Goal: Task Accomplishment & Management: Use online tool/utility

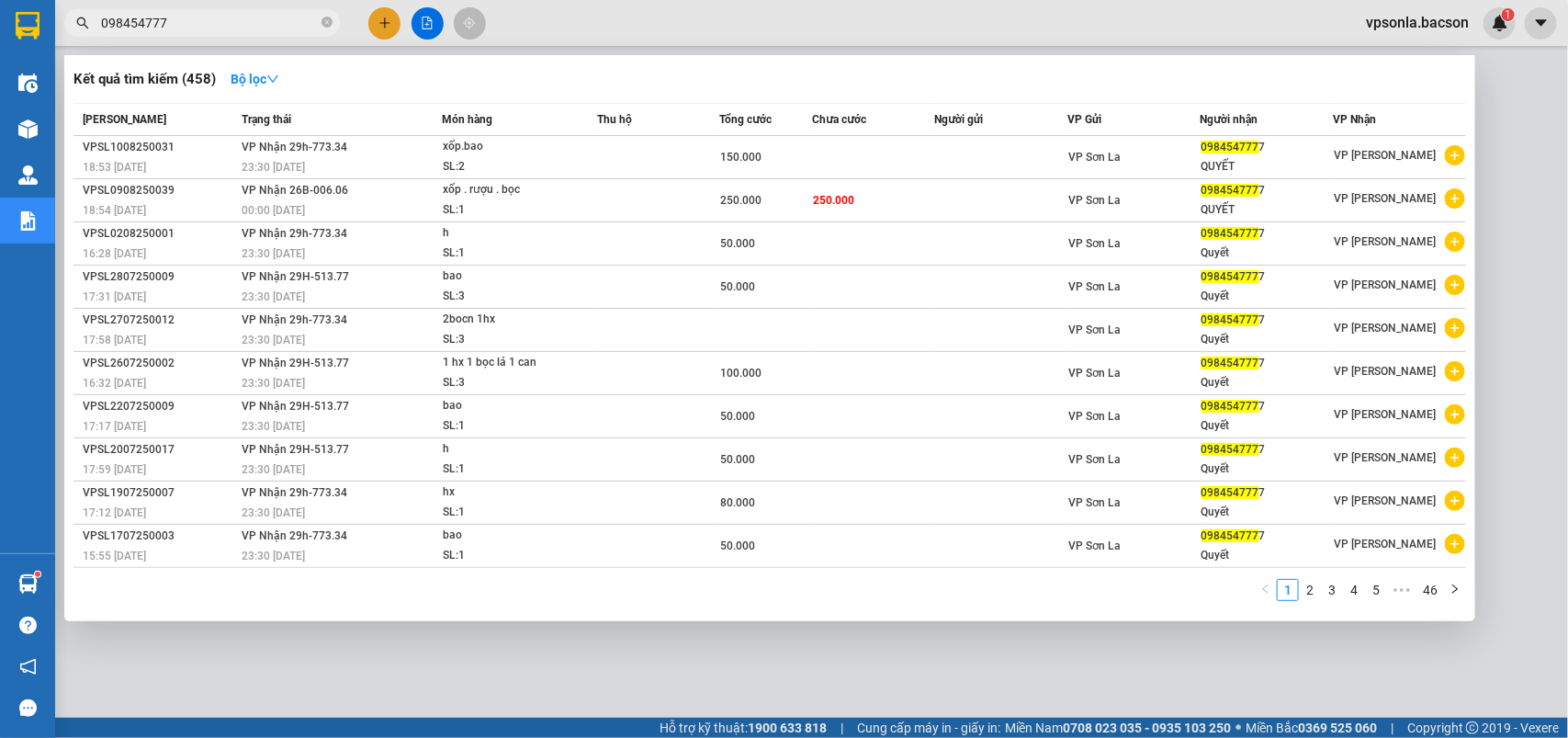
type input "098454777"
click at [865, 636] on div at bounding box center [784, 369] width 1568 height 738
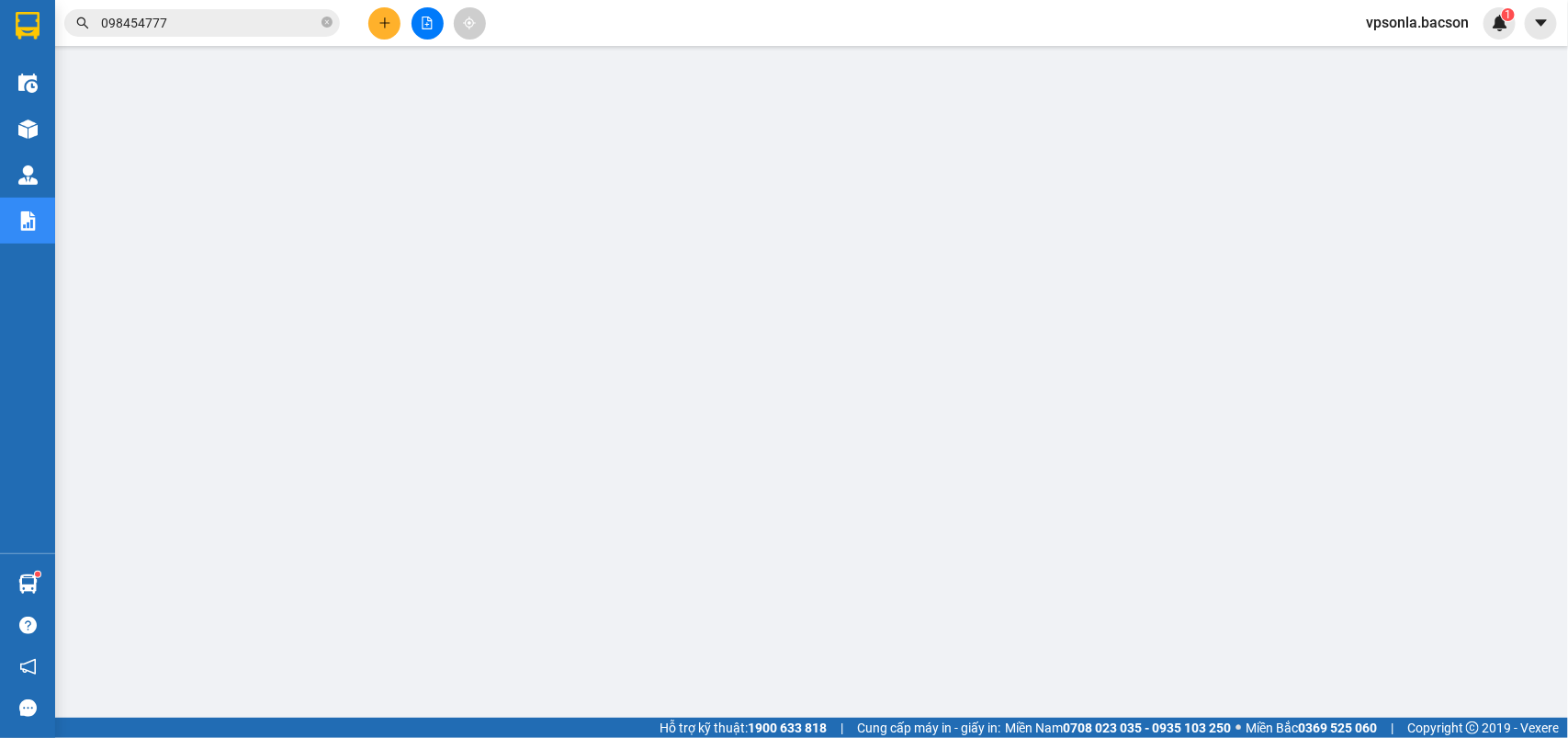
drag, startPoint x: 429, startPoint y: 29, endPoint x: 598, endPoint y: 1, distance: 171.3
click at [598, 1] on div "Kết quả tìm kiếm ( 458 ) Bộ lọc Mã ĐH Trạng thái Món hàng Thu hộ Tổng cước Chưa…" at bounding box center [784, 23] width 1568 height 46
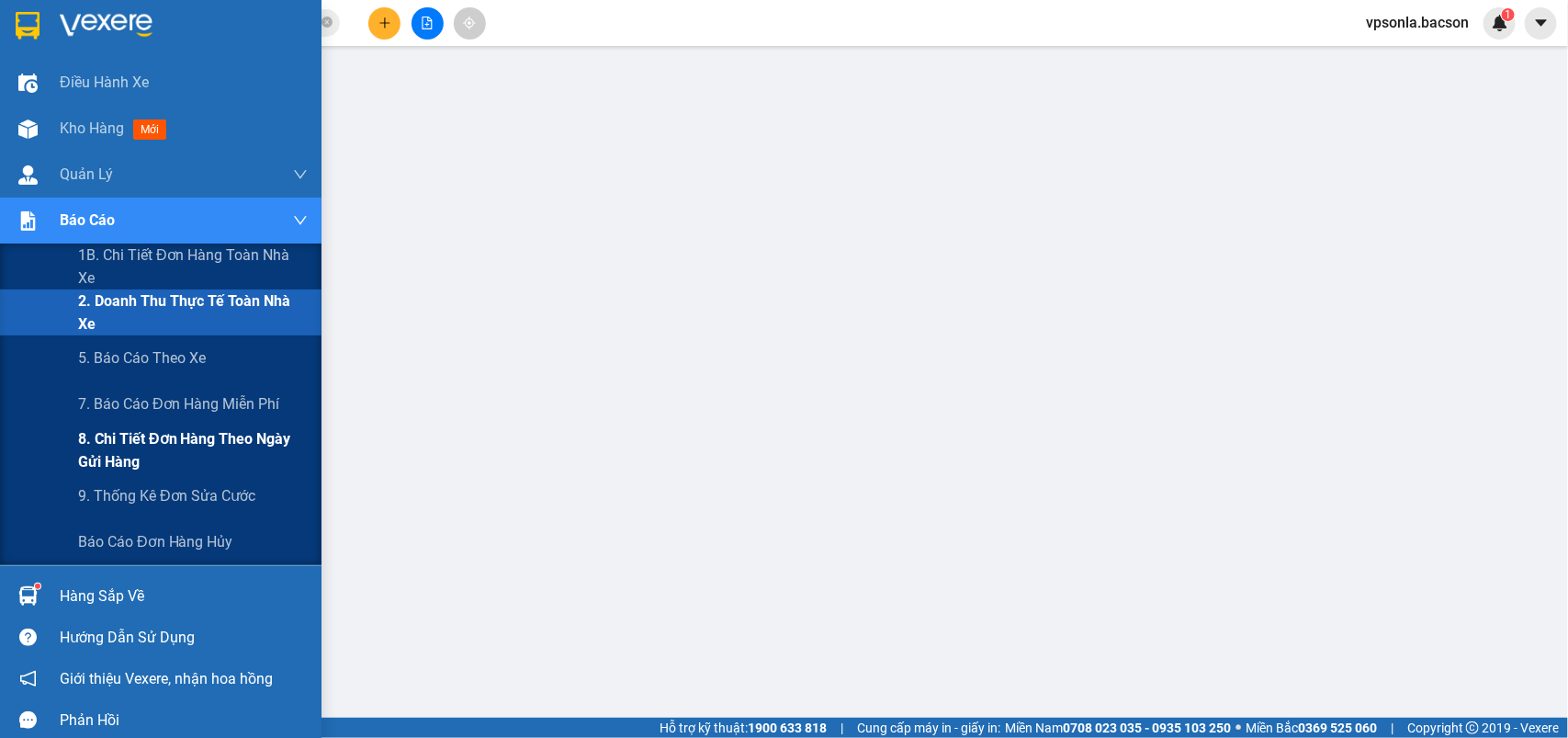
click at [133, 440] on span "8. Chi tiết đơn hàng theo ngày gửi hàng" at bounding box center [193, 450] width 230 height 46
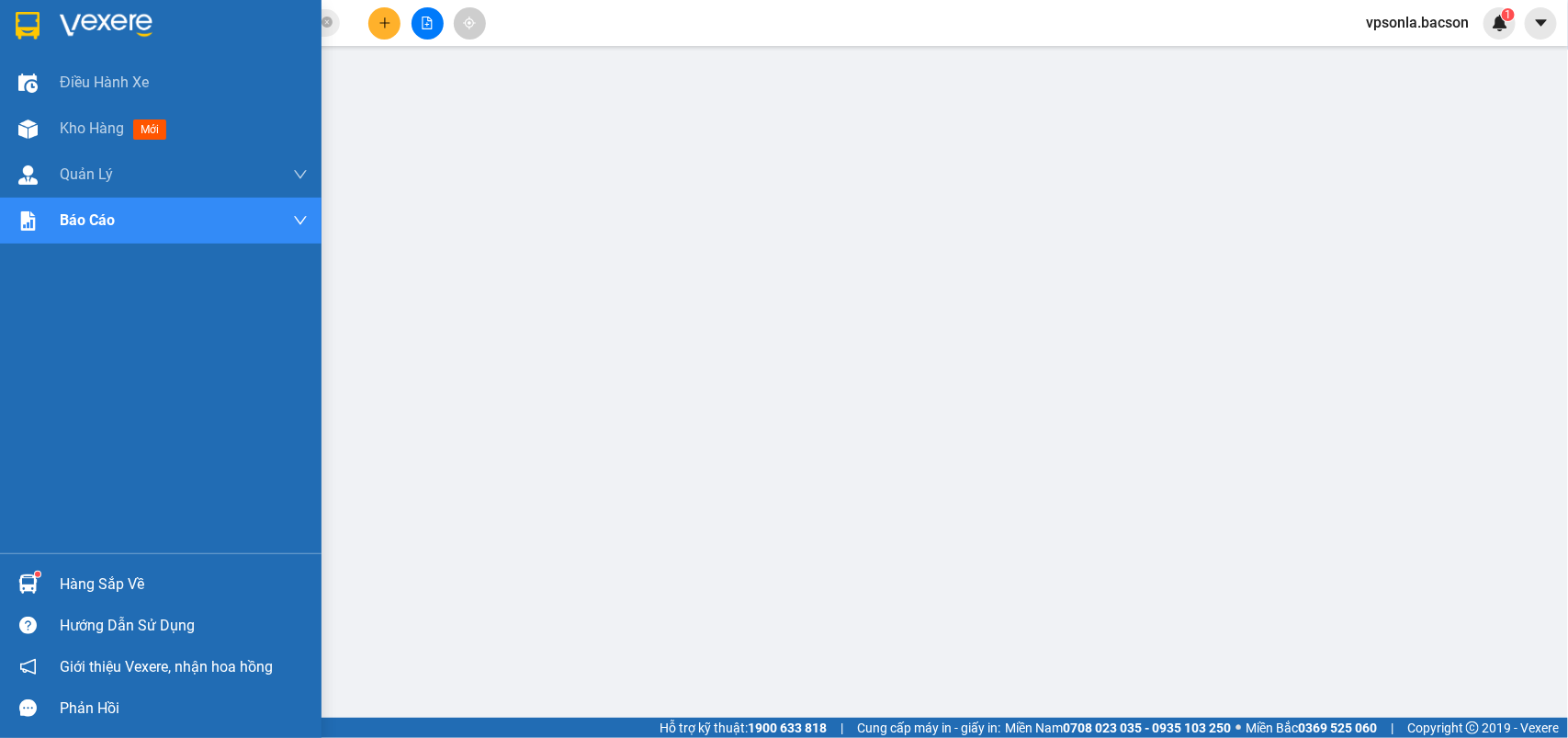
click at [34, 20] on img at bounding box center [28, 26] width 24 height 28
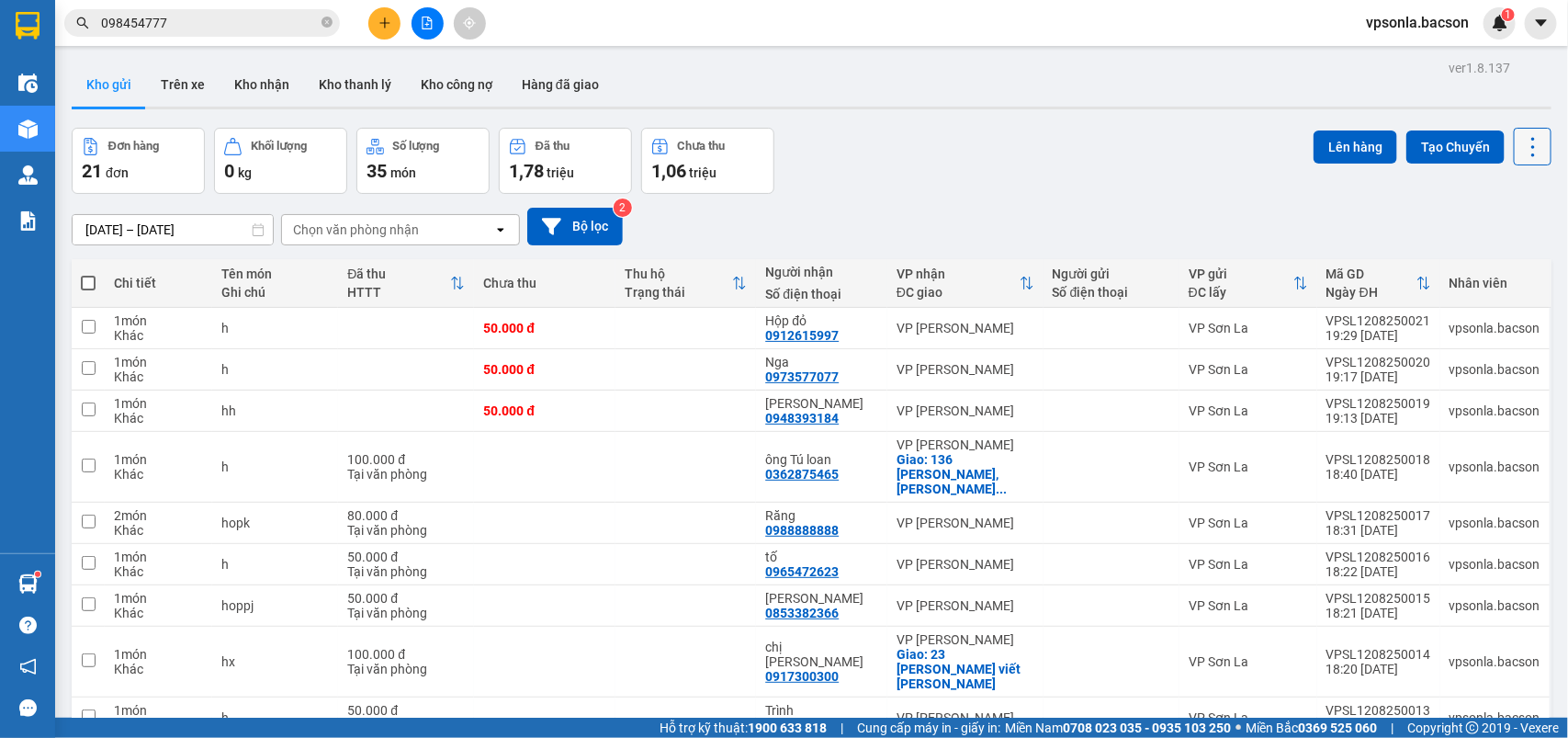
click at [1520, 143] on icon at bounding box center [1533, 147] width 26 height 26
click at [1494, 264] on span "Làm mới" at bounding box center [1488, 262] width 50 height 18
click at [399, 226] on div "Chọn văn phòng nhận" at bounding box center [356, 230] width 126 height 18
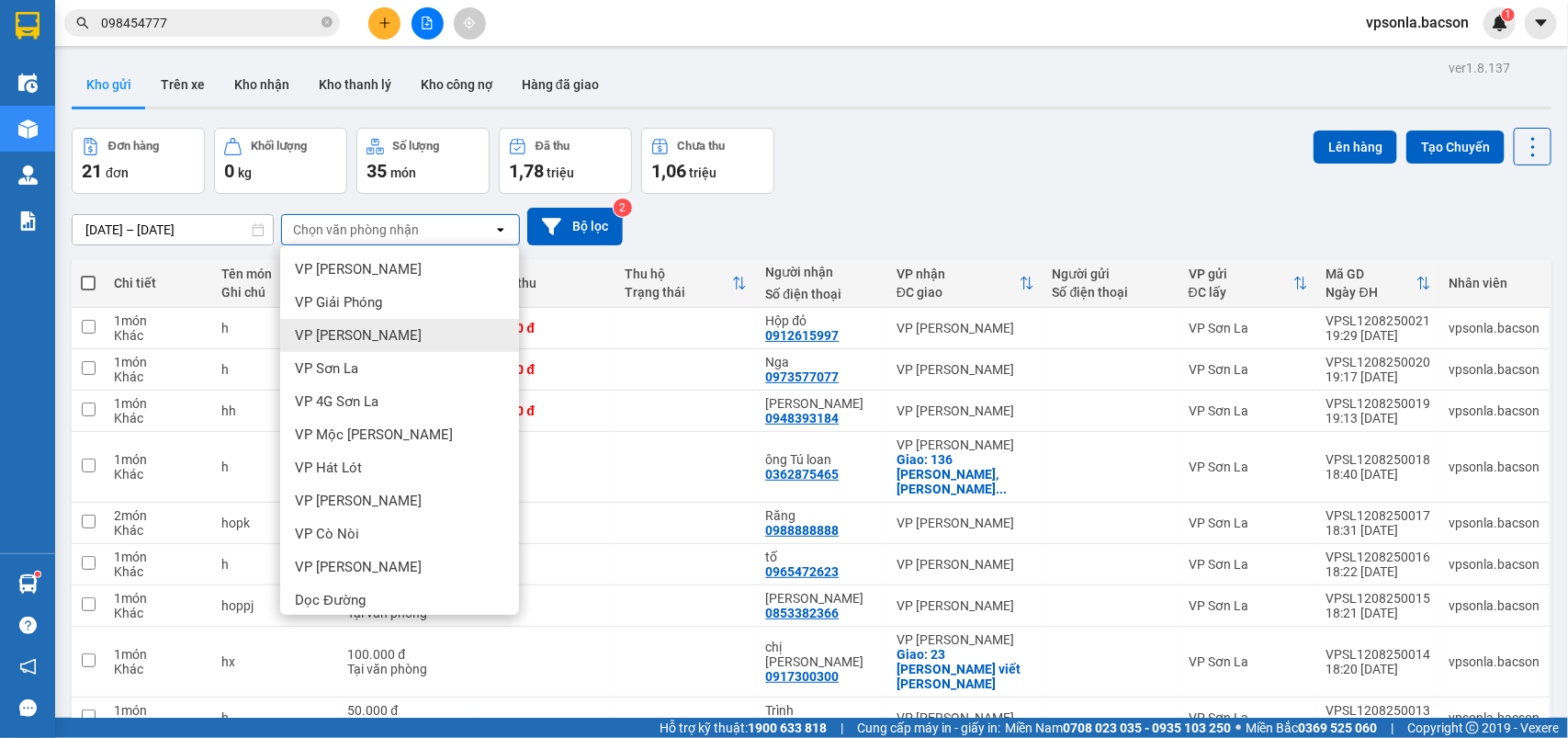
click at [365, 329] on span "VP Thanh Xuân" at bounding box center [358, 336] width 127 height 18
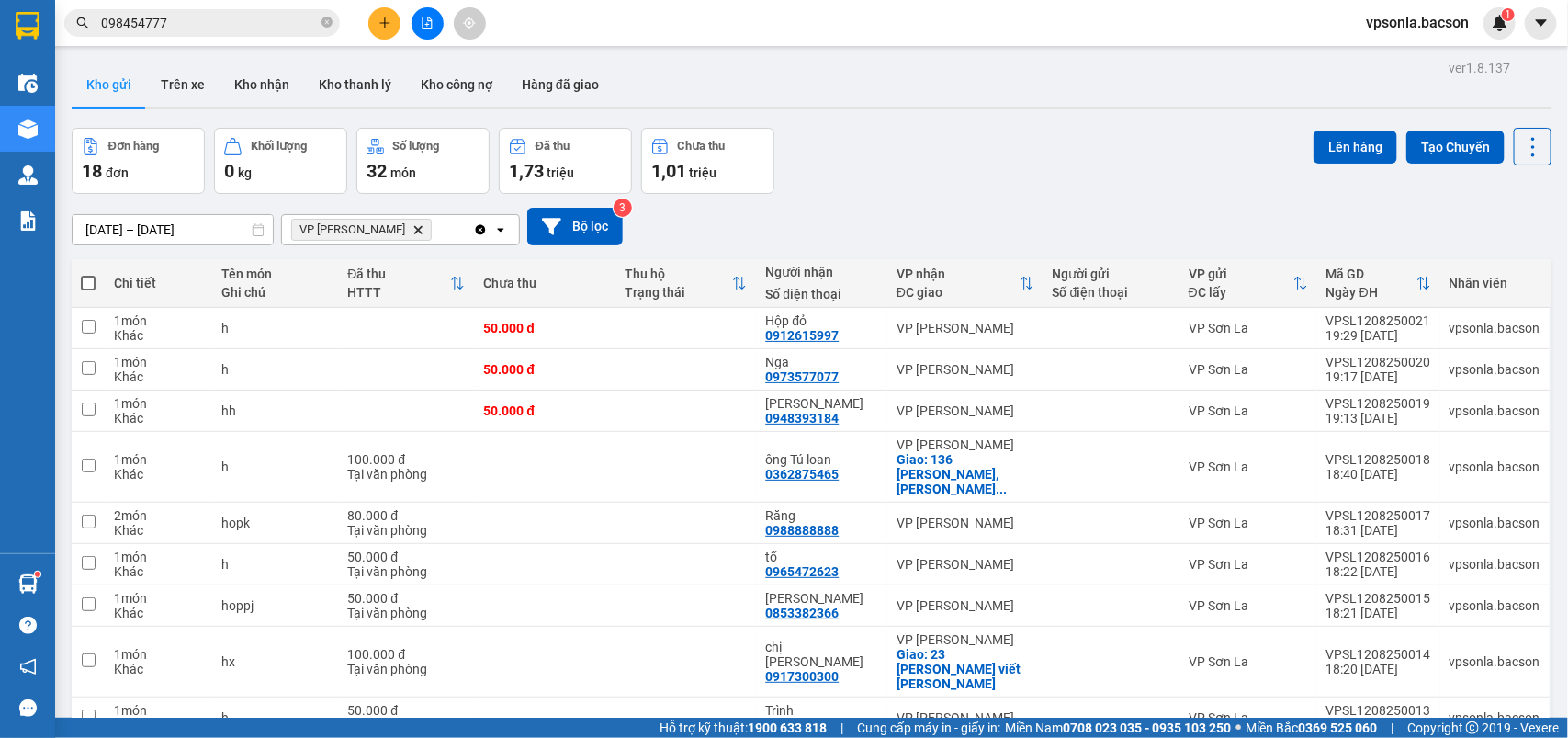
click at [90, 281] on span at bounding box center [88, 283] width 15 height 15
click at [88, 274] on input "checkbox" at bounding box center [88, 274] width 0 height 0
checkbox input "true"
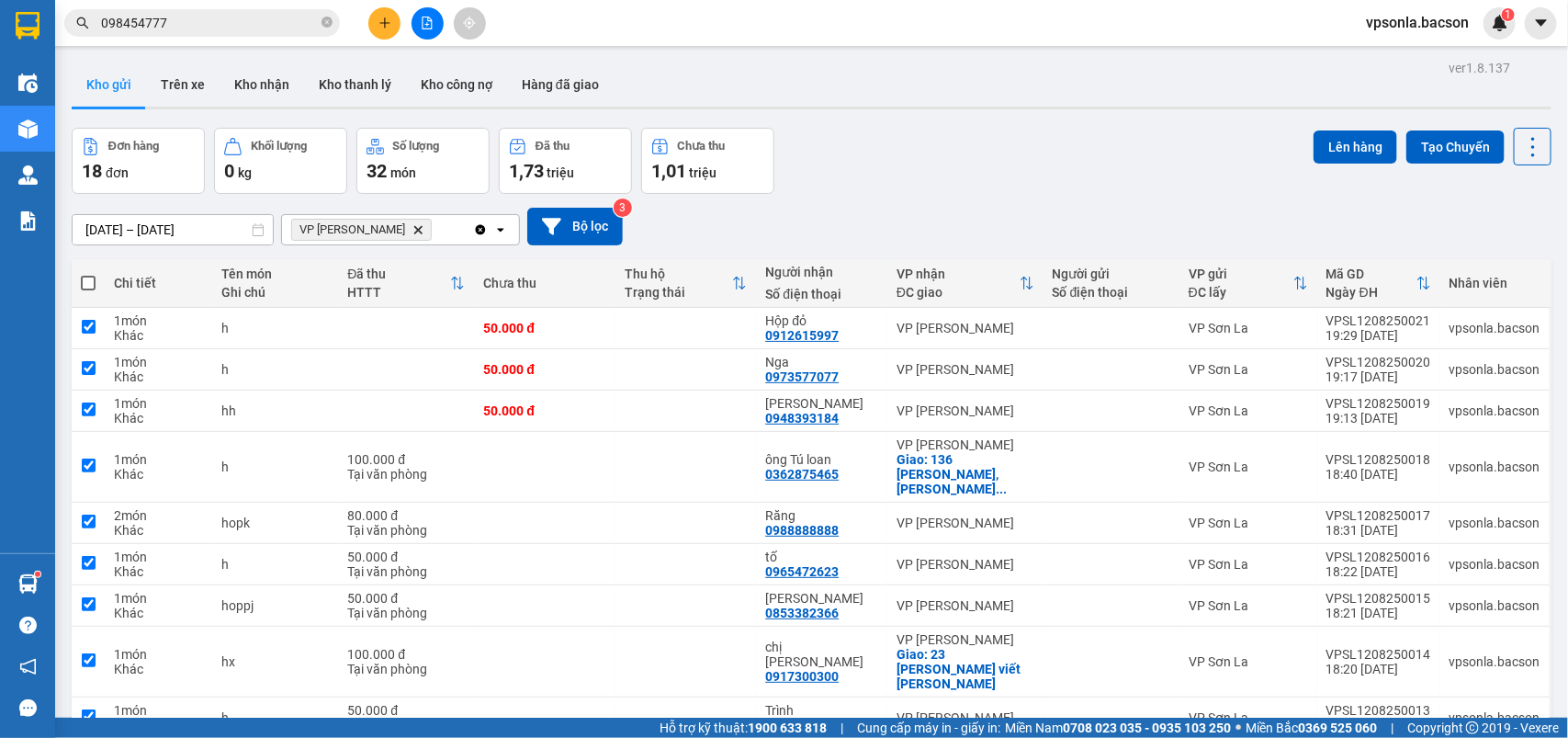
checkbox input "true"
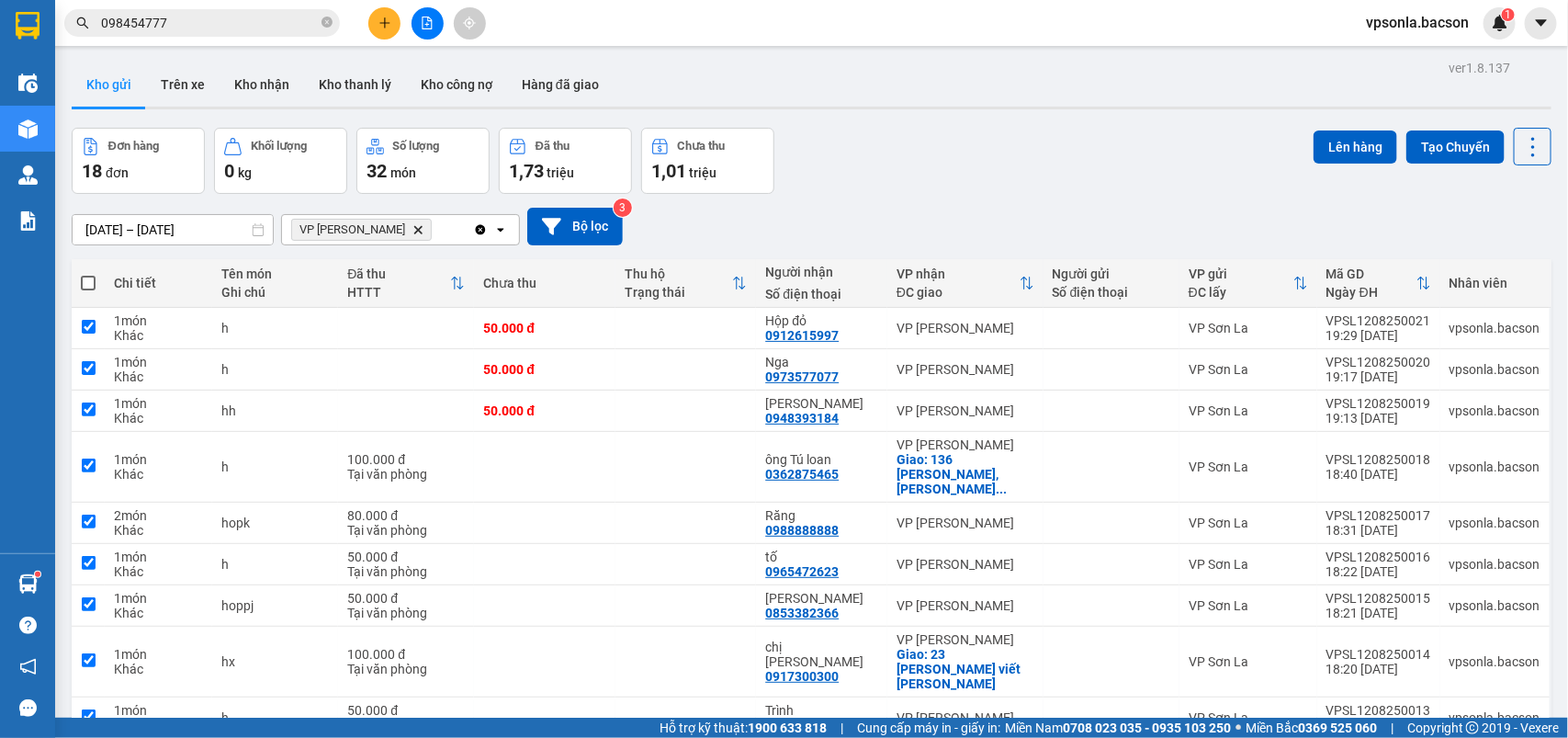
checkbox input "true"
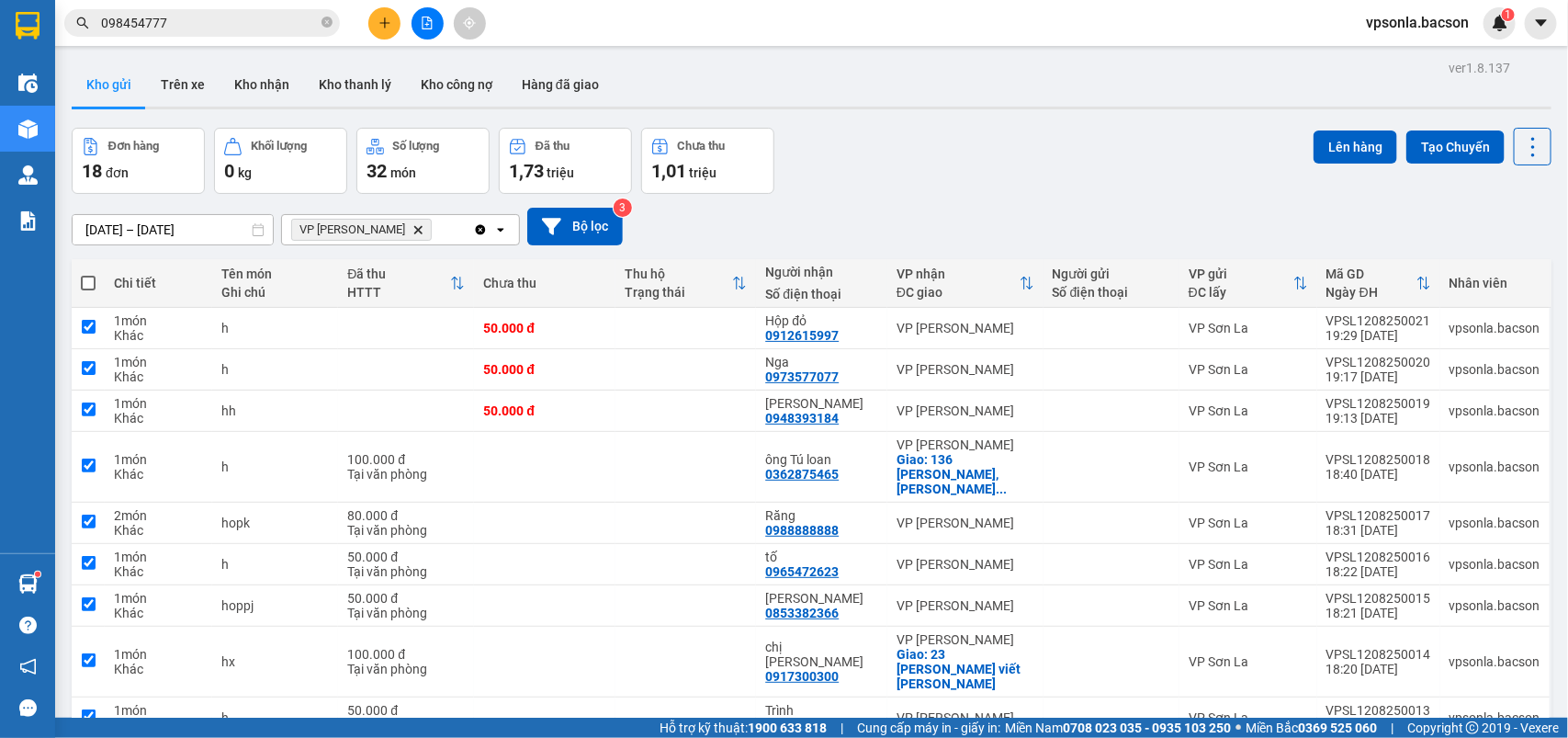
checkbox input "true"
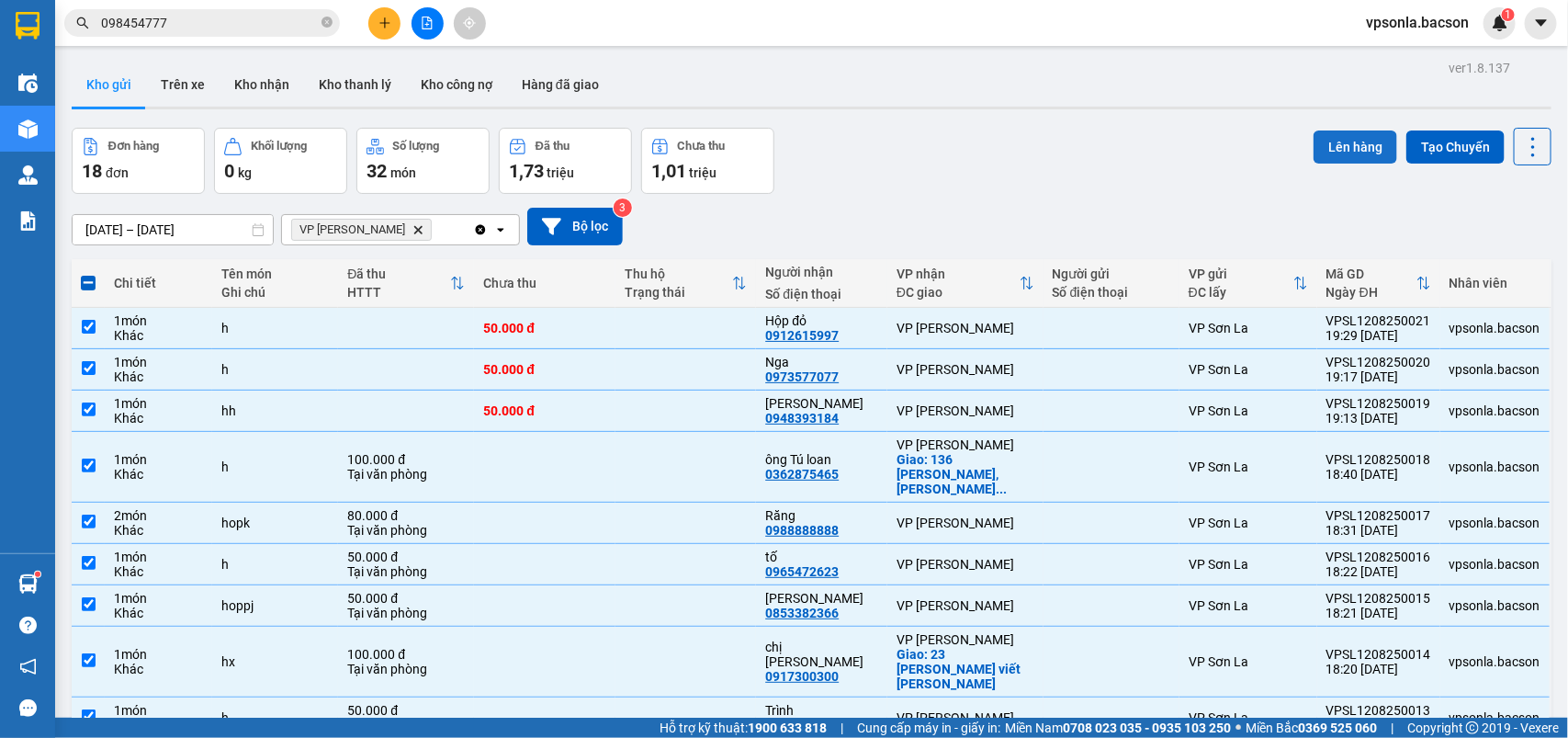
click at [1329, 143] on button "Lên hàng" at bounding box center [1355, 147] width 84 height 33
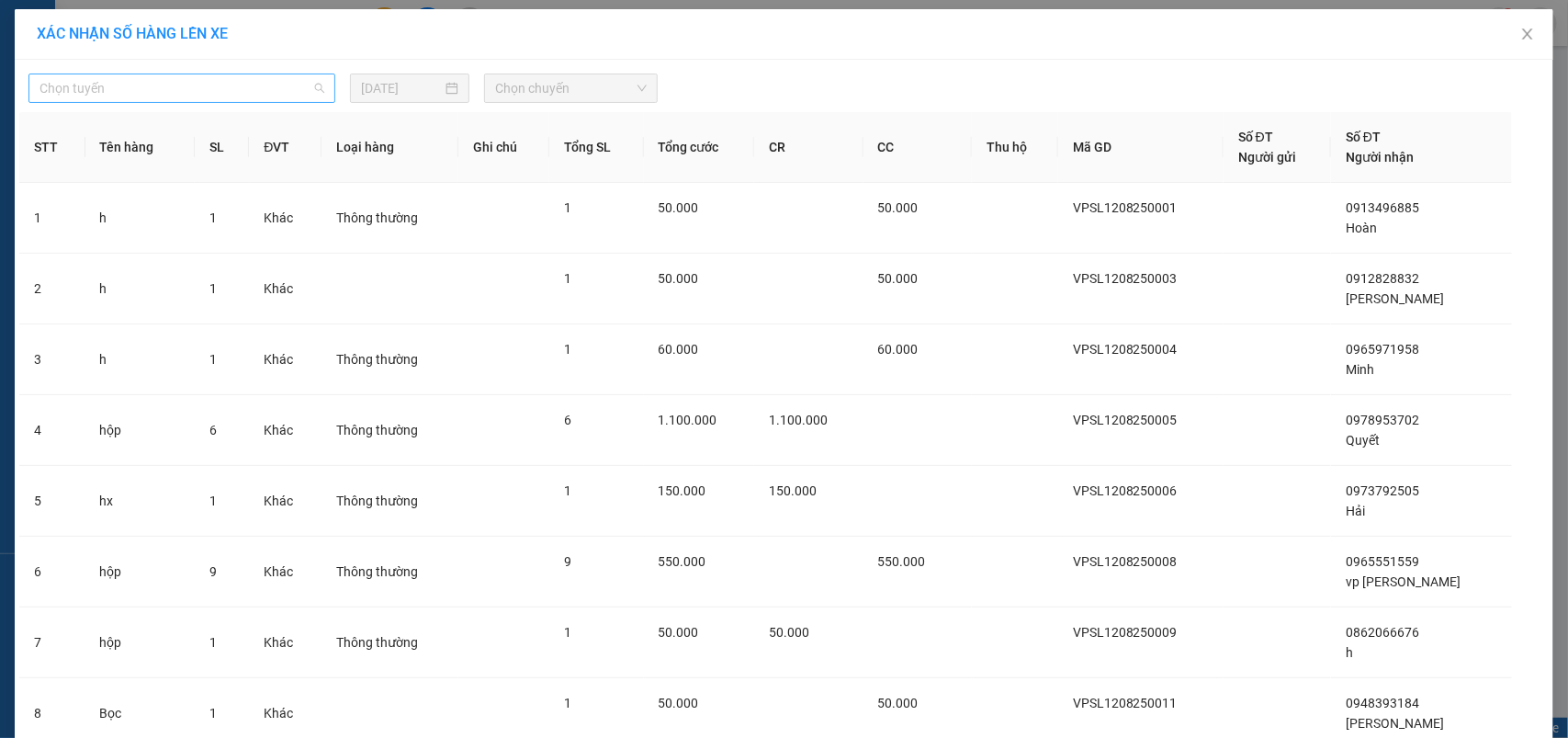
click at [205, 94] on span "Chọn tuyến" at bounding box center [182, 89] width 285 height 28
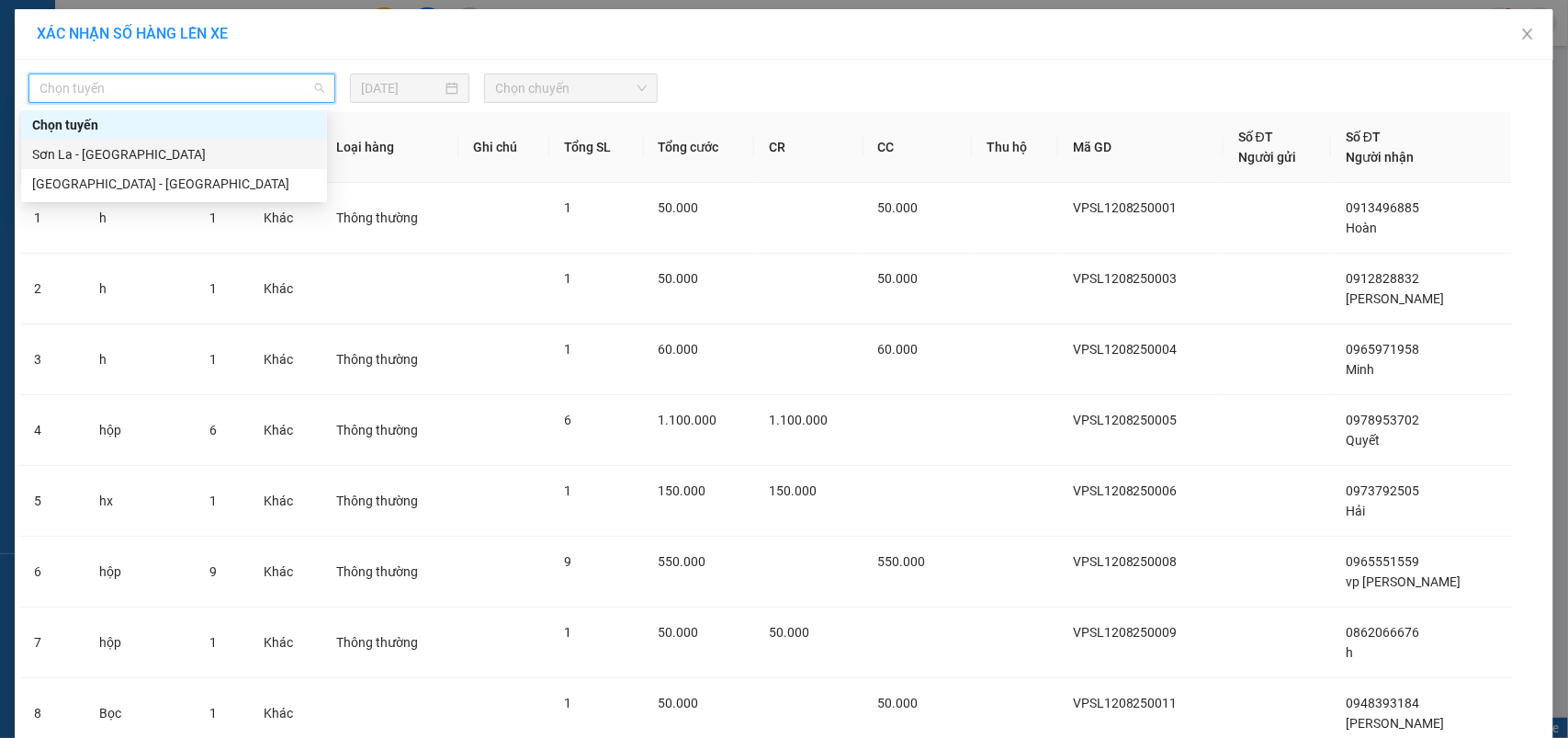
click at [95, 155] on div "Sơn La - Hà Nội" at bounding box center [174, 154] width 284 height 20
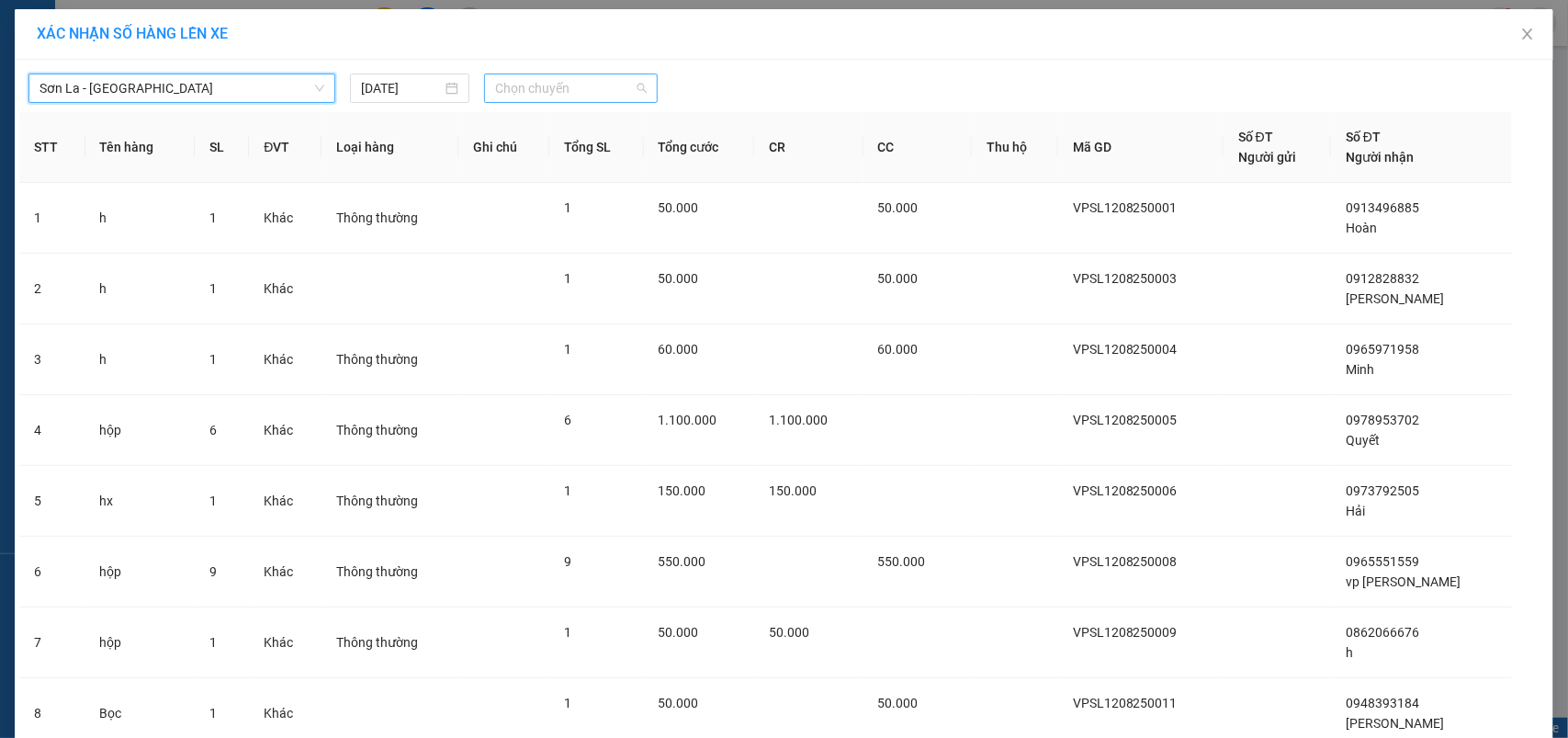
click at [553, 93] on span "Chọn chuyến" at bounding box center [570, 89] width 151 height 28
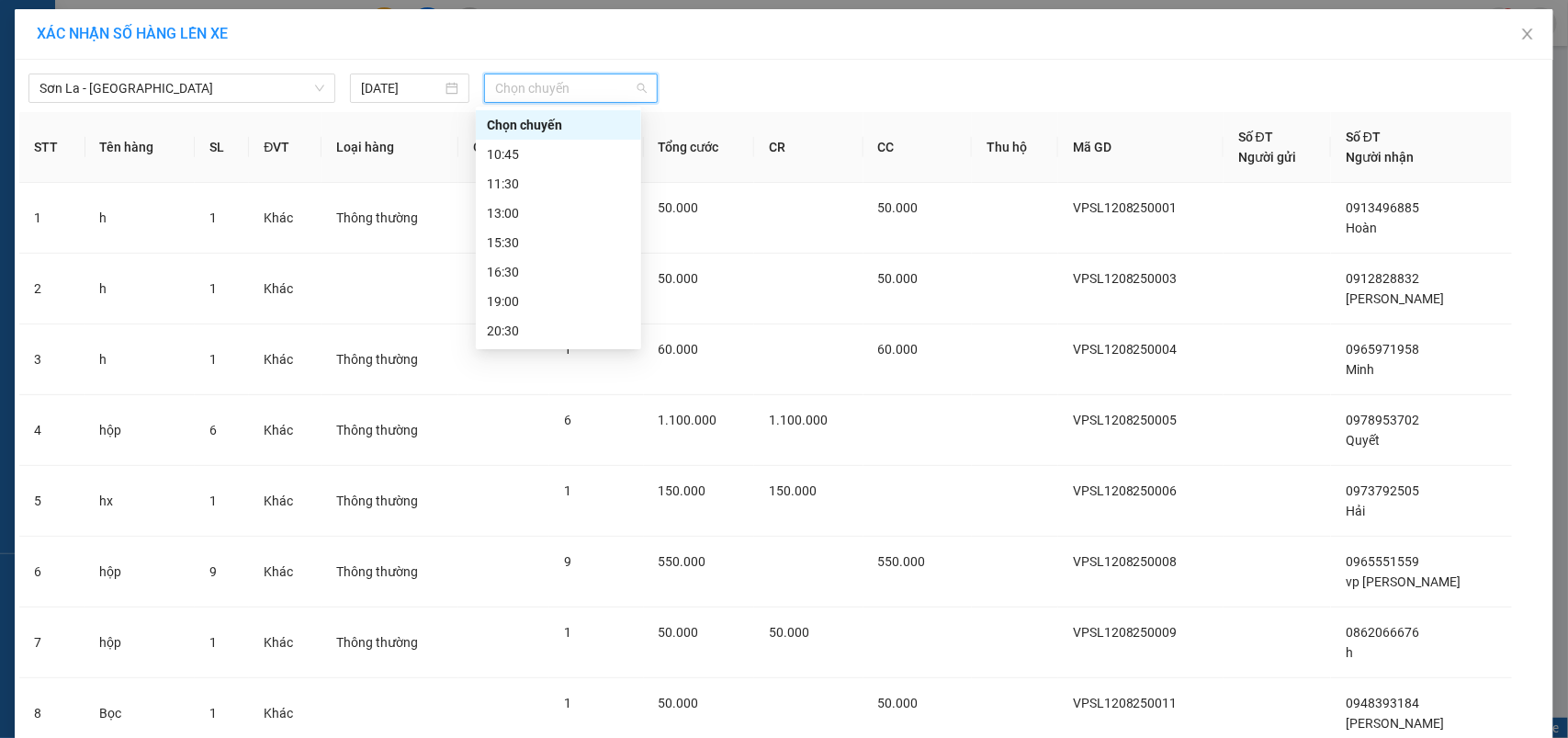
scroll to position [88, 0]
click at [505, 331] on div "22:30" at bounding box center [557, 331] width 143 height 20
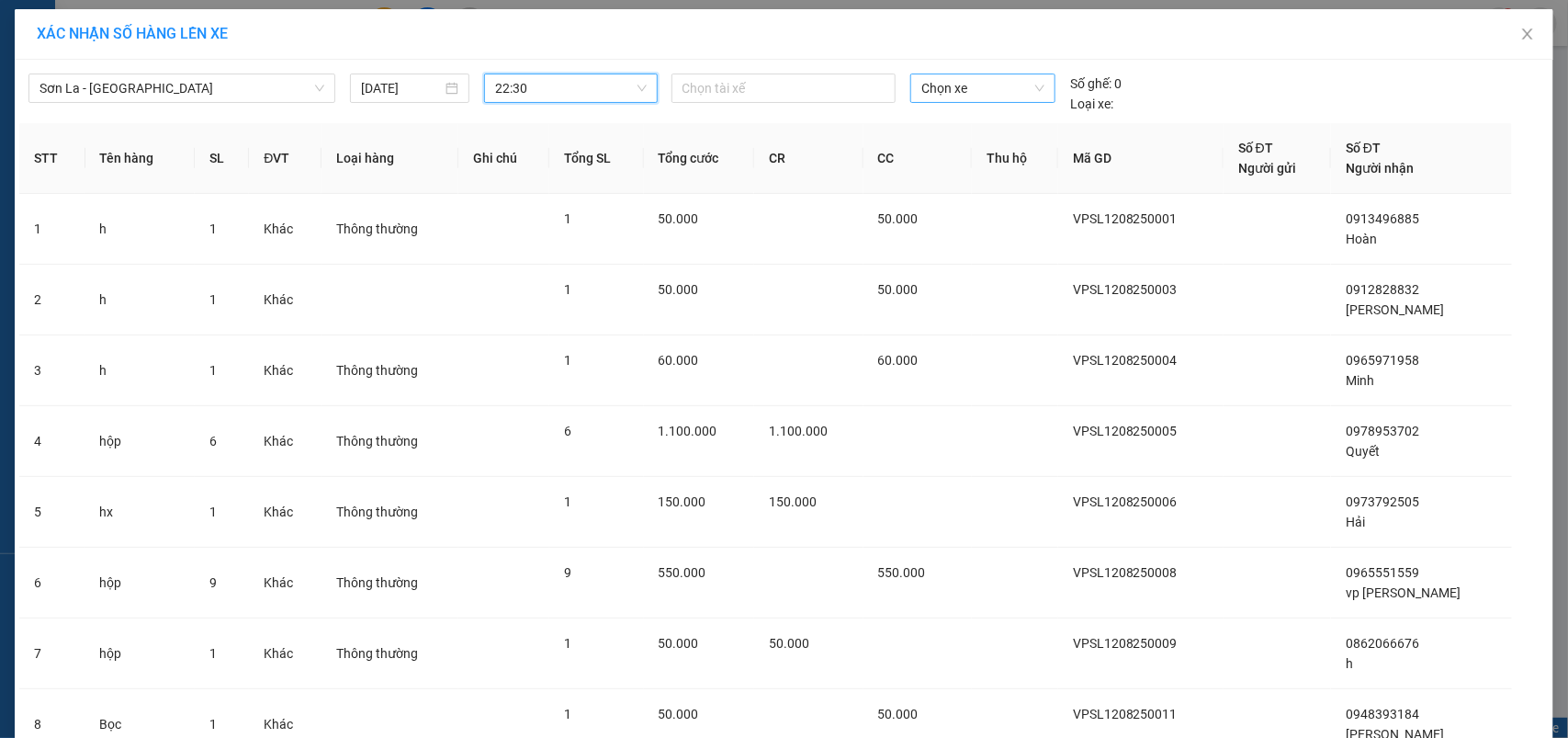
click at [935, 89] on span "Chọn xe" at bounding box center [983, 89] width 123 height 28
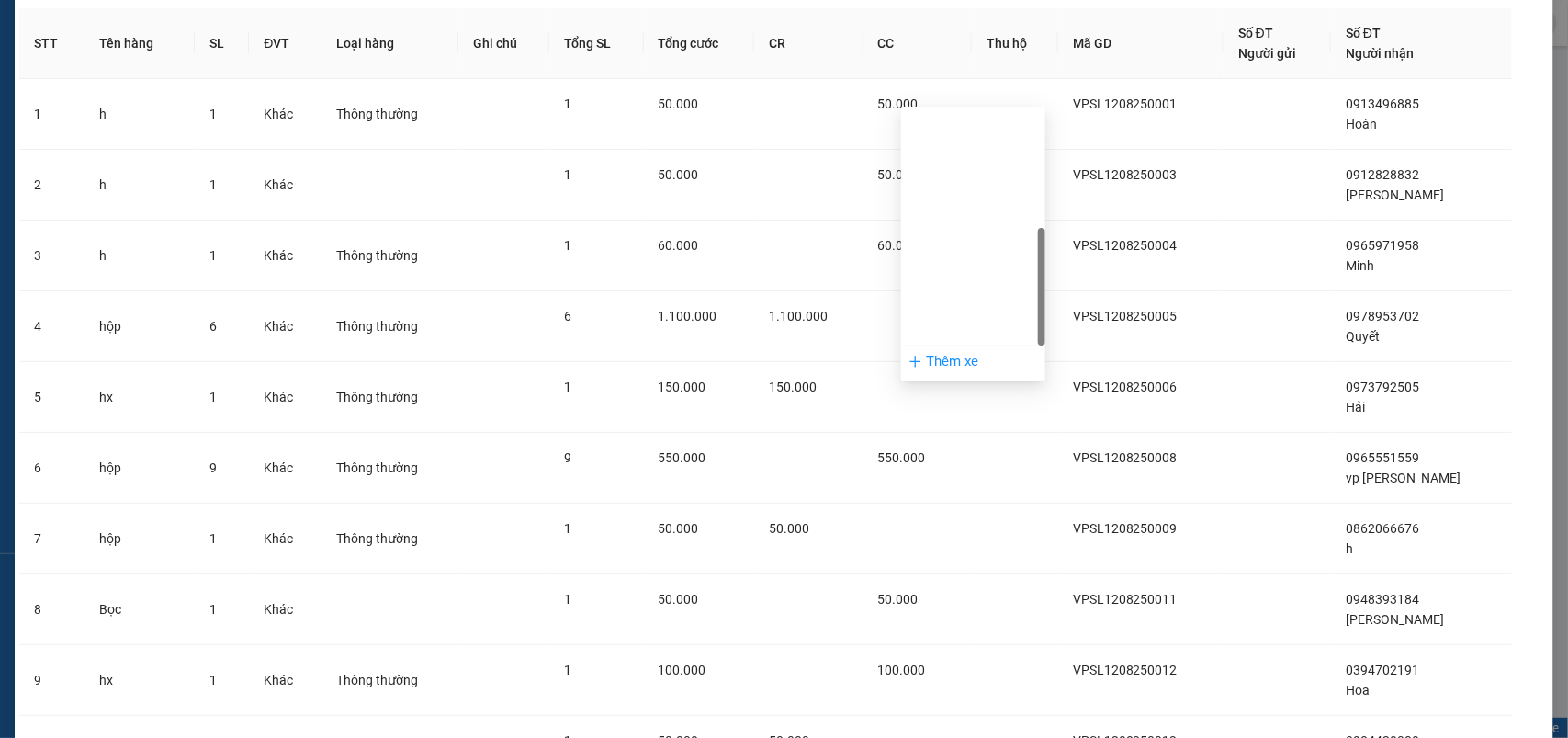
scroll to position [264, 0]
click at [954, 325] on div "29h-773.34" at bounding box center [973, 332] width 122 height 20
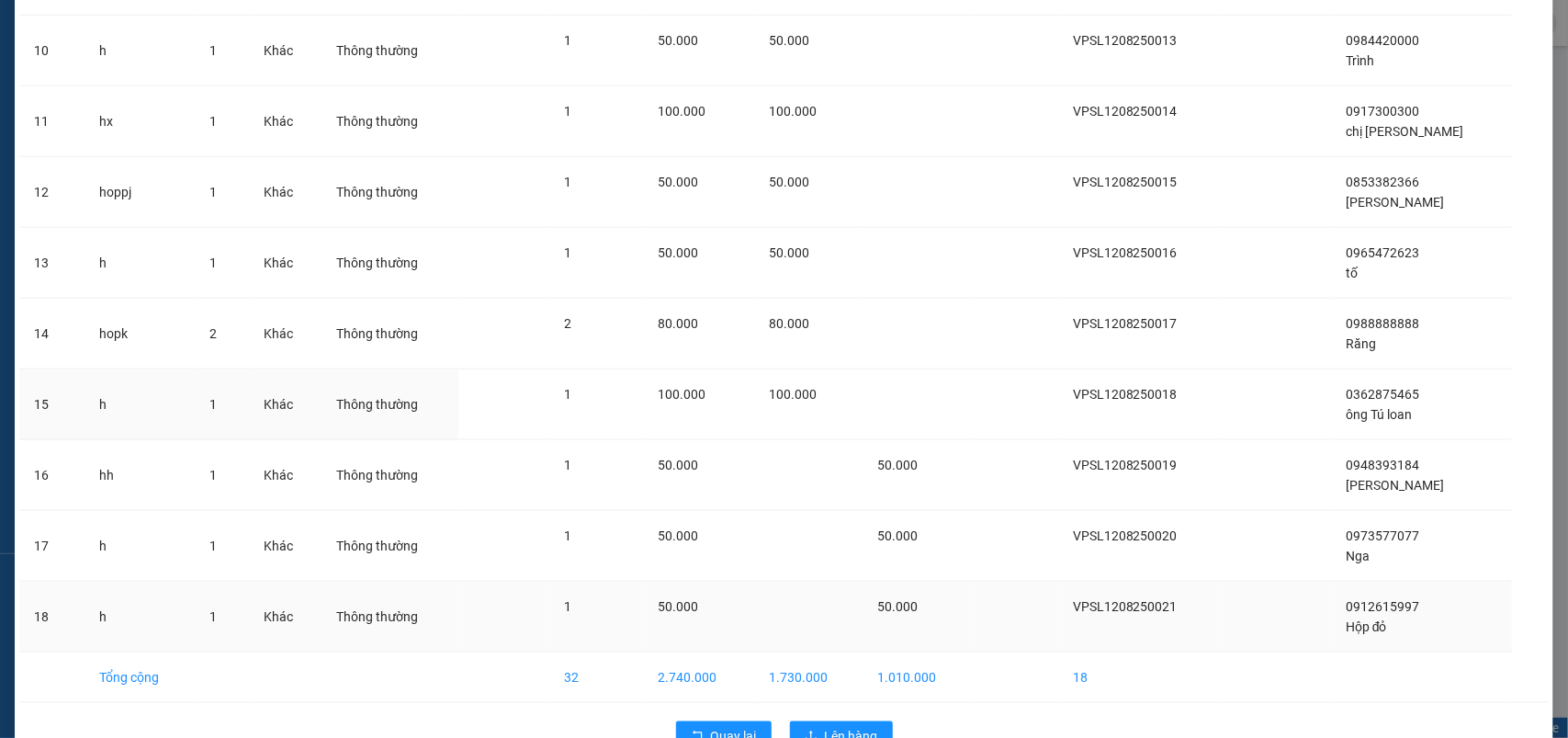
scroll to position [856, 0]
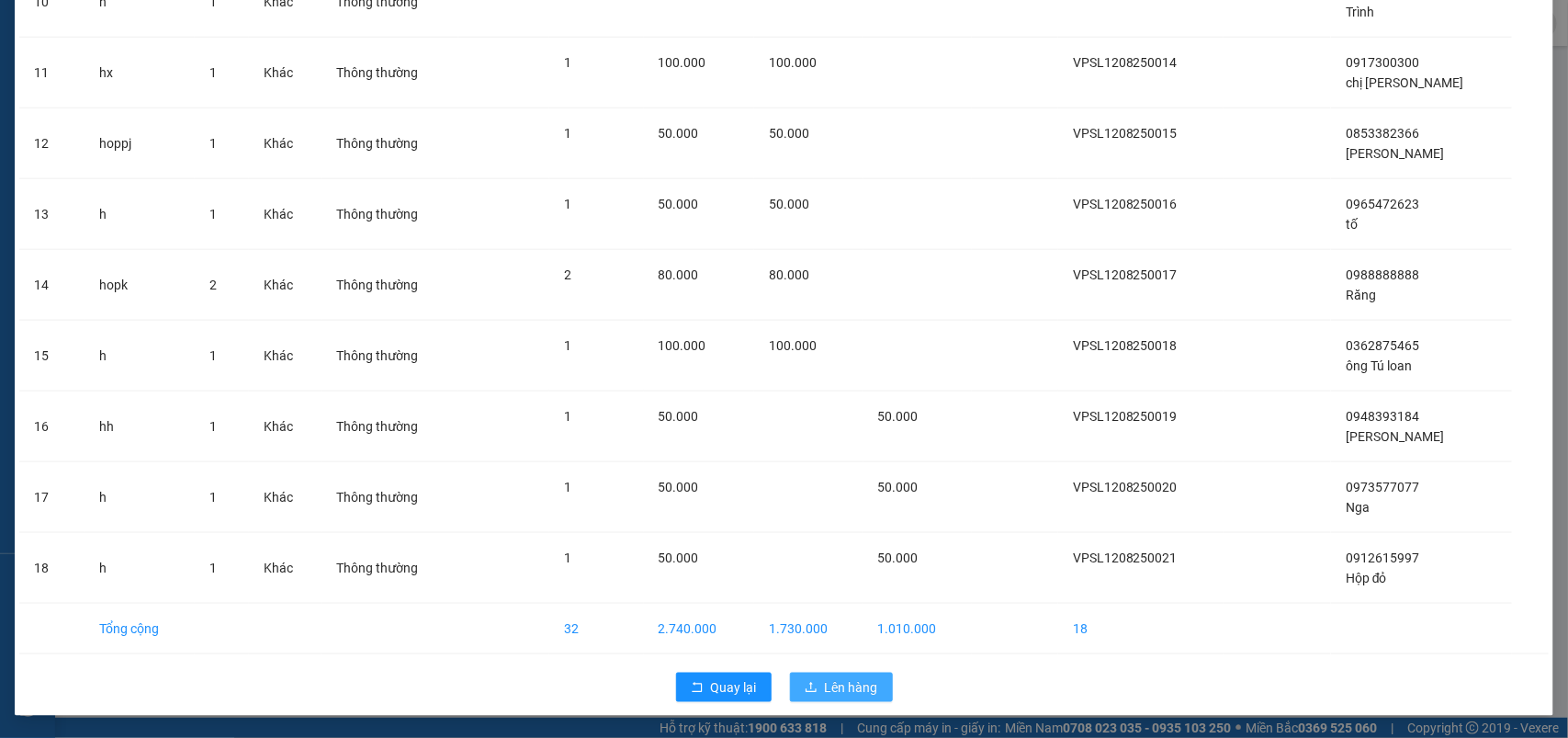
drag, startPoint x: 853, startPoint y: 690, endPoint x: 862, endPoint y: 664, distance: 27.5
click at [852, 690] on span "Lên hàng" at bounding box center [851, 687] width 53 height 20
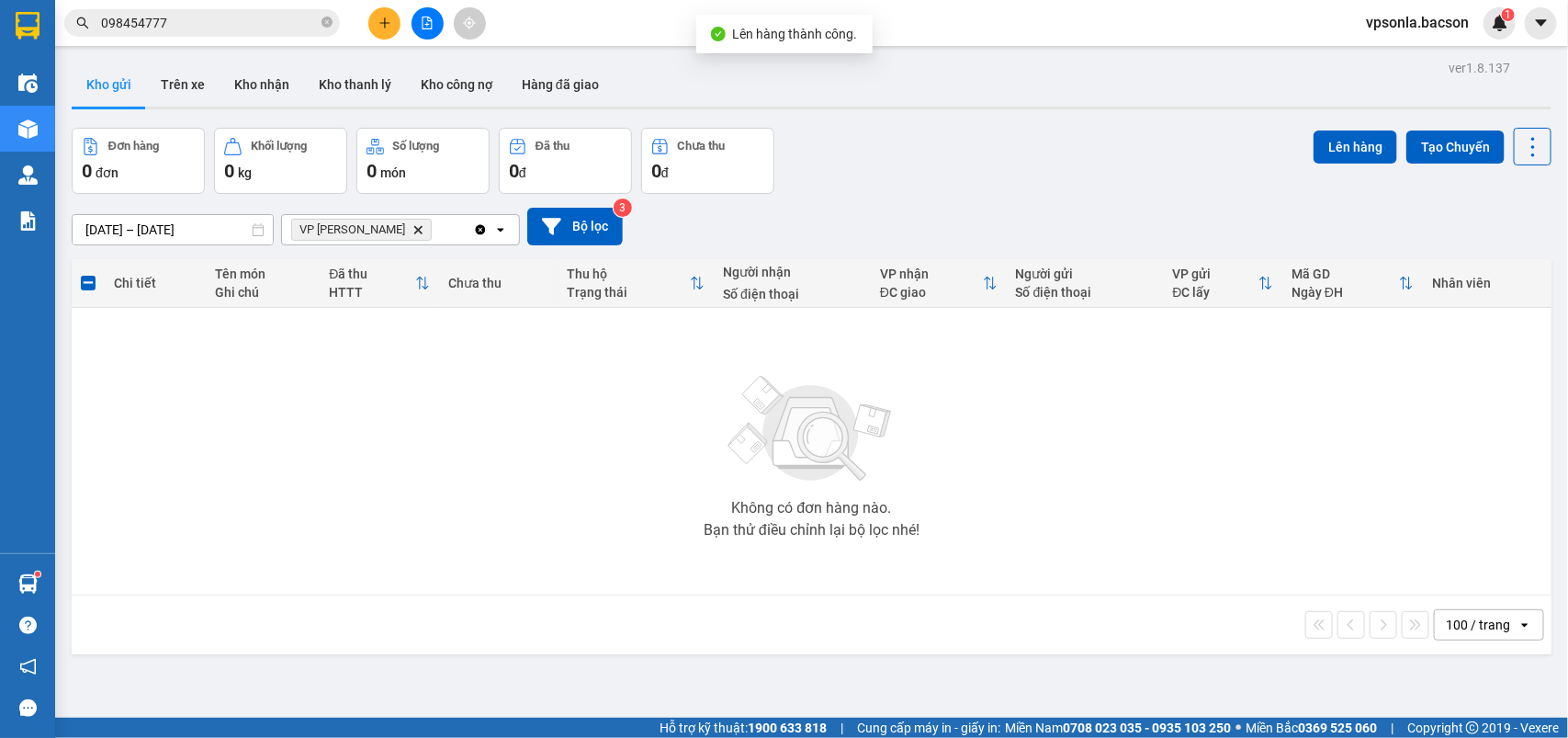
click at [477, 230] on icon "Clear all" at bounding box center [480, 229] width 10 height 10
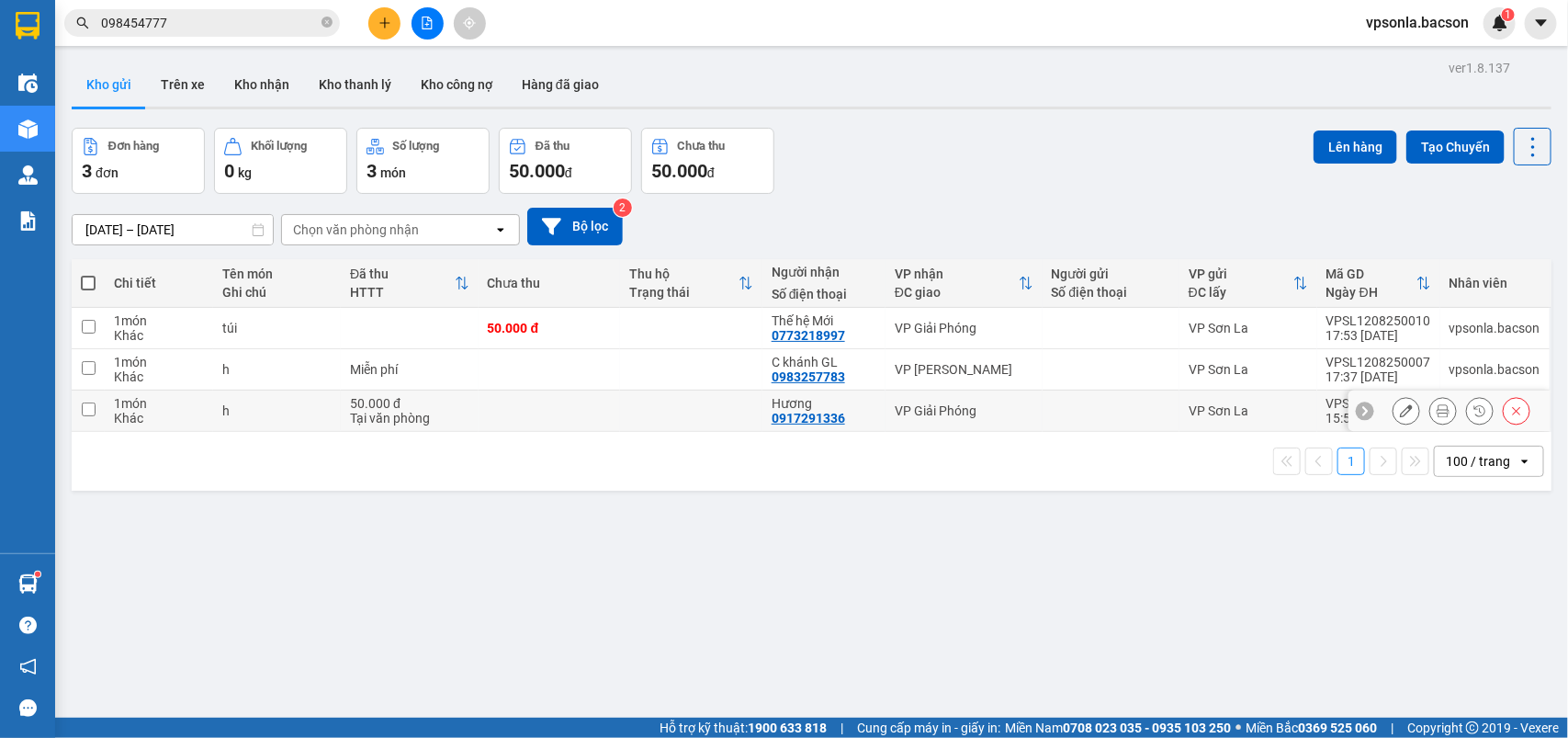
click at [75, 411] on td at bounding box center [88, 410] width 33 height 41
checkbox input "true"
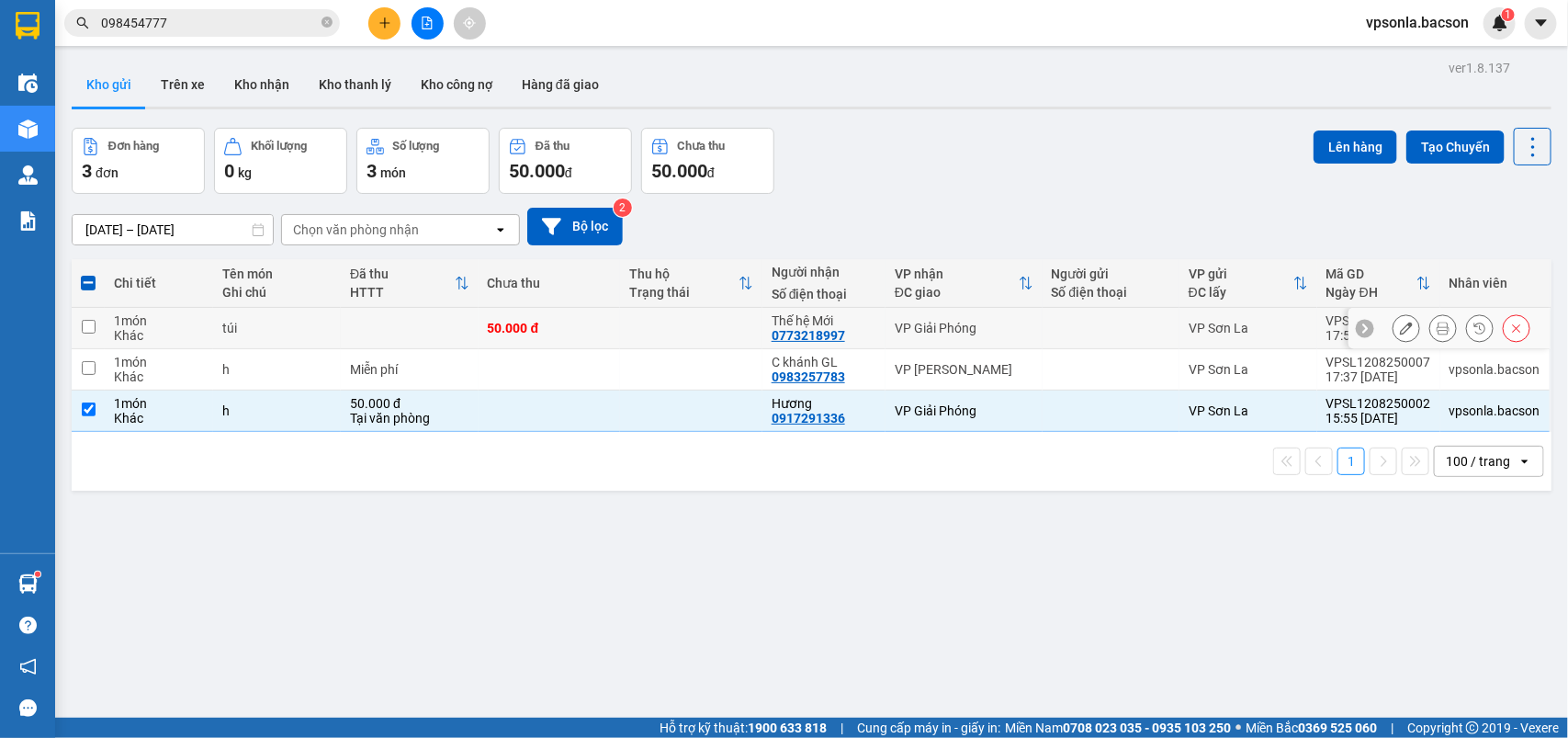
click at [153, 324] on div "1 món" at bounding box center [159, 321] width 90 height 15
checkbox input "true"
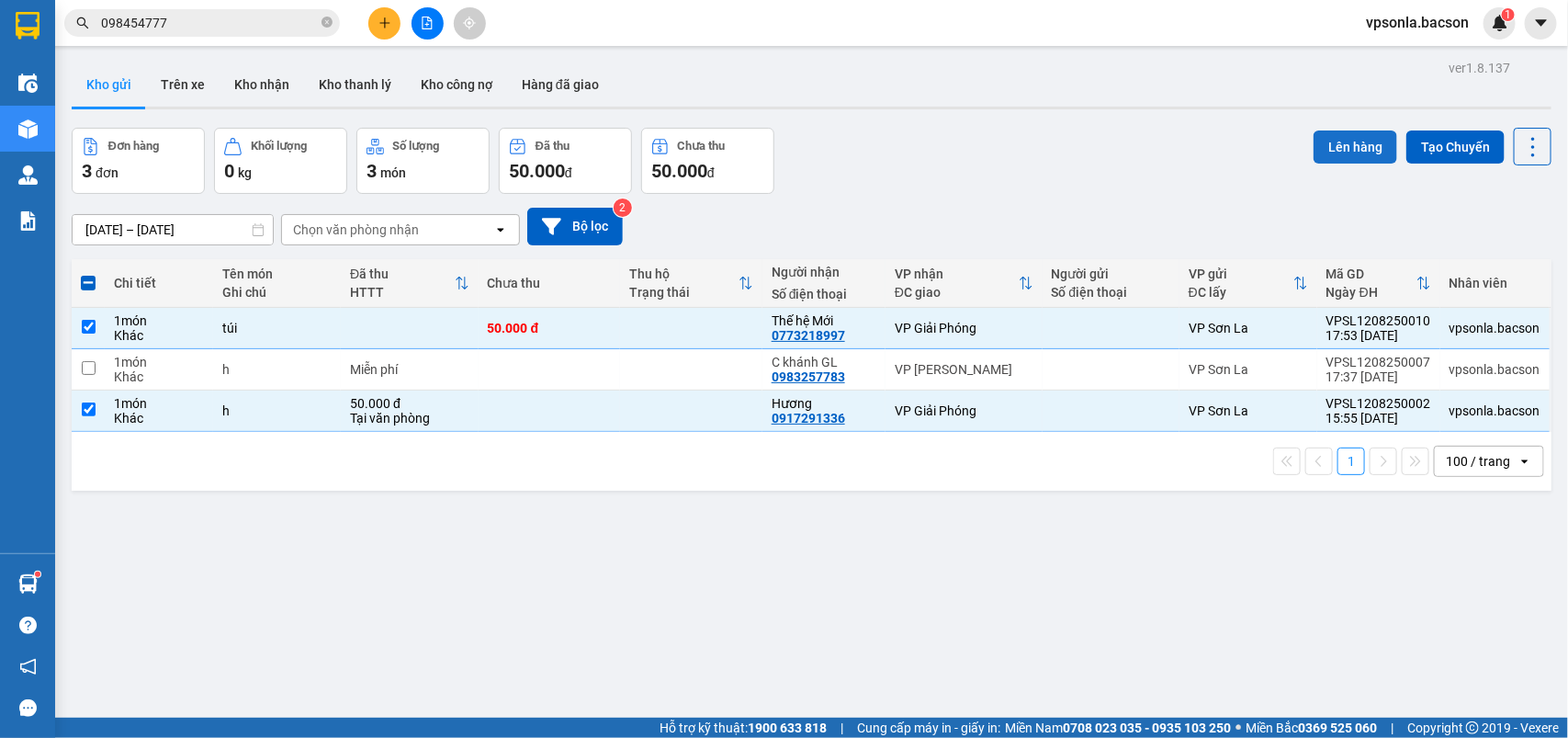
click at [1334, 155] on button "Lên hàng" at bounding box center [1355, 147] width 84 height 33
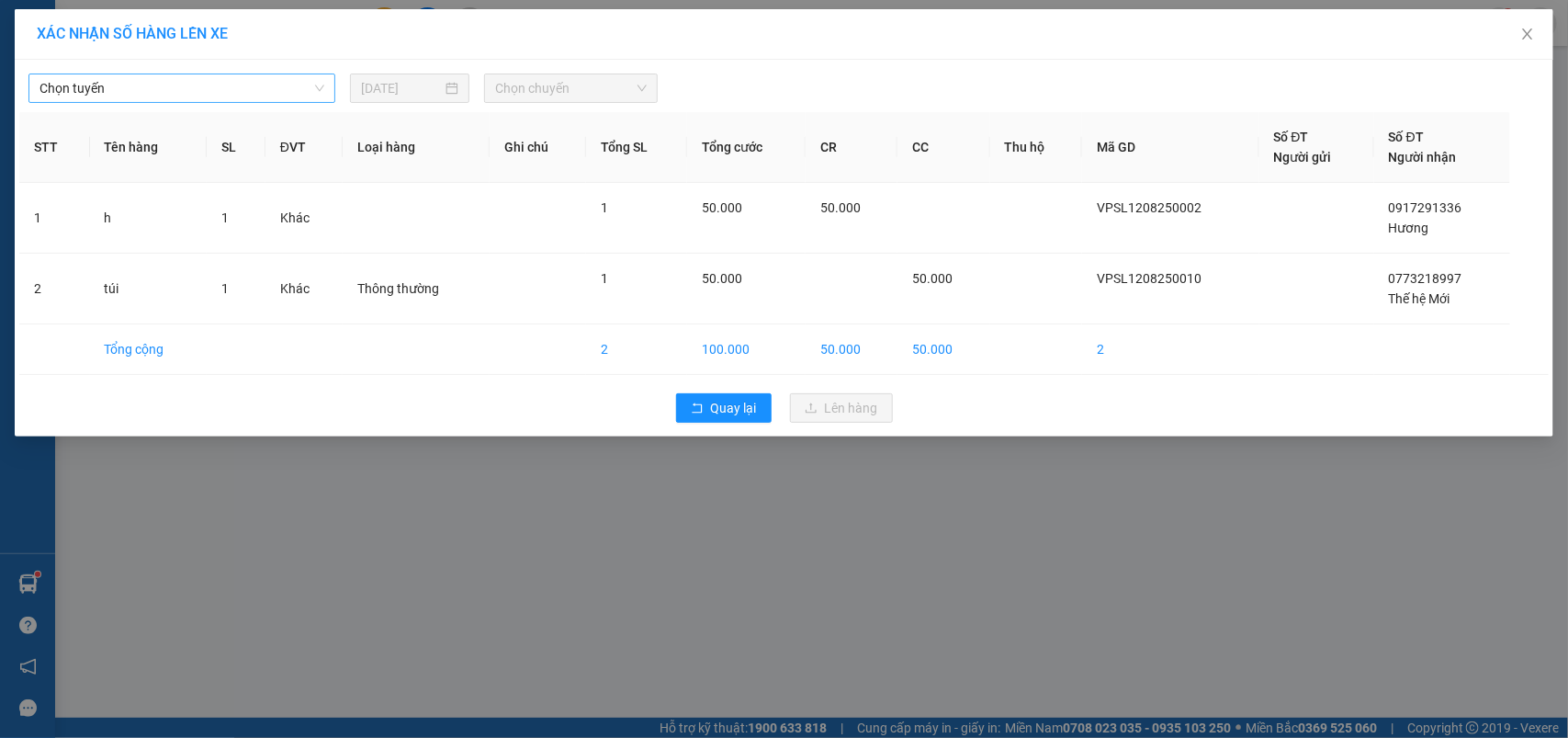
click at [132, 89] on span "Chọn tuyến" at bounding box center [182, 89] width 285 height 28
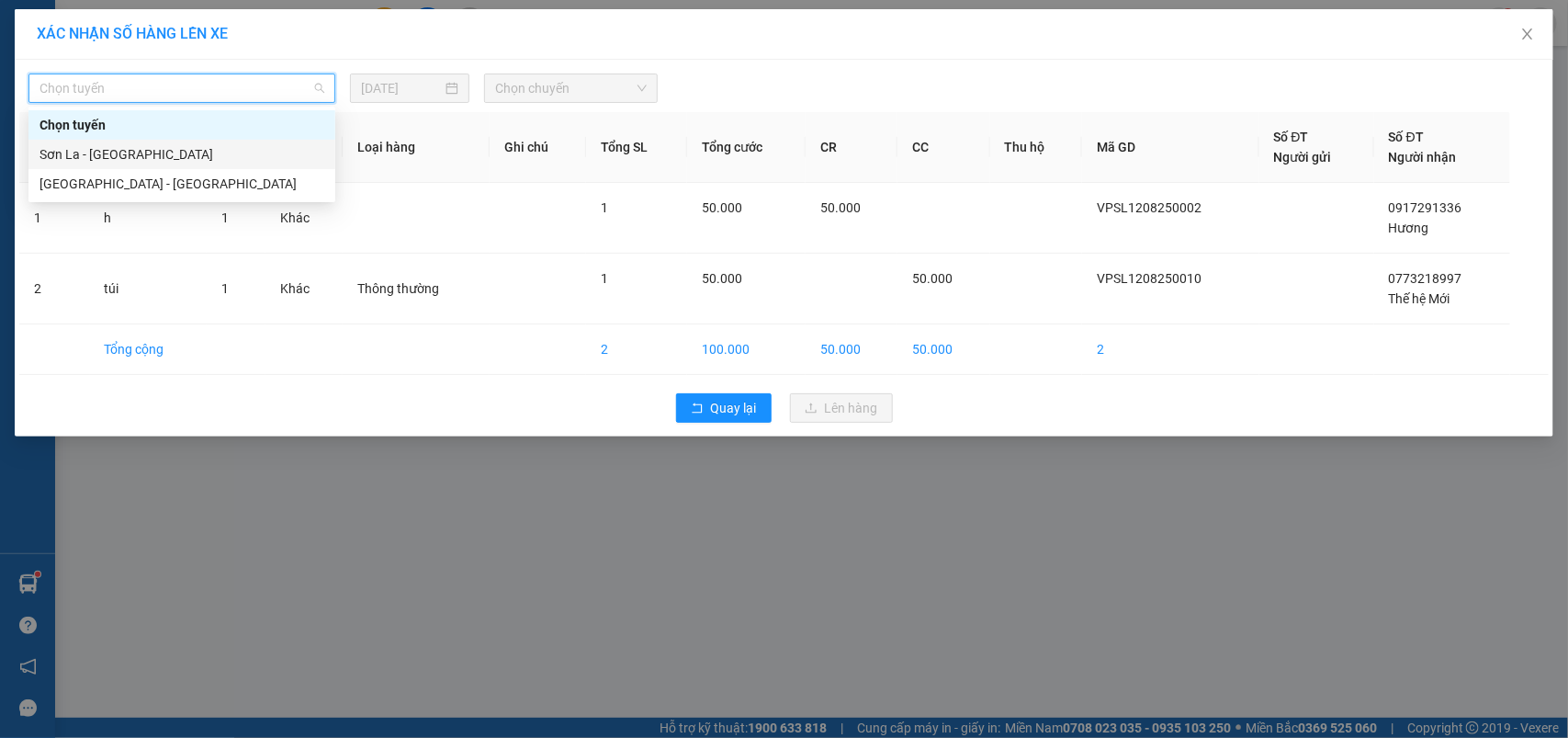
drag, startPoint x: 83, startPoint y: 150, endPoint x: 395, endPoint y: 121, distance: 313.3
click at [89, 153] on div "Sơn La - Hà Nội" at bounding box center [182, 154] width 285 height 20
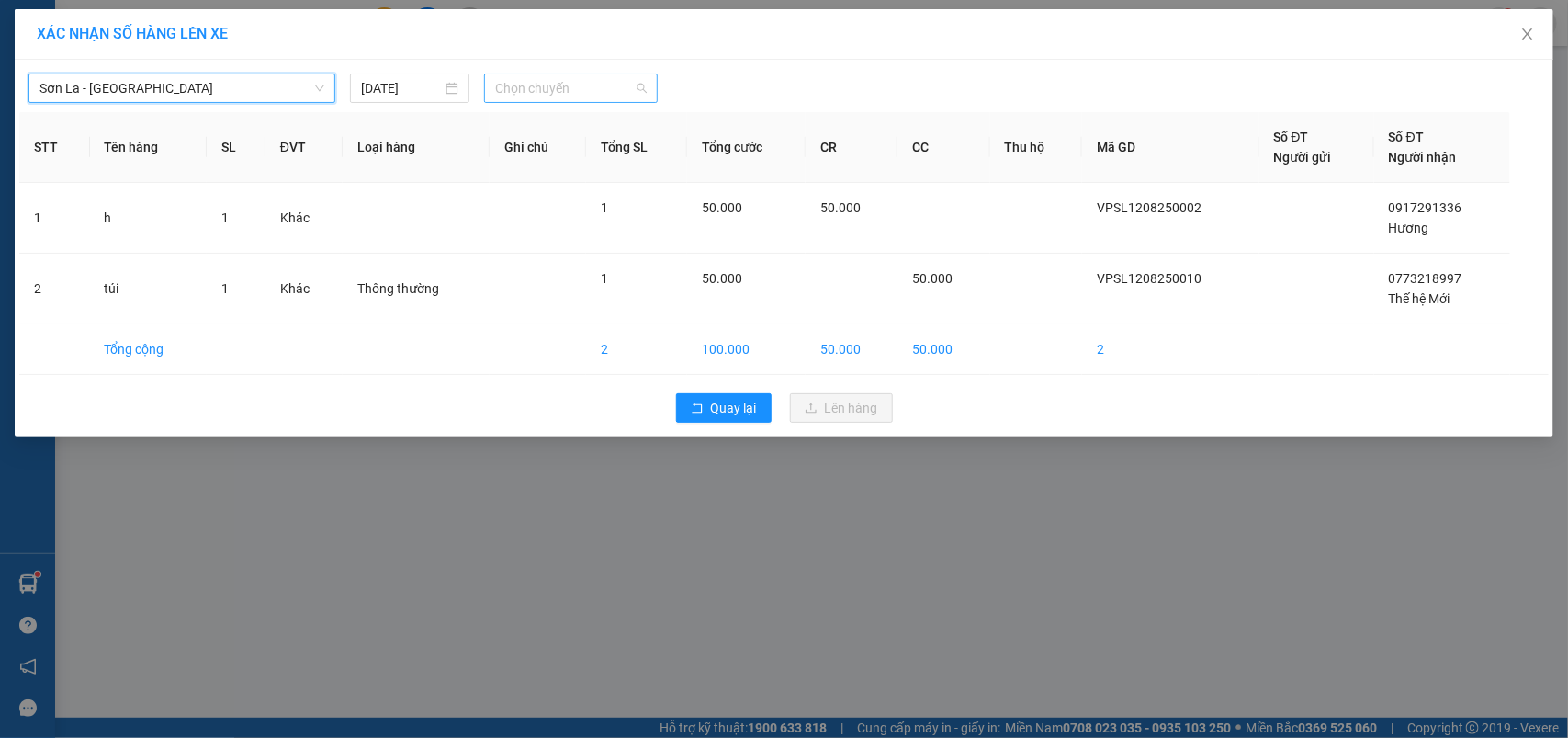
click at [498, 83] on span "Chọn chuyến" at bounding box center [570, 89] width 151 height 28
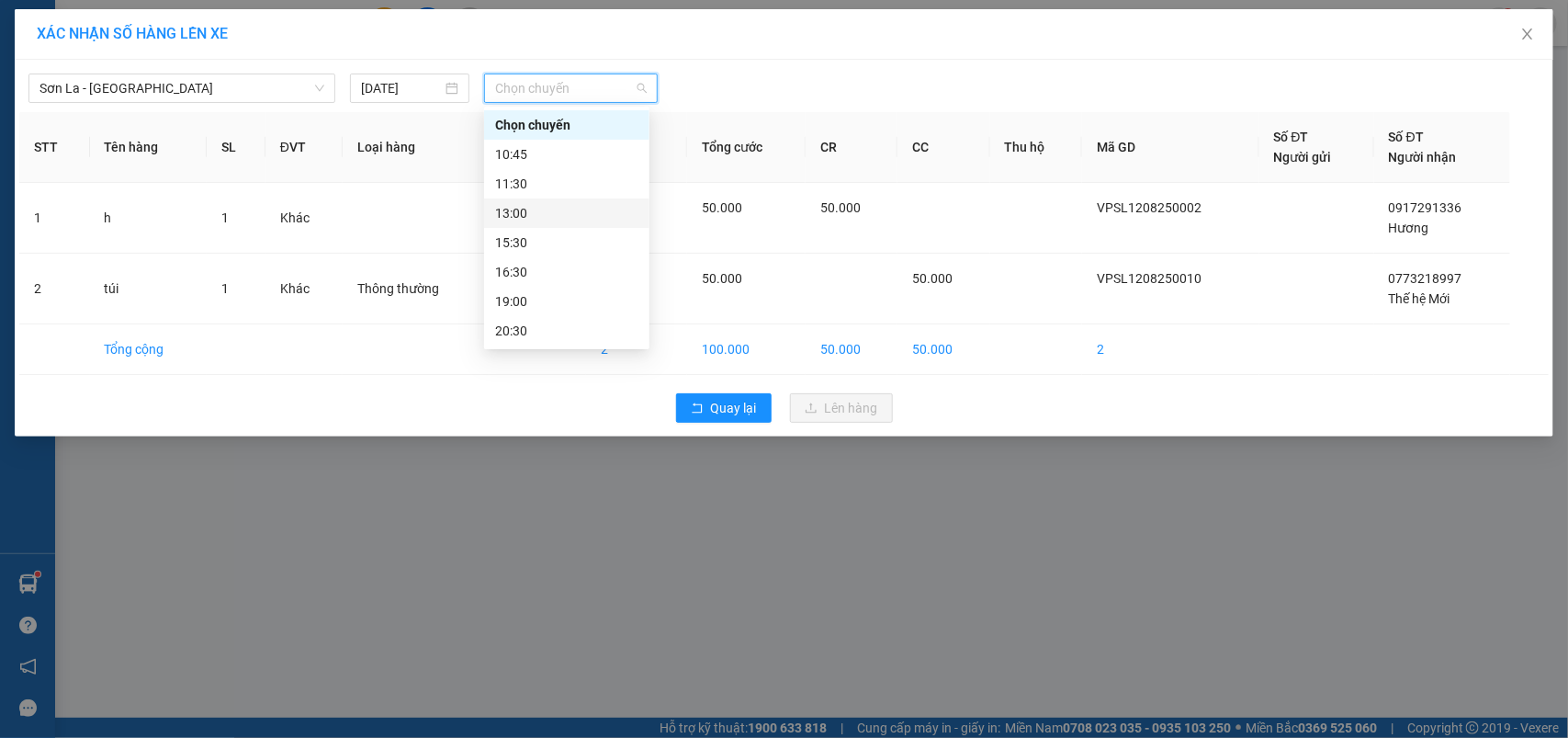
click at [500, 207] on div "13:00" at bounding box center [566, 213] width 143 height 20
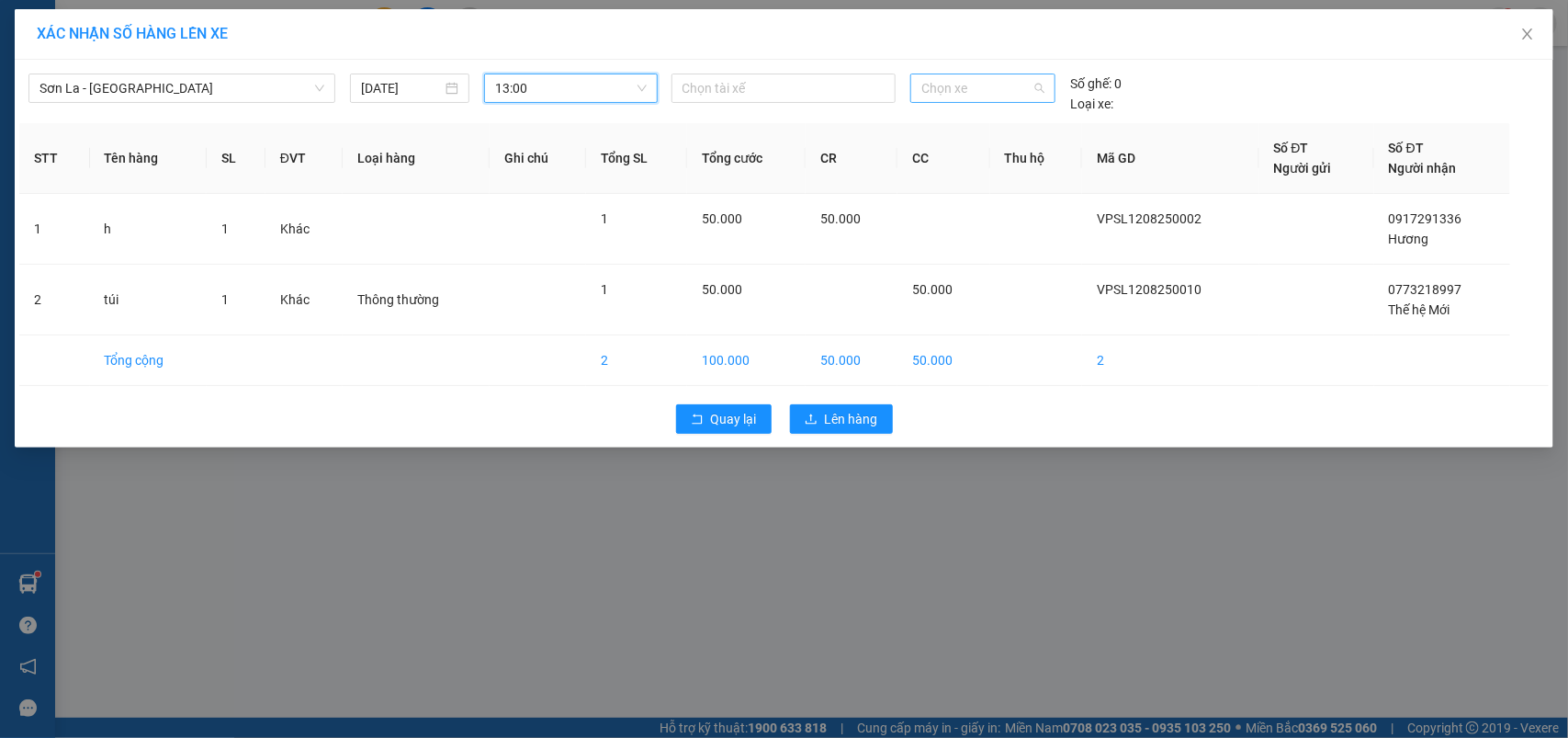
click at [980, 86] on span "Chọn xe" at bounding box center [983, 89] width 123 height 28
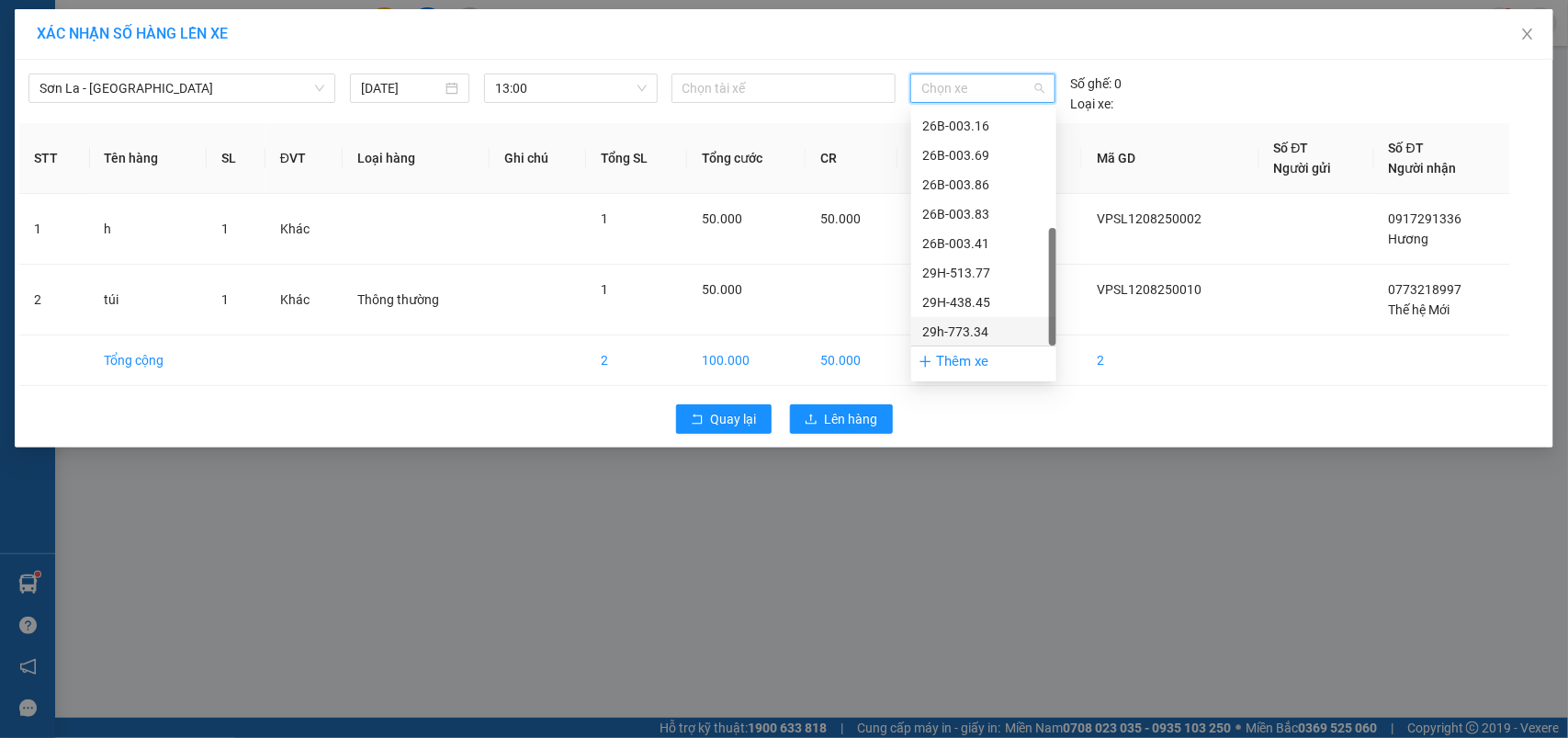
click at [965, 343] on div "29h-773.34" at bounding box center [983, 331] width 145 height 29
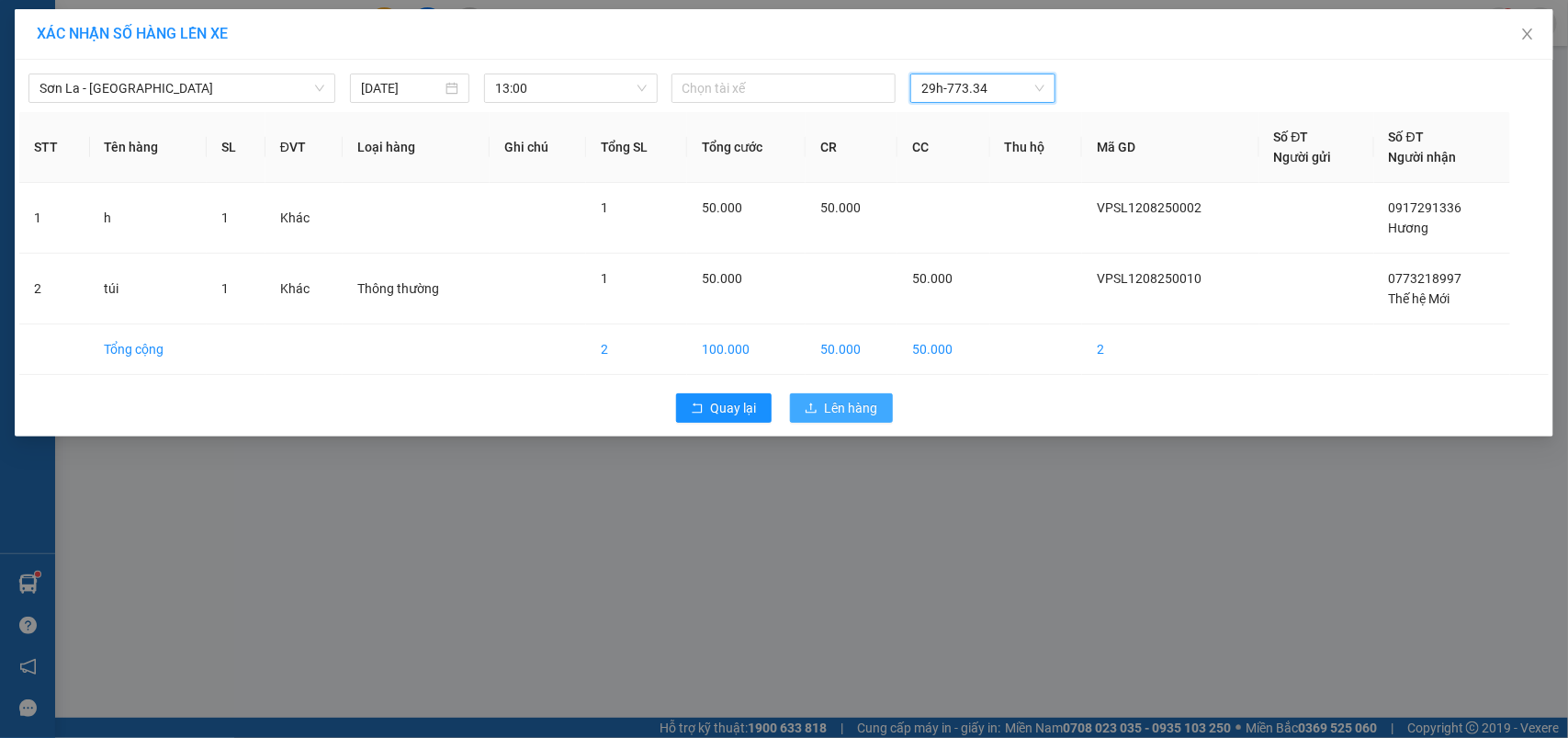
click at [852, 415] on span "Lên hàng" at bounding box center [851, 407] width 53 height 20
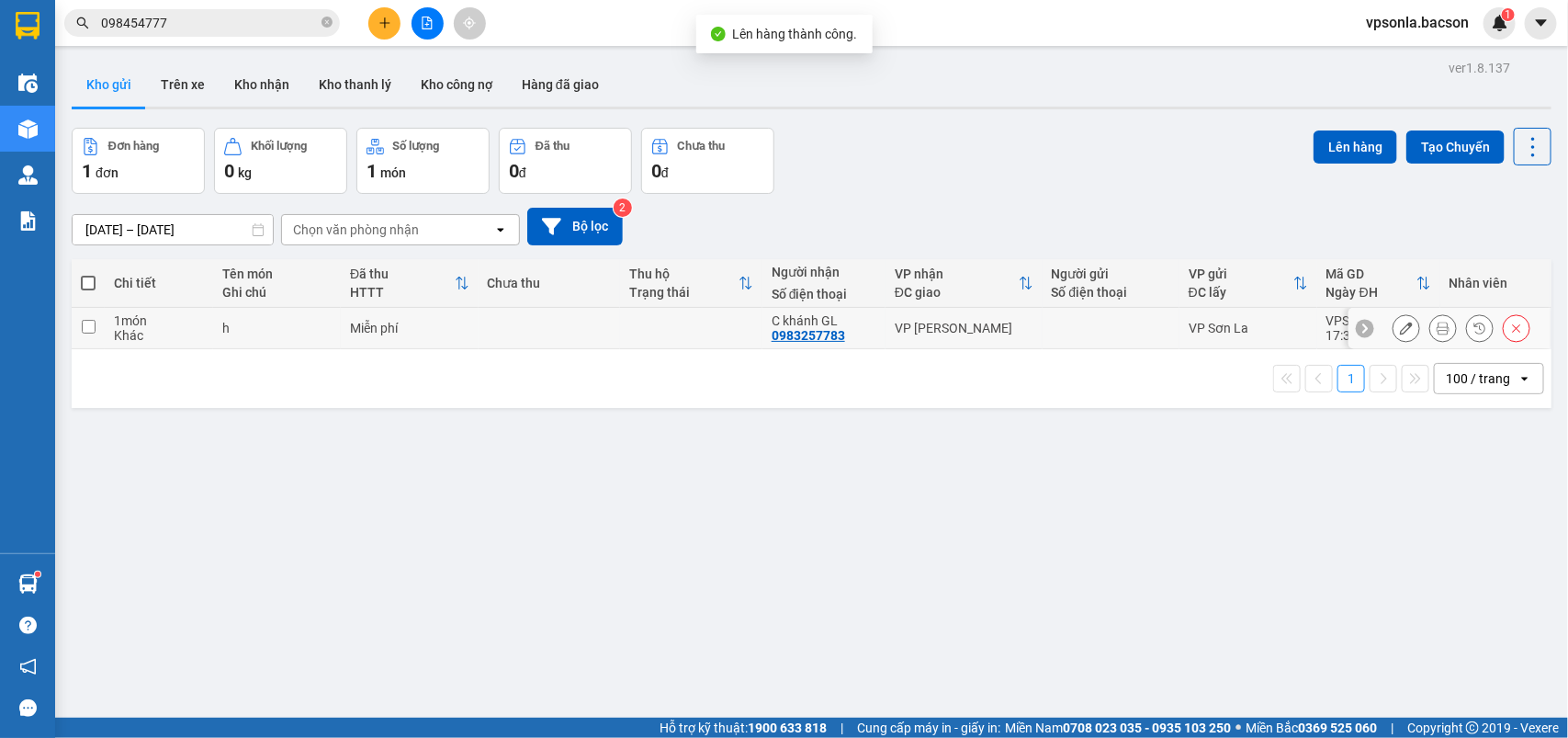
click at [88, 328] on input "checkbox" at bounding box center [89, 327] width 14 height 14
checkbox input "true"
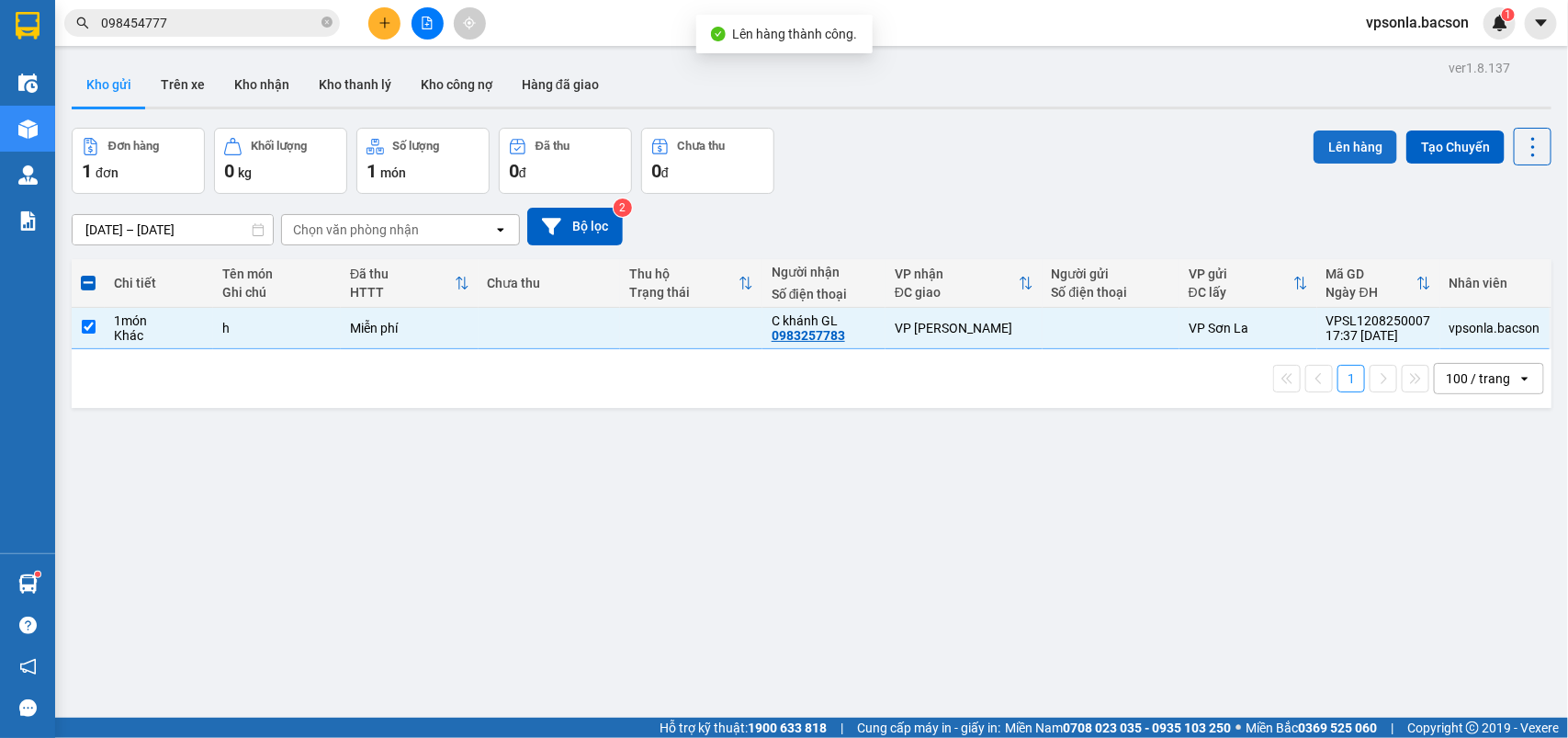
click at [1356, 133] on button "Lên hàng" at bounding box center [1355, 147] width 84 height 33
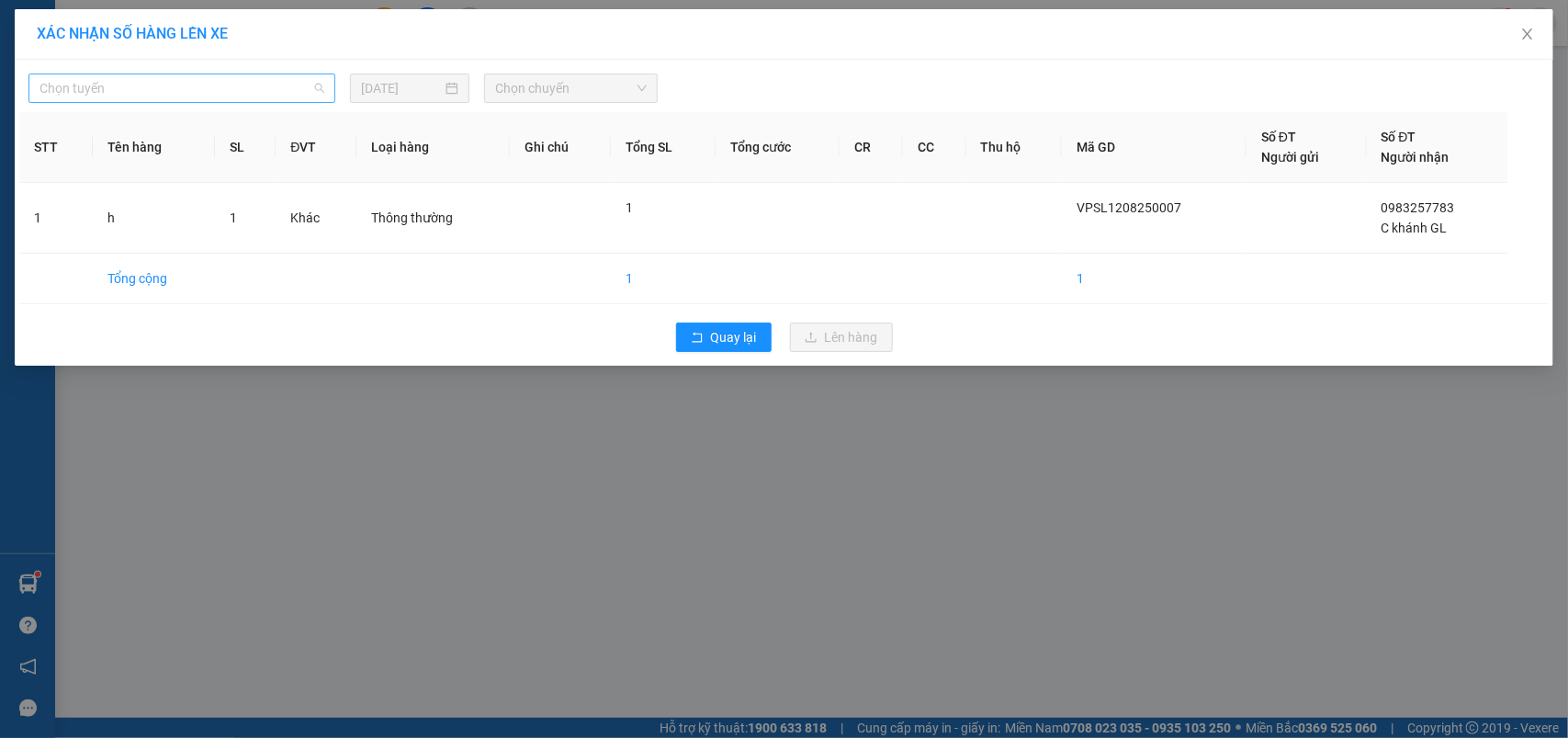
click at [226, 95] on span "Chọn tuyến" at bounding box center [182, 89] width 285 height 28
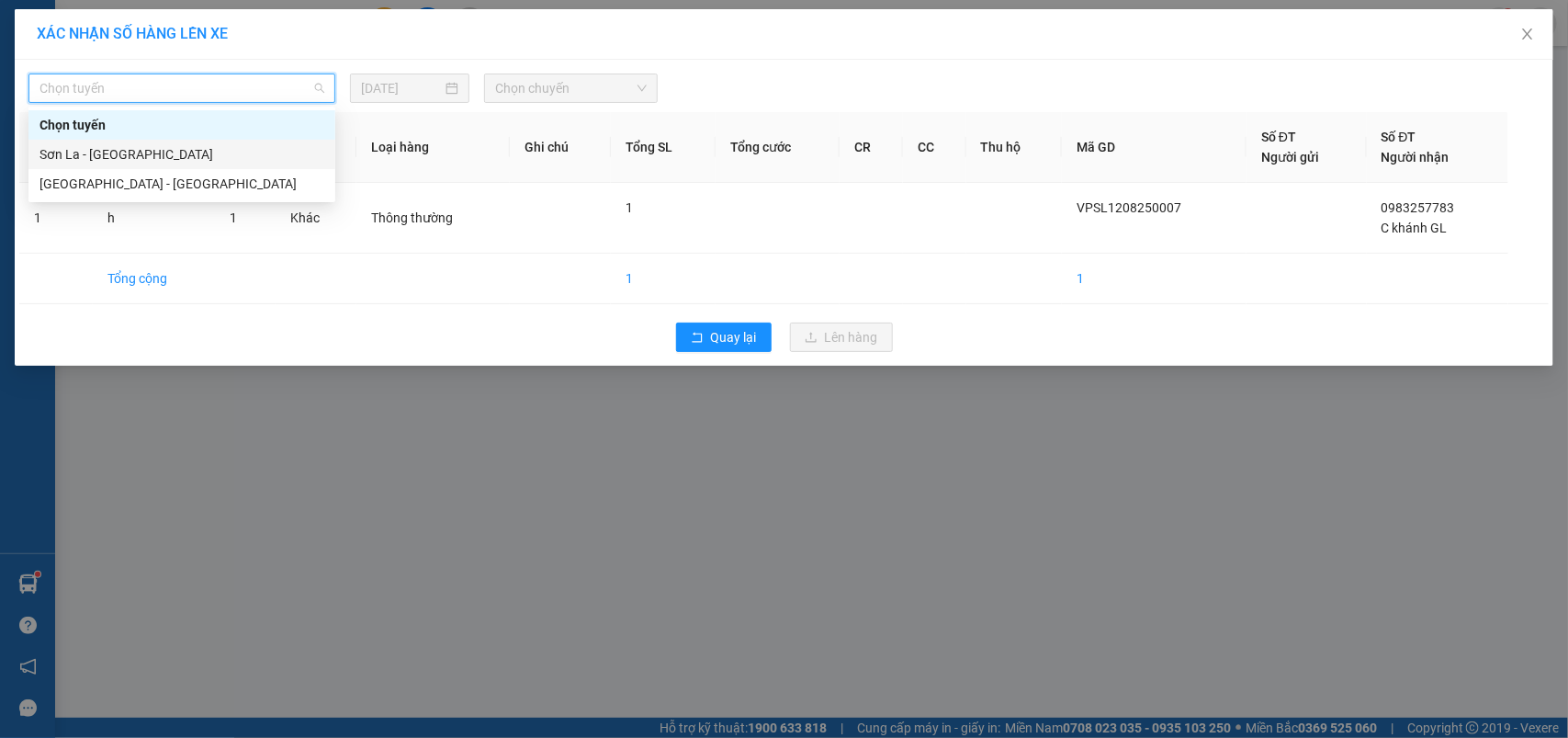
click at [103, 155] on div "Sơn La - Hà Nội" at bounding box center [182, 154] width 285 height 20
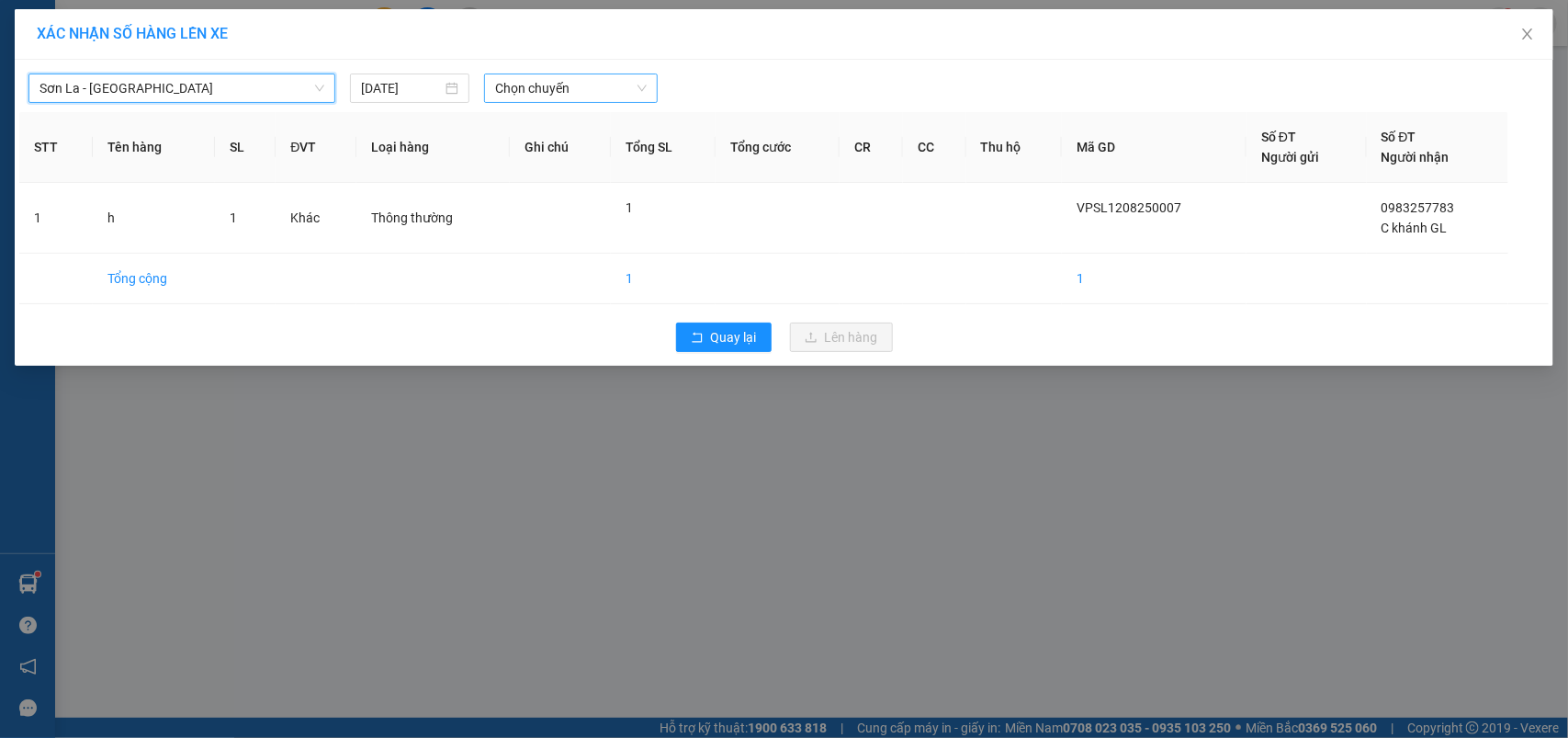
click at [540, 88] on span "Chọn chuyến" at bounding box center [570, 89] width 151 height 28
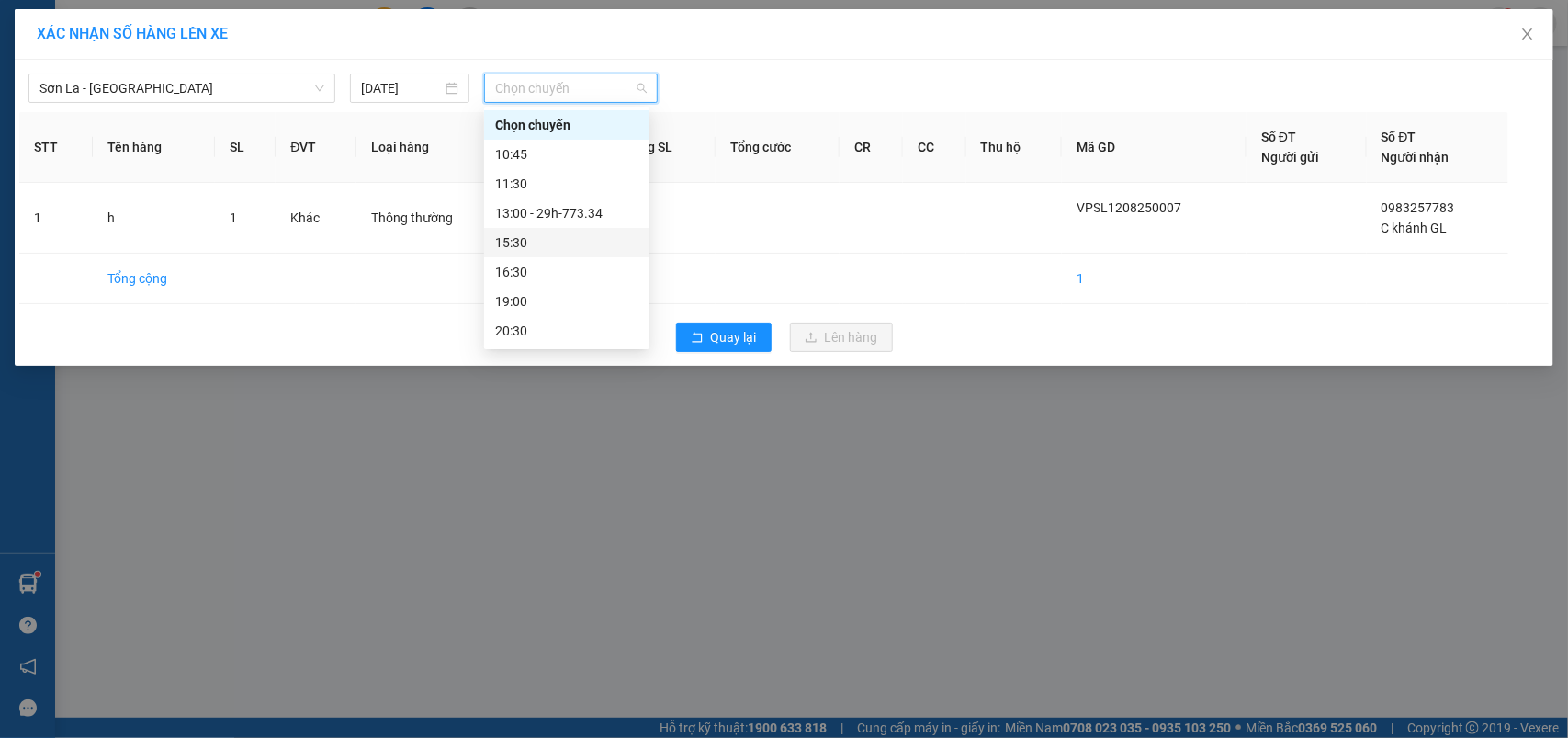
click at [519, 240] on div "15:30" at bounding box center [566, 243] width 143 height 20
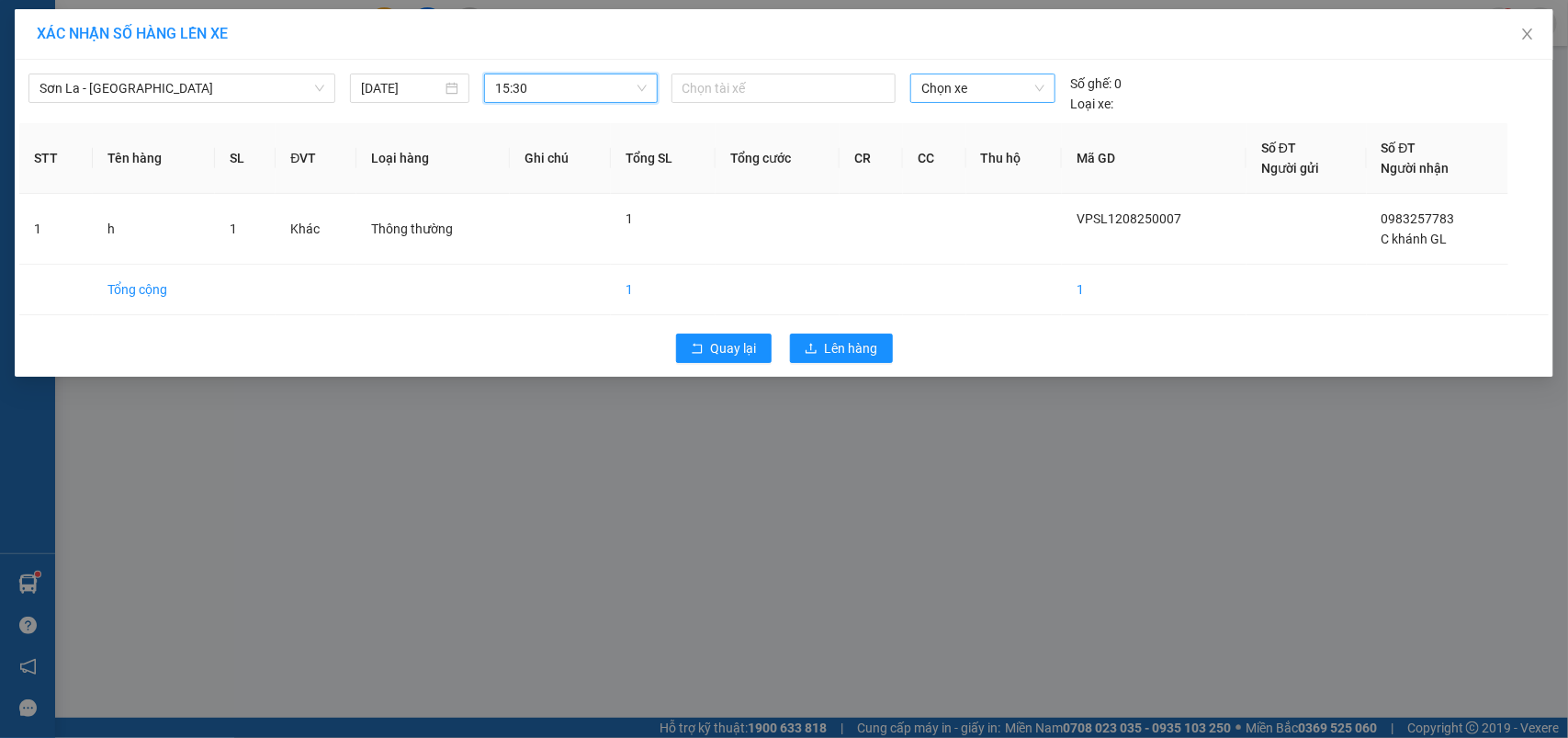
click at [1006, 76] on span "Chọn xe" at bounding box center [983, 89] width 123 height 28
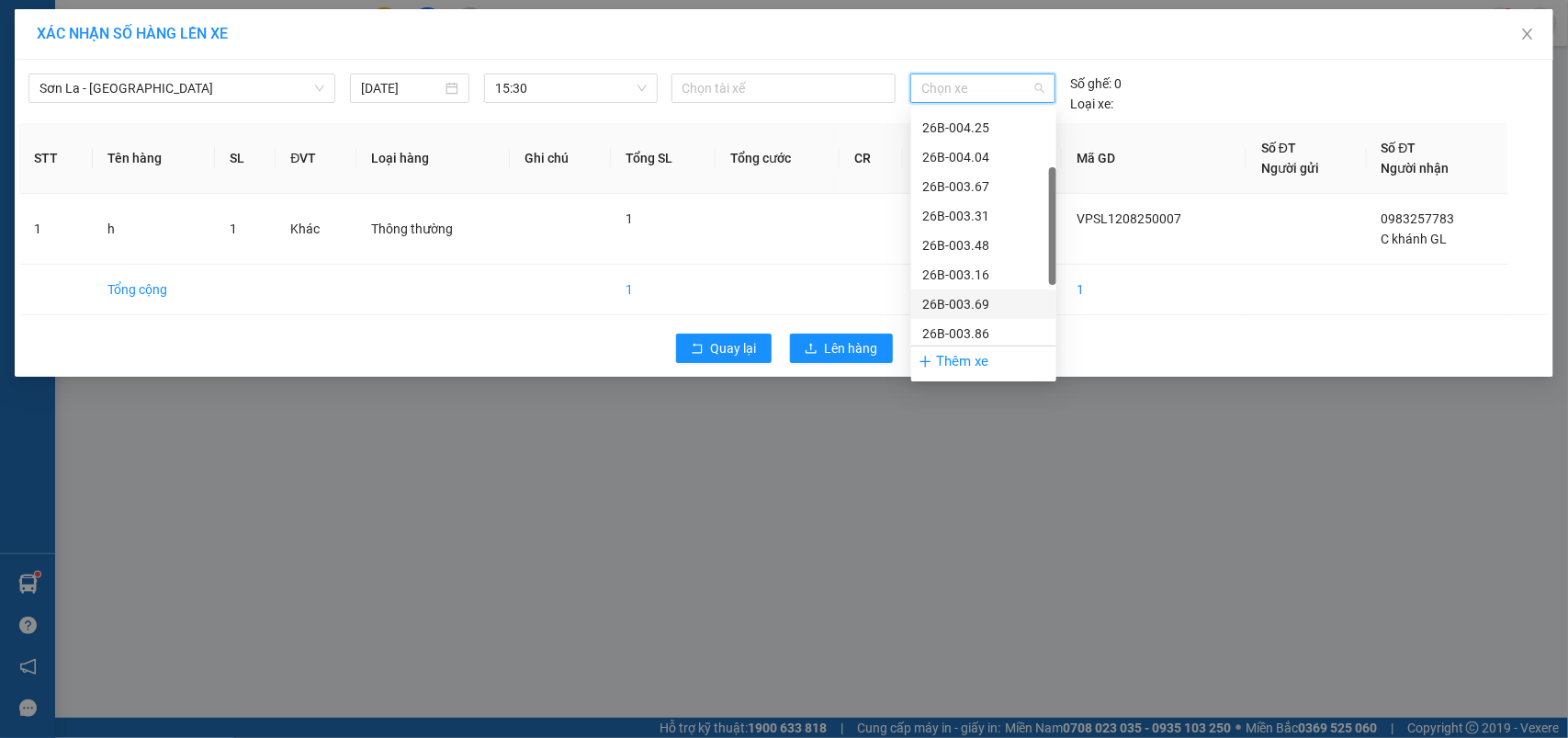
scroll to position [264, 0]
click at [961, 332] on div "29h-773.34" at bounding box center [983, 332] width 123 height 20
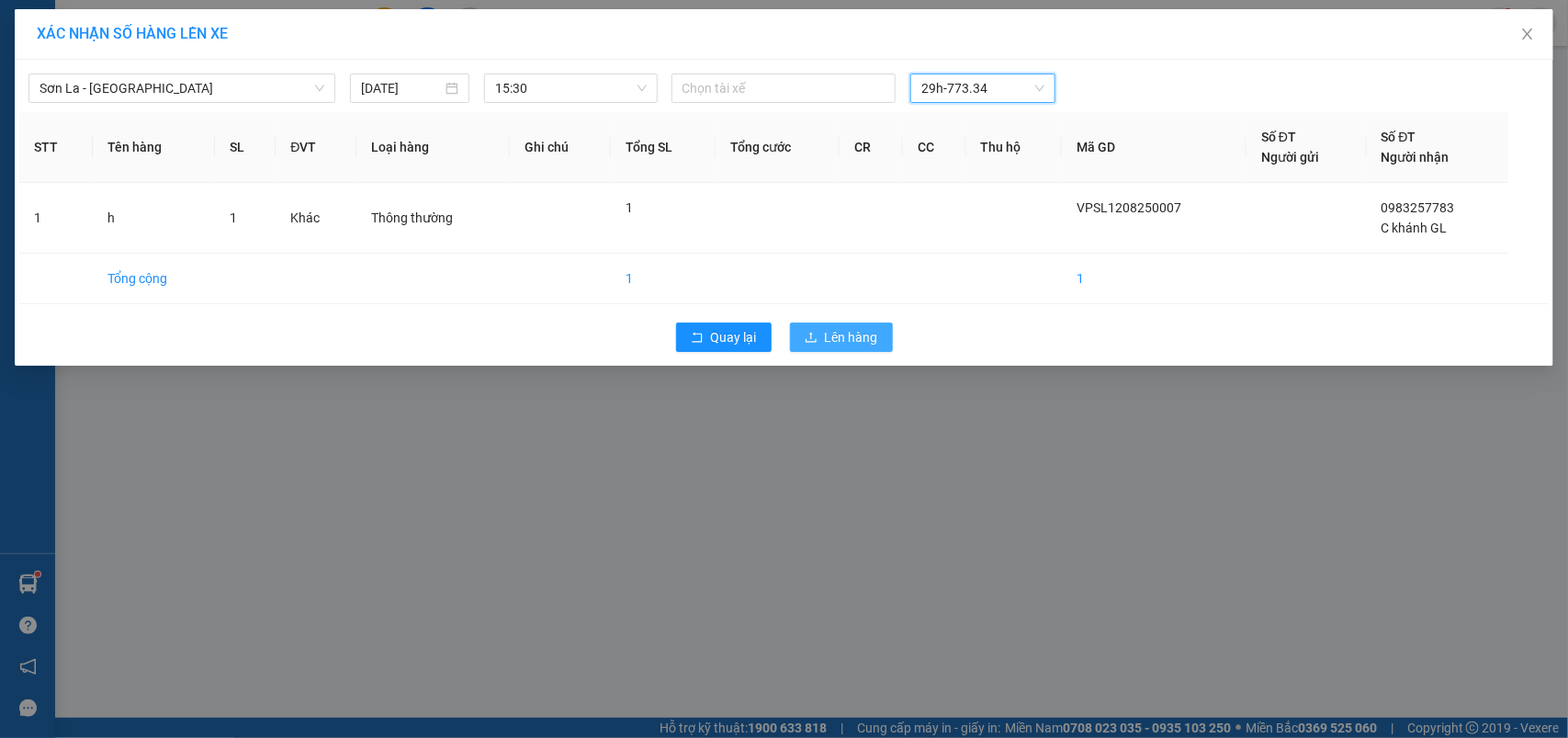
click at [843, 351] on button "Lên hàng" at bounding box center [841, 337] width 103 height 29
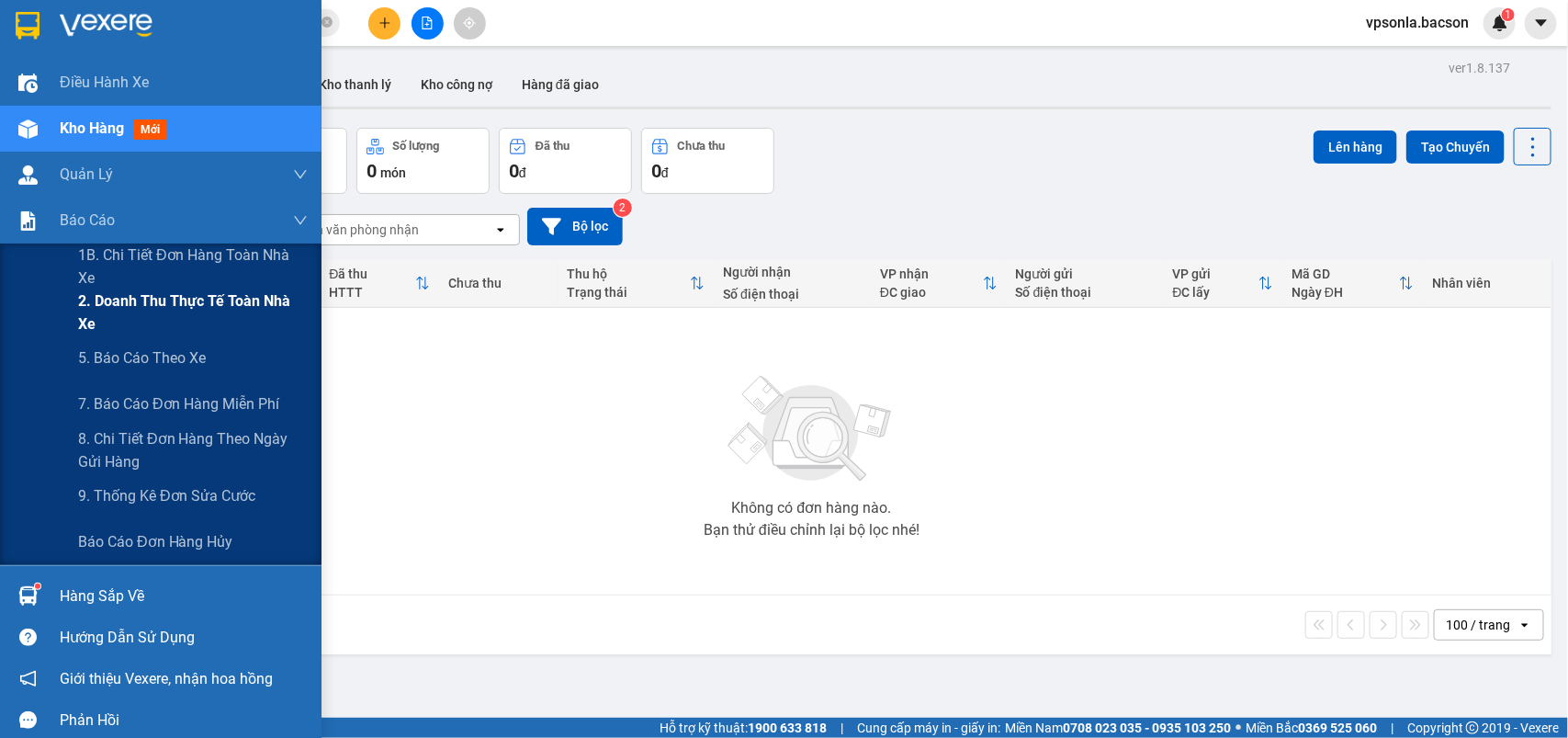
click at [139, 306] on span "2. Doanh thu thực tế toàn nhà xe" at bounding box center [193, 313] width 230 height 46
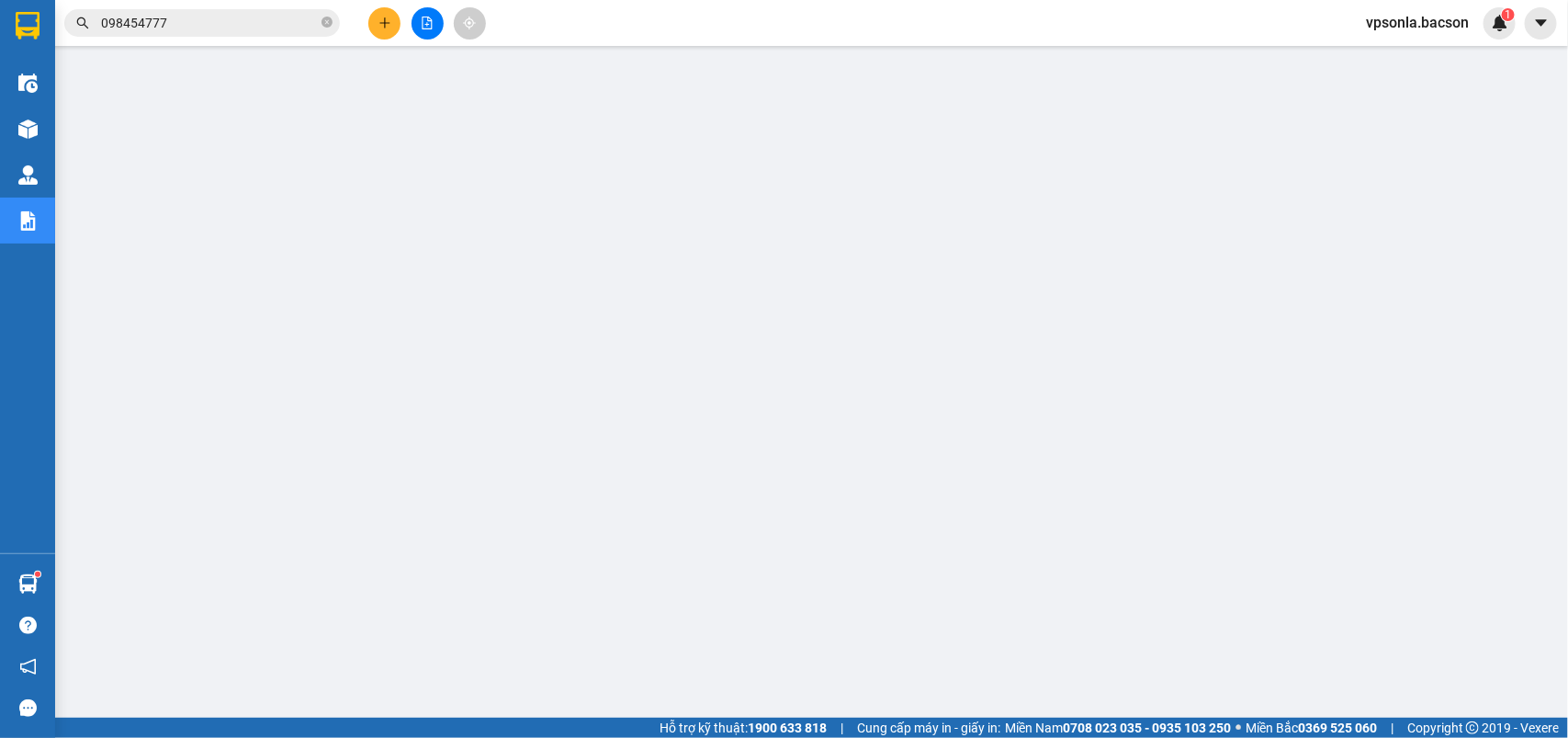
click at [428, 19] on icon "file-add" at bounding box center [427, 23] width 10 height 13
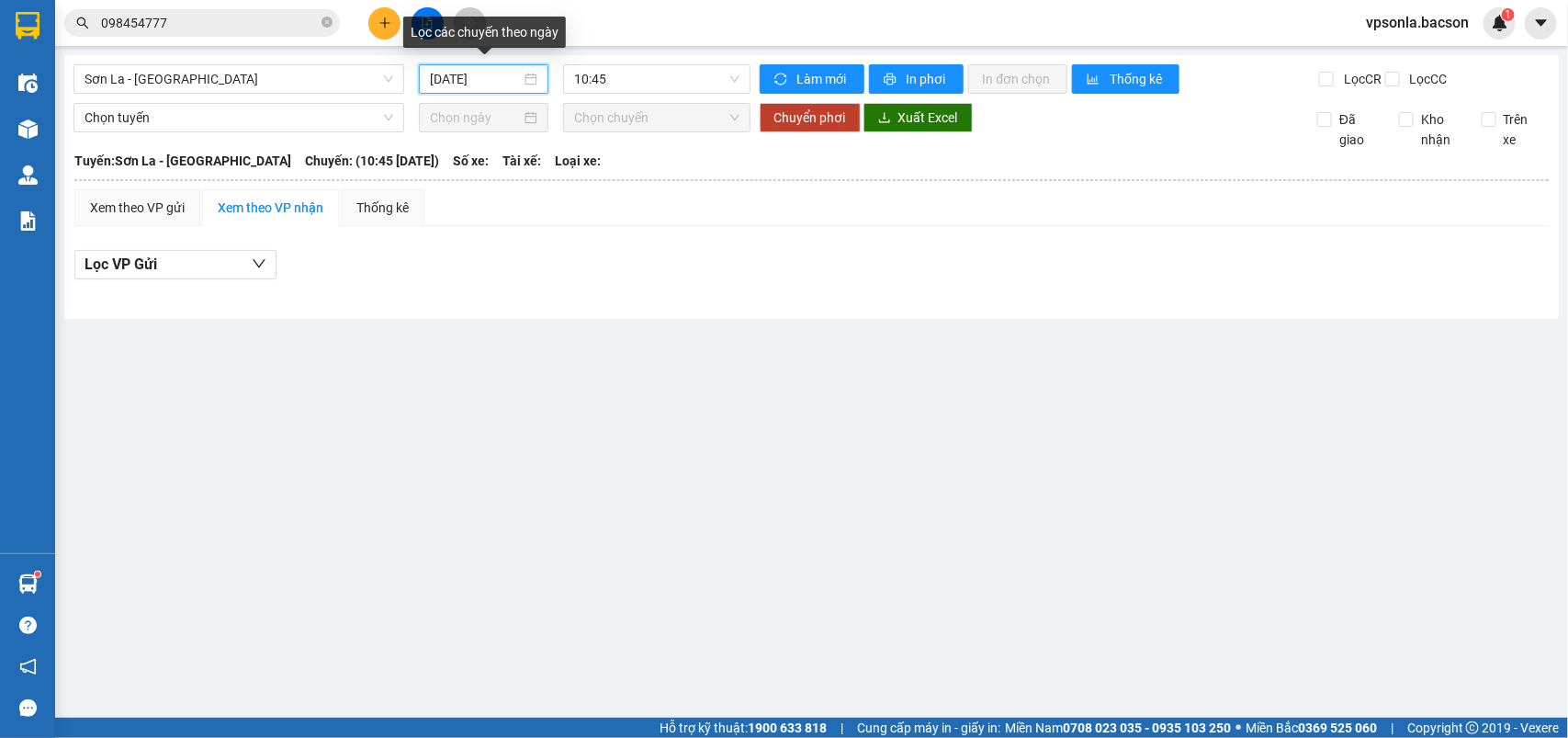
click at [497, 85] on input "12/08/2025" at bounding box center [474, 79] width 91 height 20
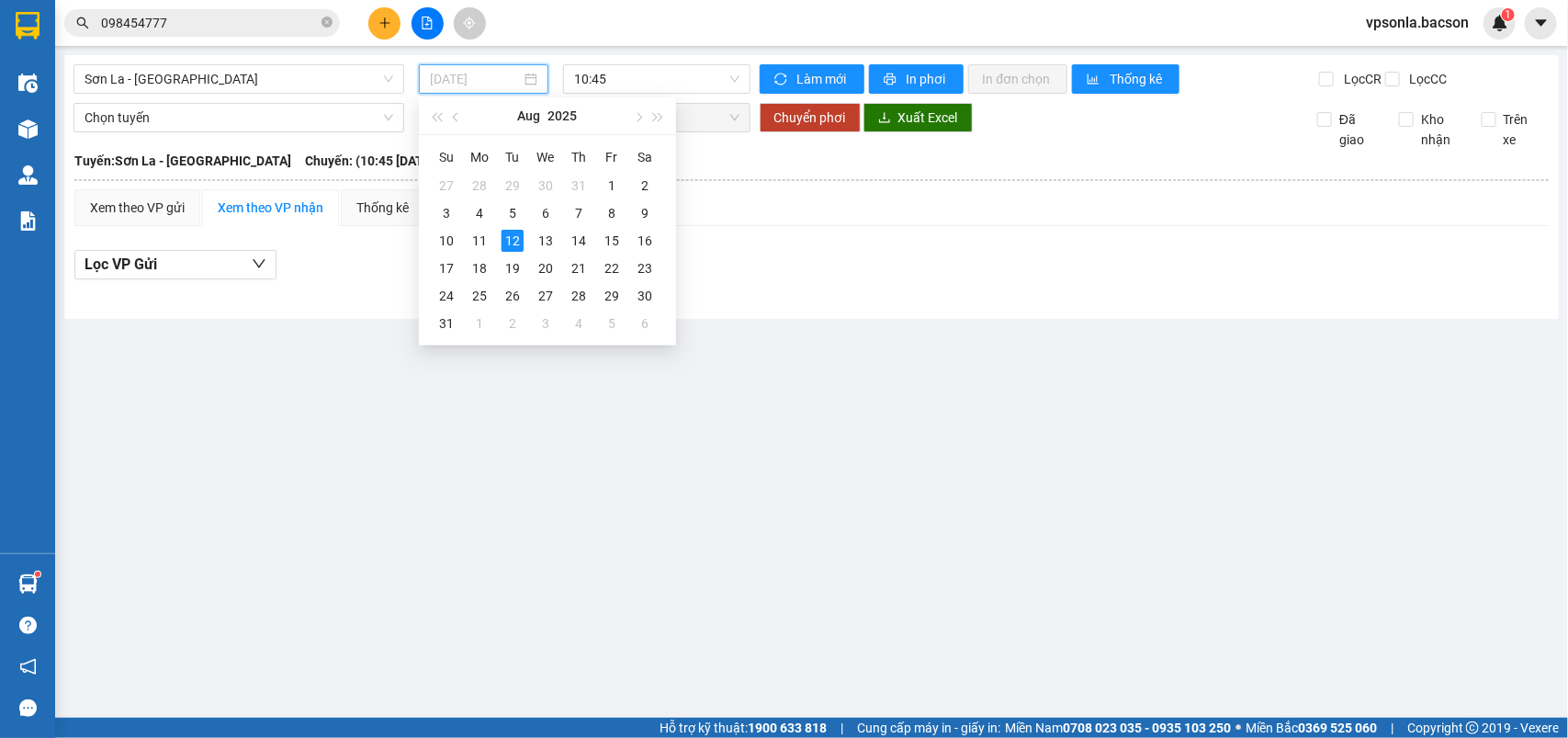
type input "12/08/2025"
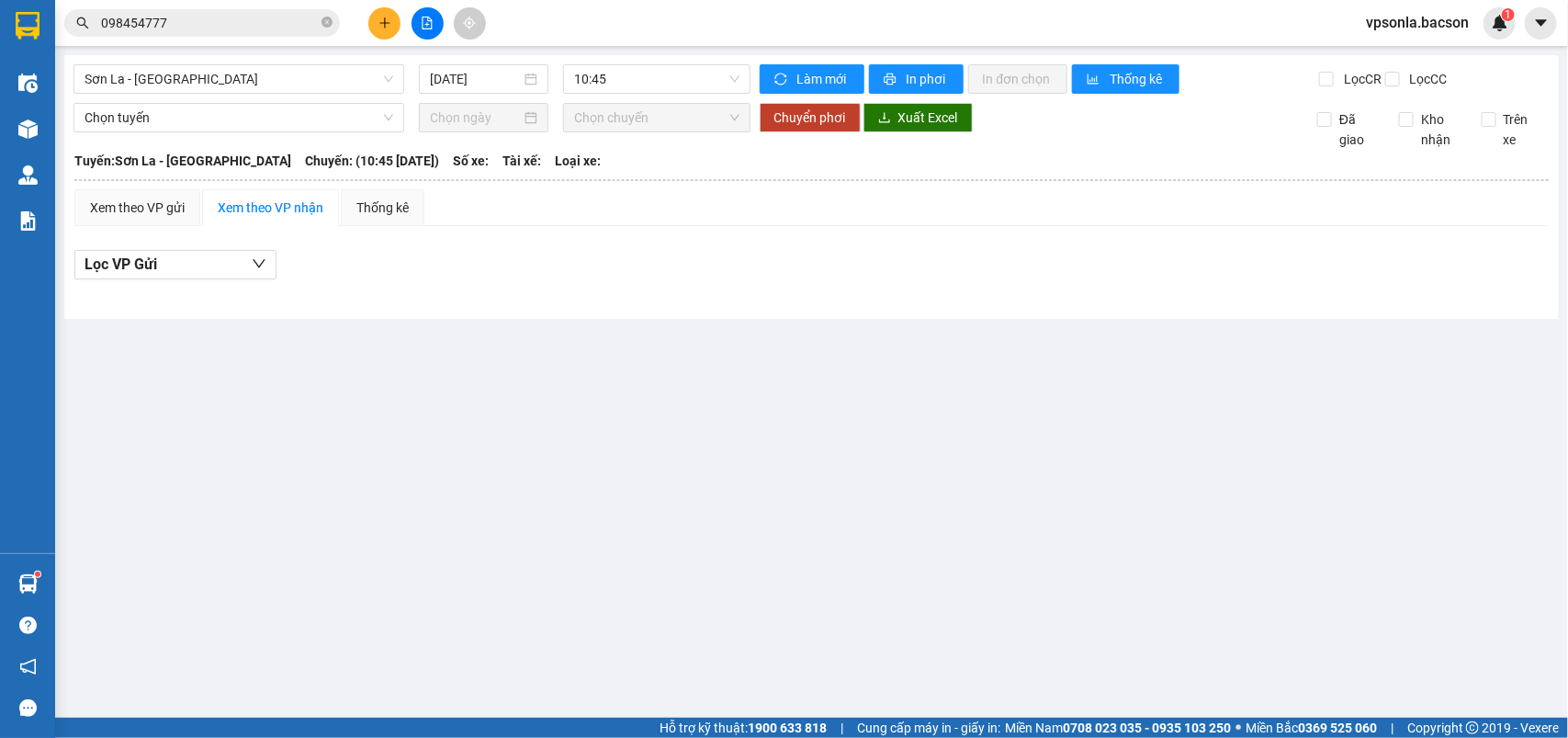
click at [210, 61] on div "Sơn La - Hà Nội 12/08/2025 10:45 Làm mới In phơi In đơn chọn Thống kê Lọc CR Lọ…" at bounding box center [811, 187] width 1494 height 264
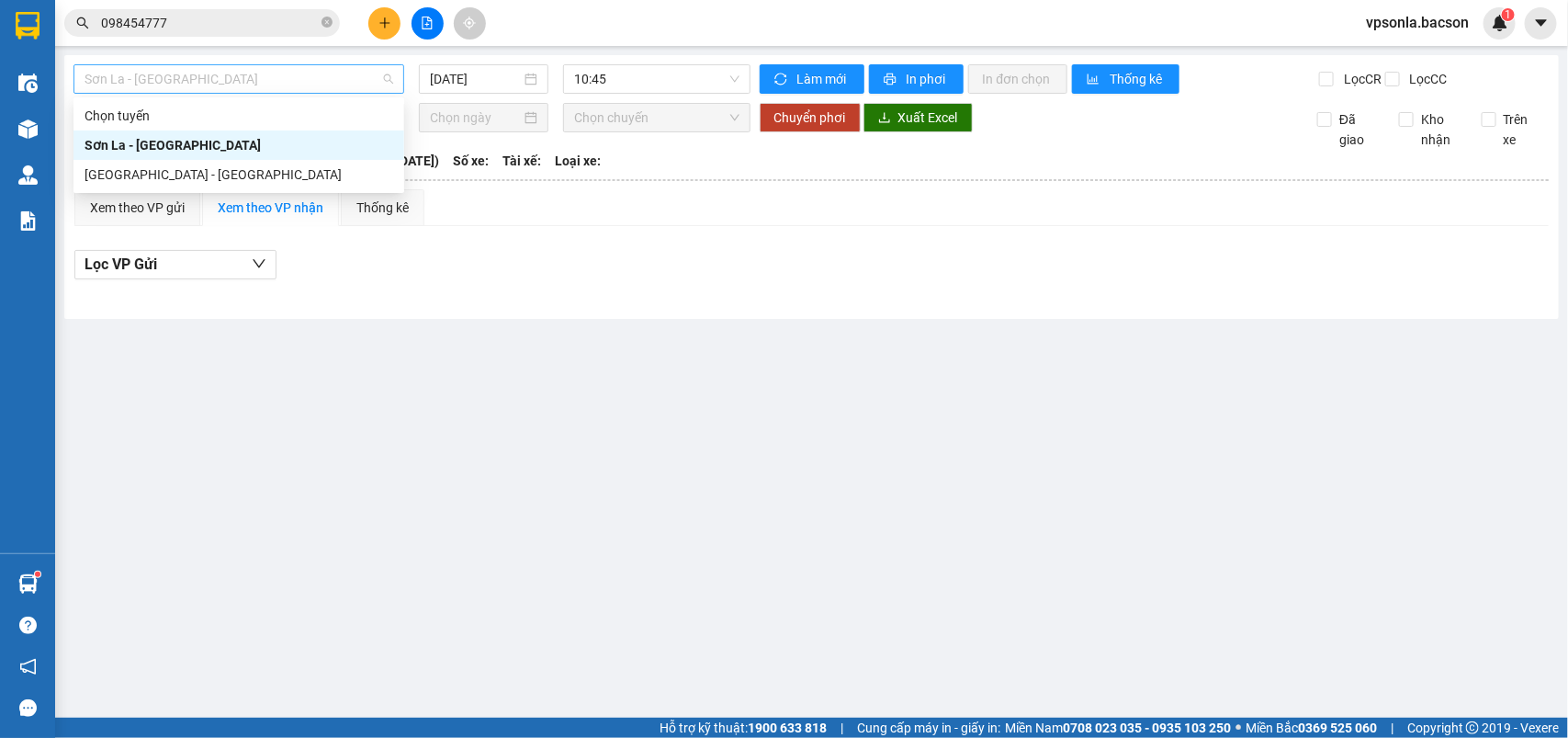
click at [209, 74] on span "Sơn La - Hà Nội" at bounding box center [239, 79] width 309 height 28
click at [164, 165] on div "Hà Nội - Sơn La" at bounding box center [239, 175] width 309 height 20
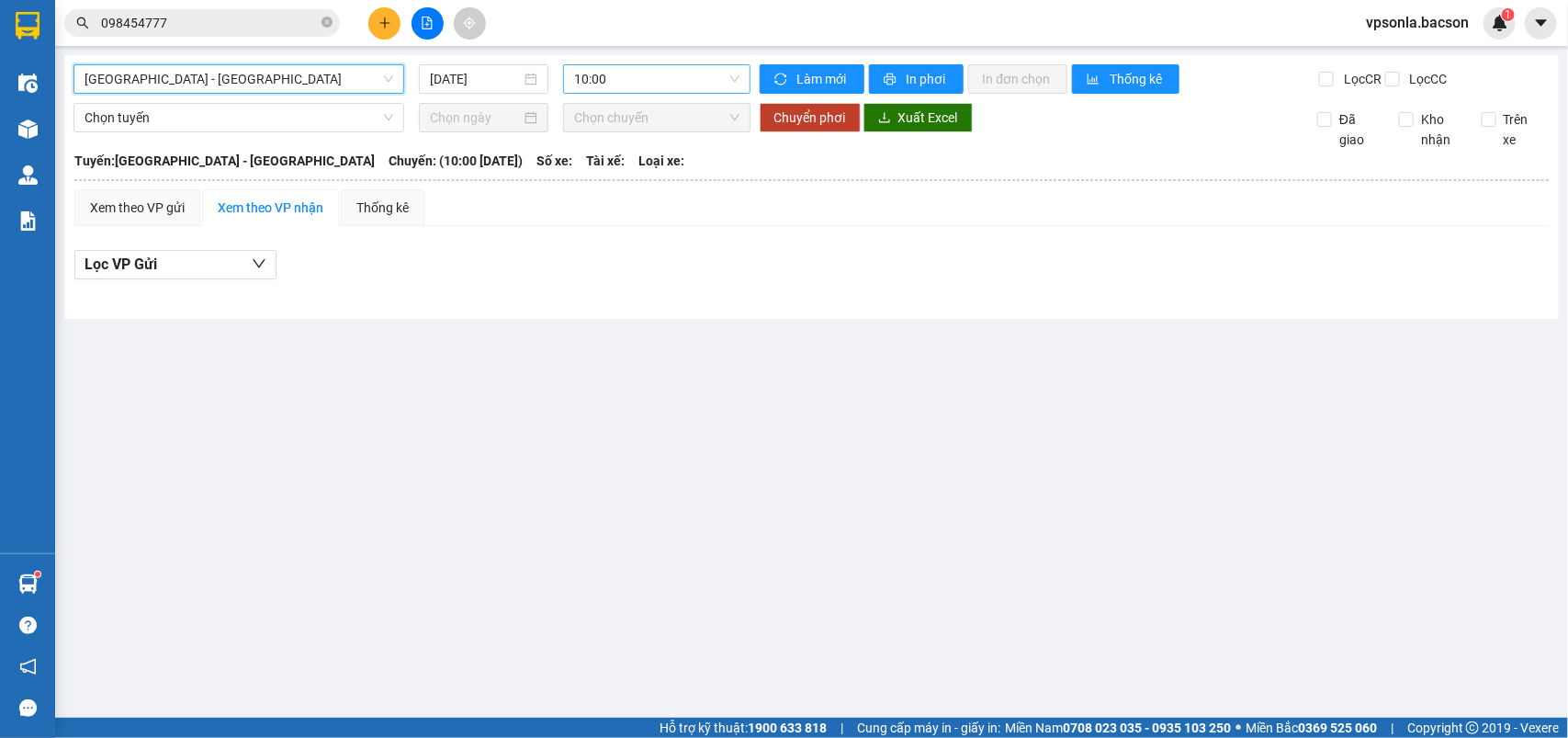
click at [599, 81] on span "10:00" at bounding box center [656, 79] width 165 height 28
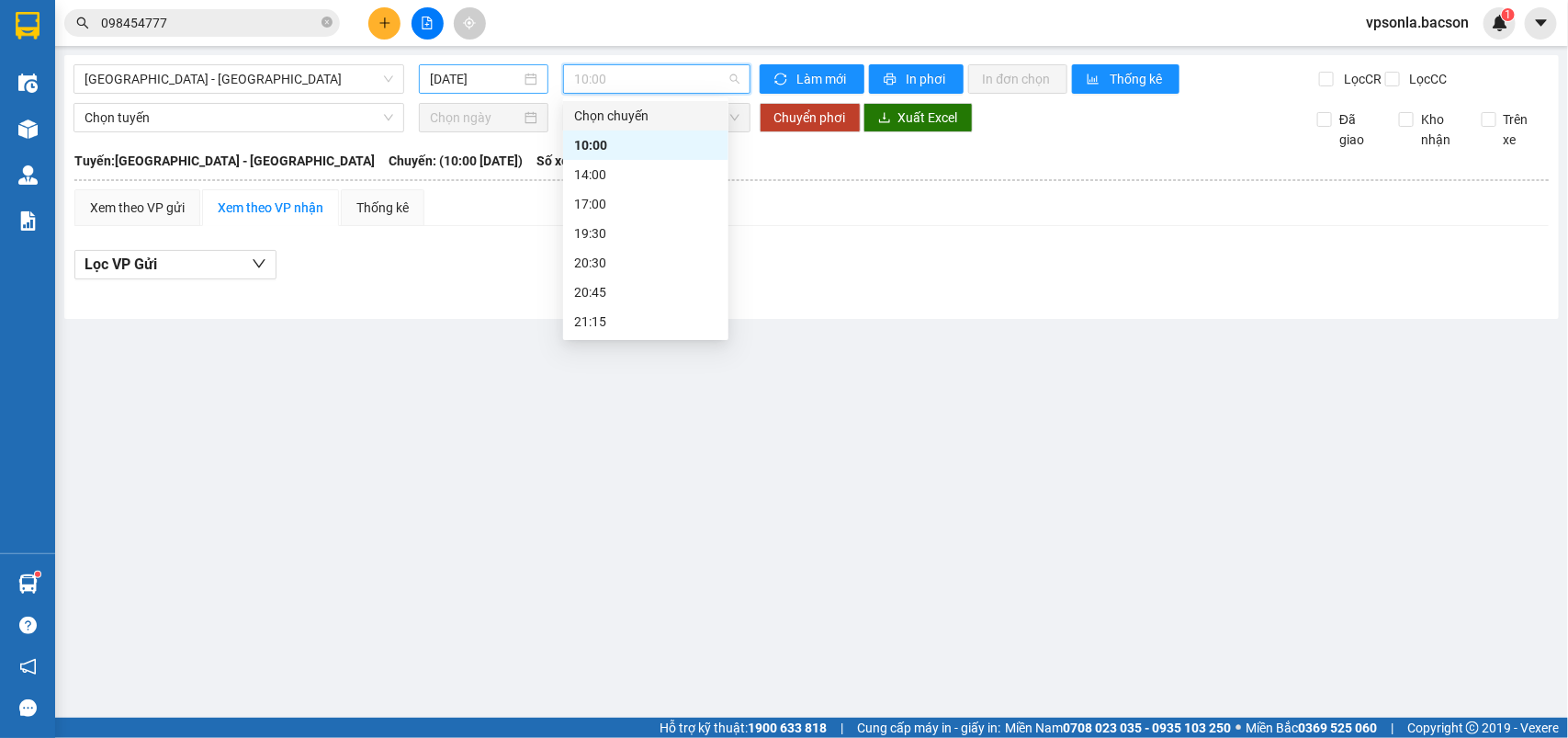
click at [498, 81] on input "12/08/2025" at bounding box center [474, 79] width 91 height 20
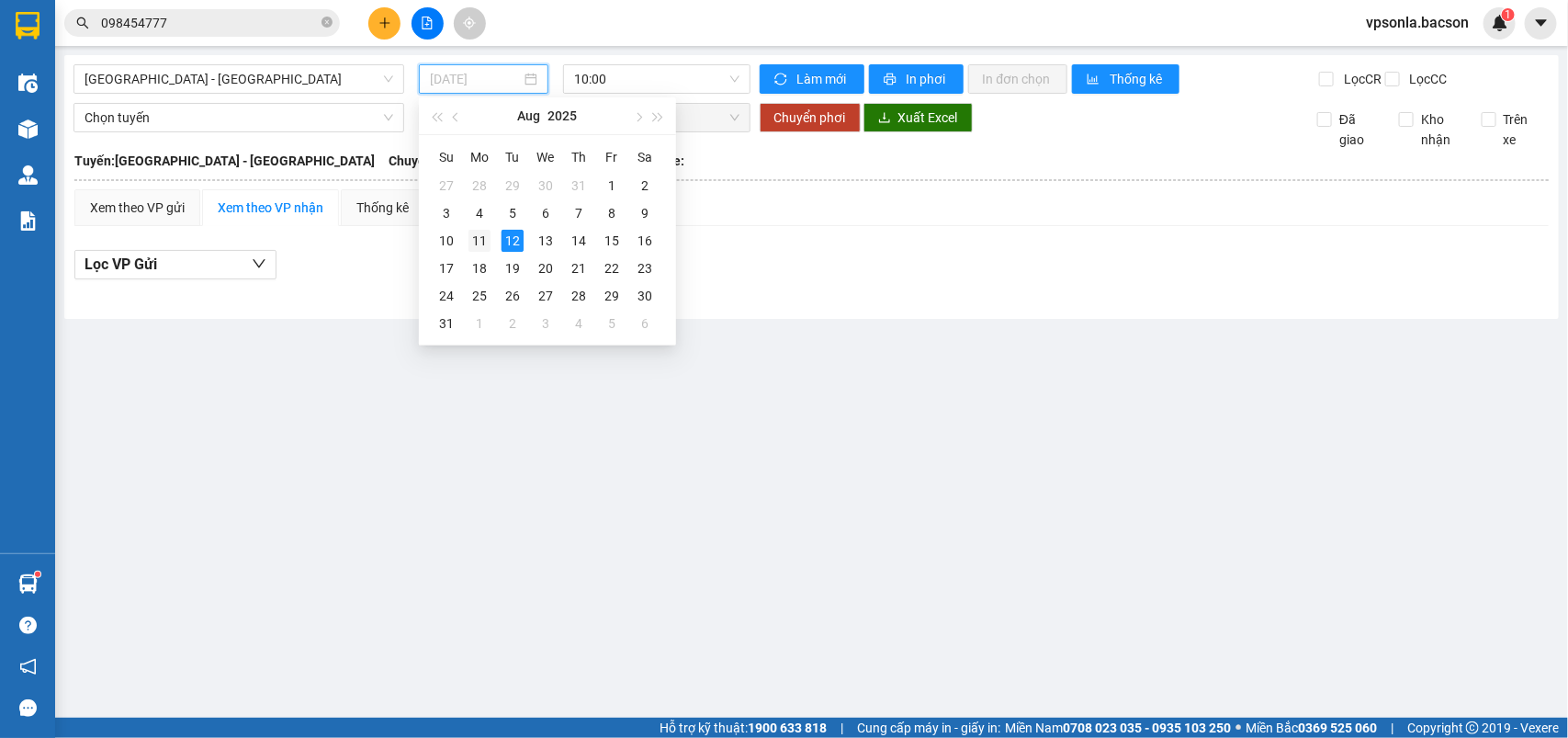
click at [475, 248] on div "11" at bounding box center [479, 241] width 22 height 22
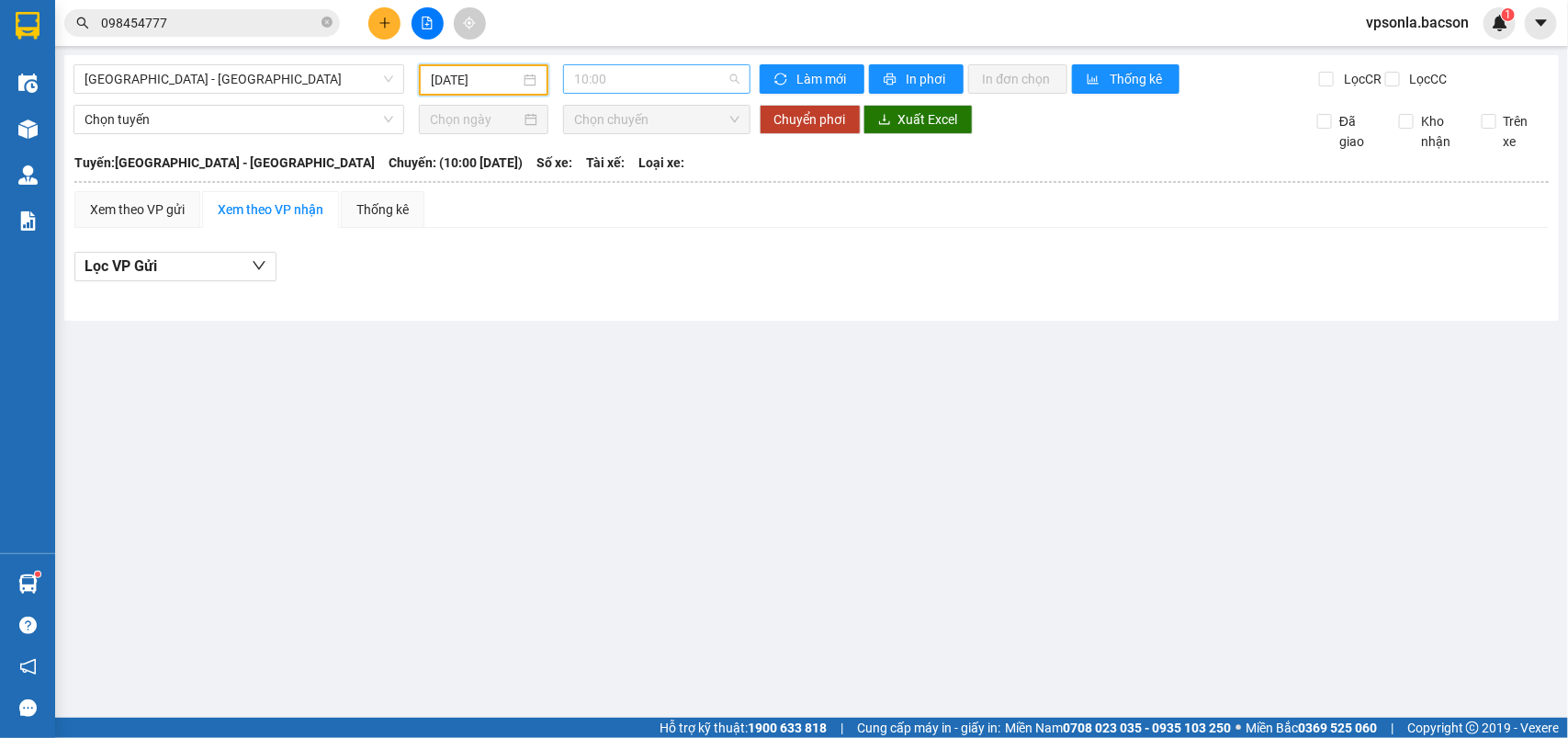
click at [672, 84] on span "10:00" at bounding box center [656, 79] width 165 height 28
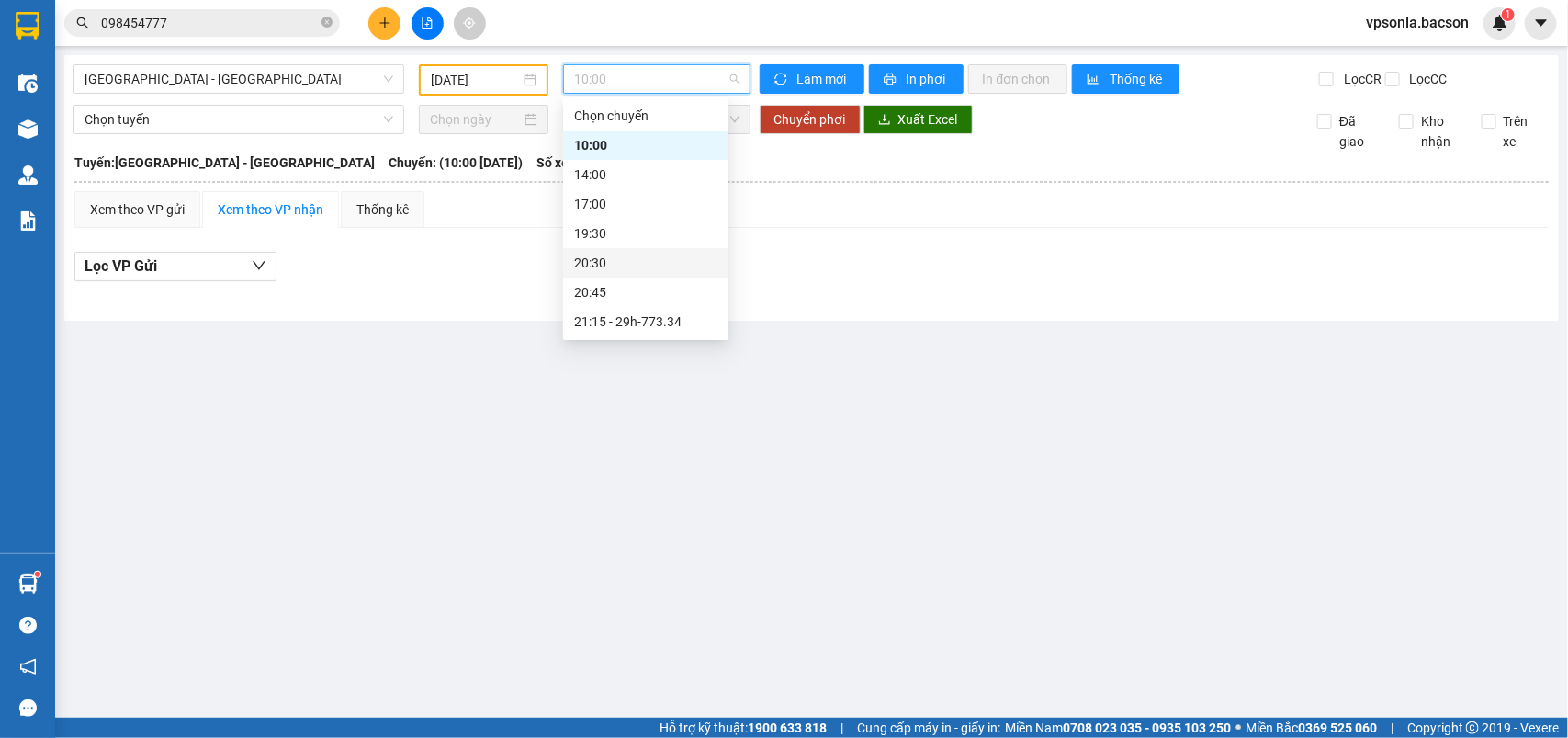
scroll to position [58, 0]
click at [641, 319] on div "23:00 - 29h-773.34" at bounding box center [645, 323] width 143 height 20
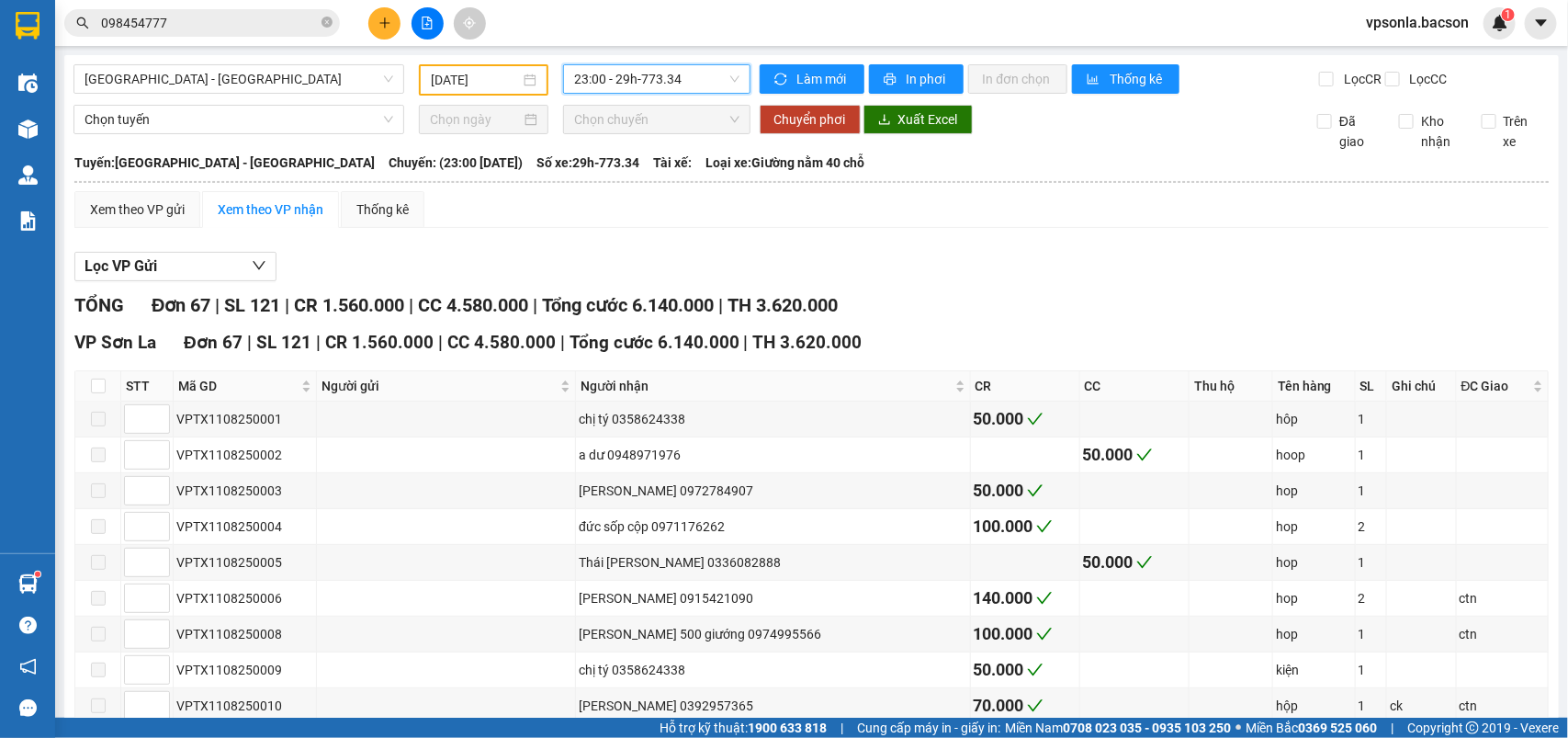
click at [475, 79] on input "11/08/2025" at bounding box center [474, 80] width 89 height 20
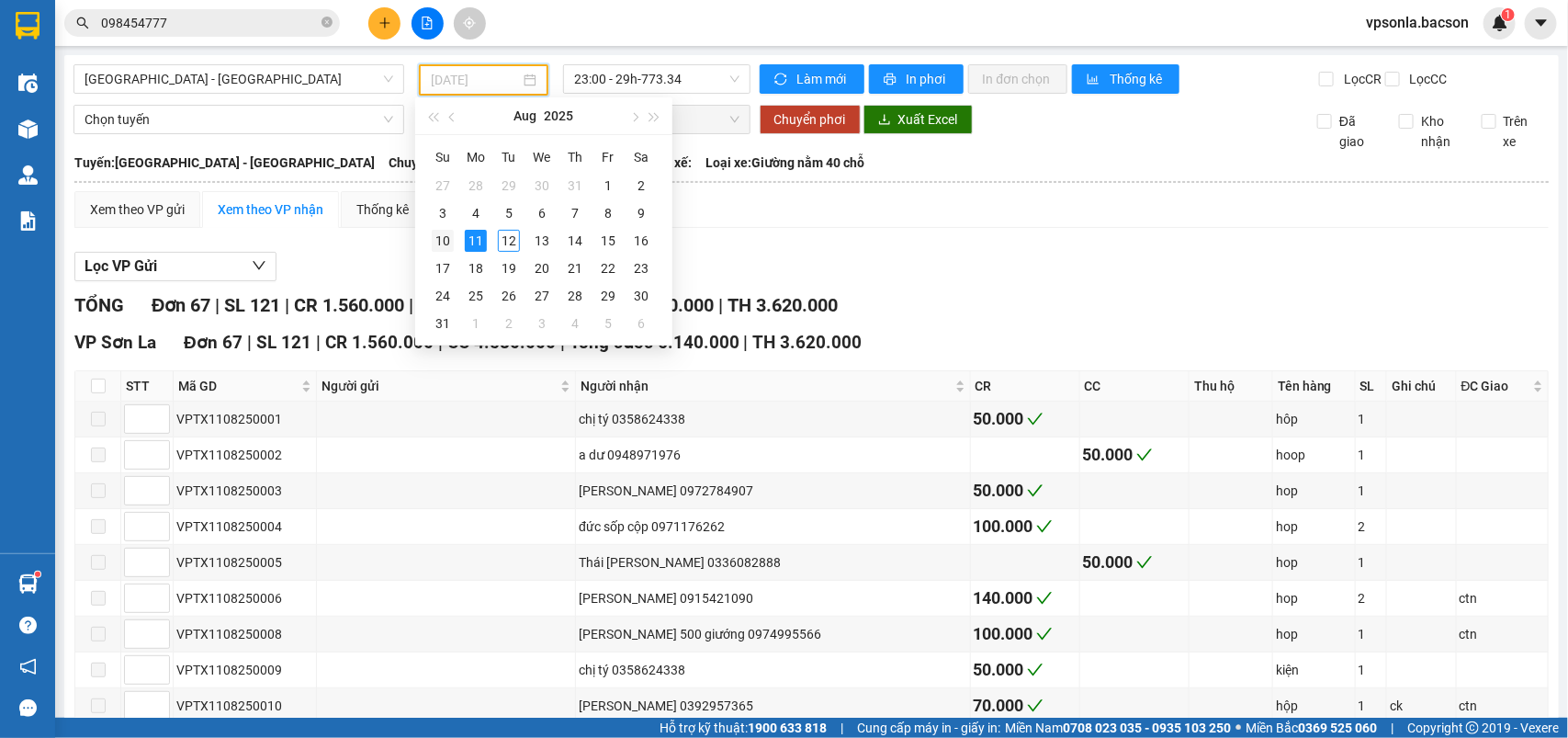
click at [446, 235] on div "10" at bounding box center [442, 241] width 22 height 22
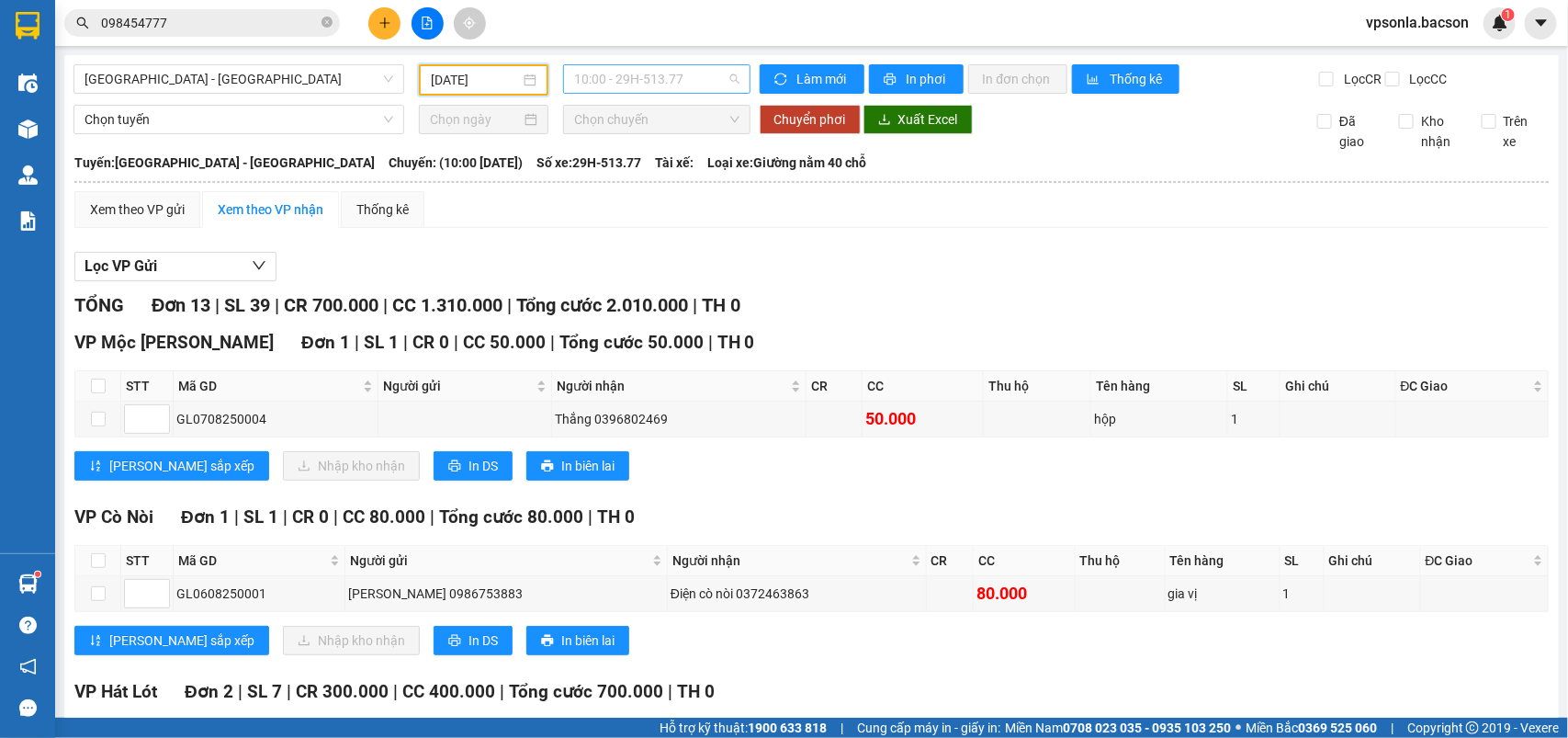
click at [649, 80] on span "10:00 - 29H-513.77" at bounding box center [656, 79] width 165 height 28
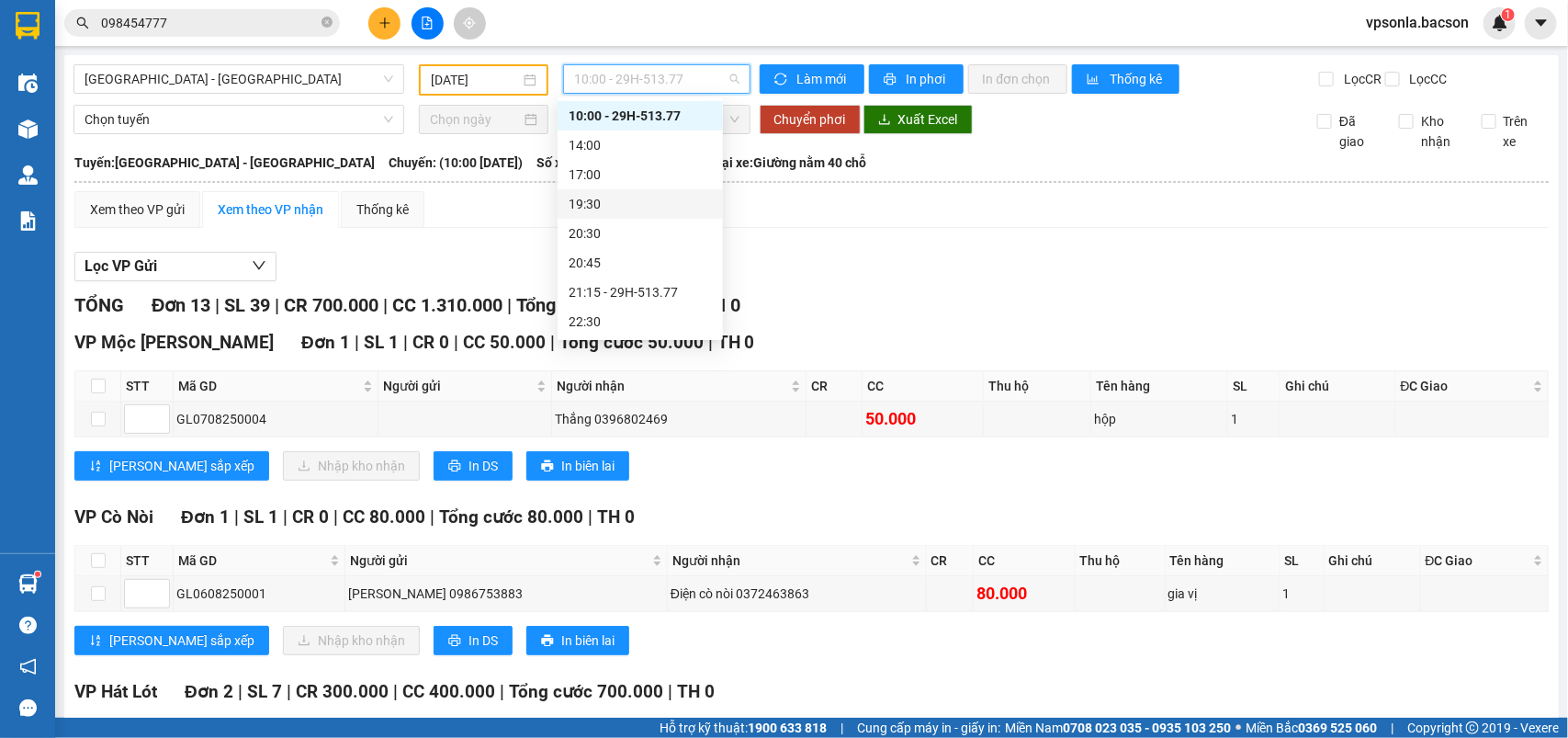
scroll to position [58, 0]
click at [661, 308] on div "23:00 - 29H-513.77" at bounding box center [640, 322] width 166 height 29
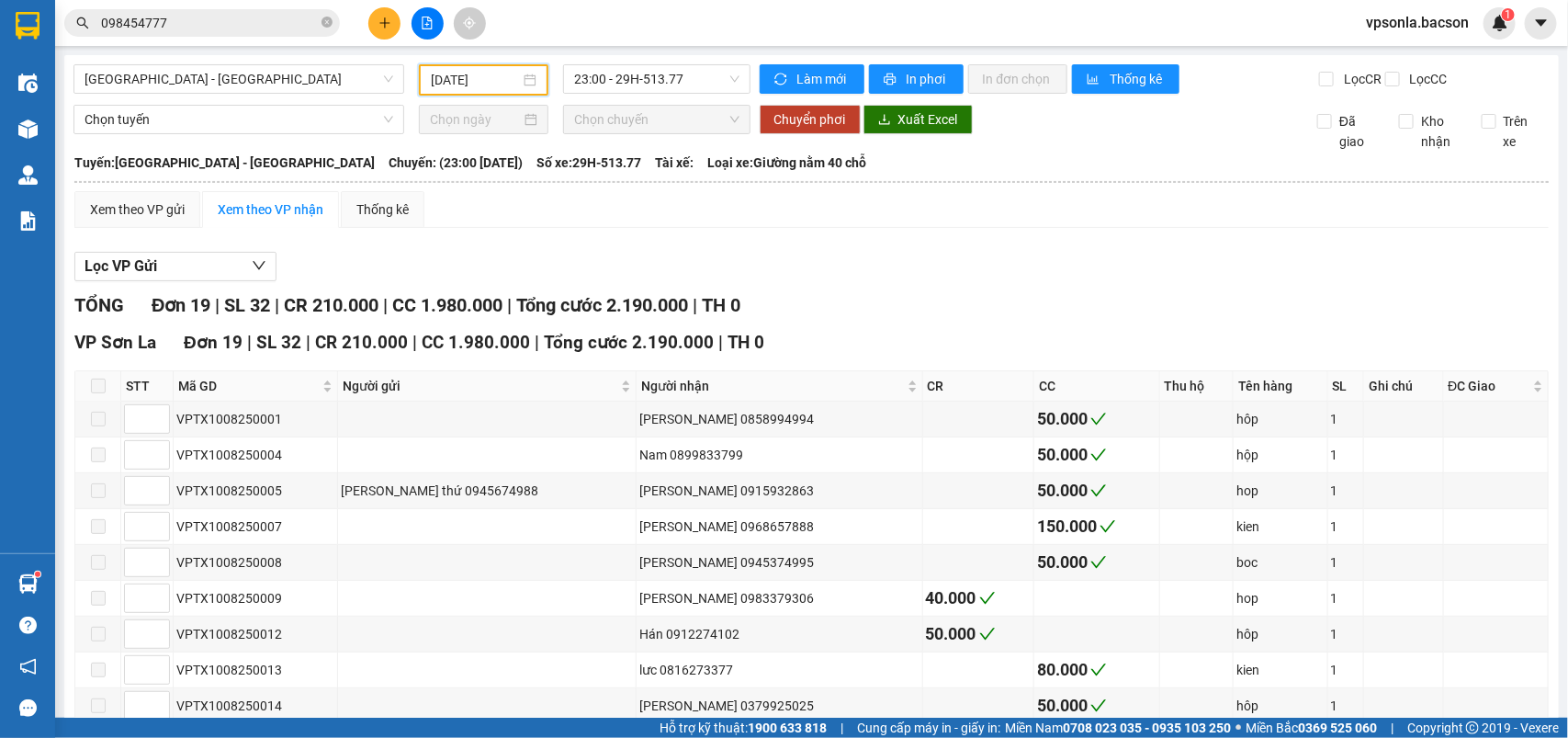
click at [512, 74] on input "10/08/2025" at bounding box center [474, 80] width 89 height 20
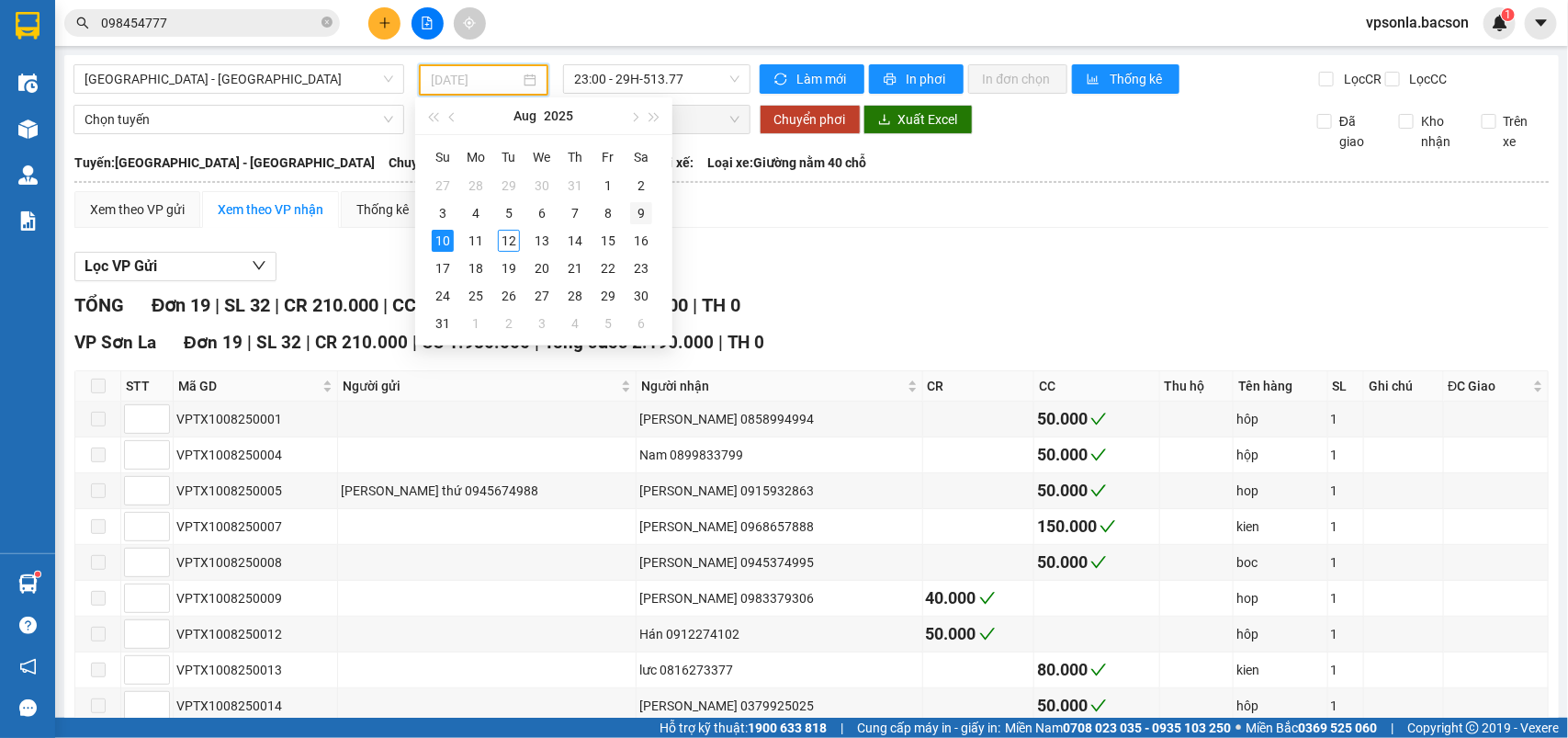
click at [634, 214] on div "9" at bounding box center [641, 213] width 22 height 22
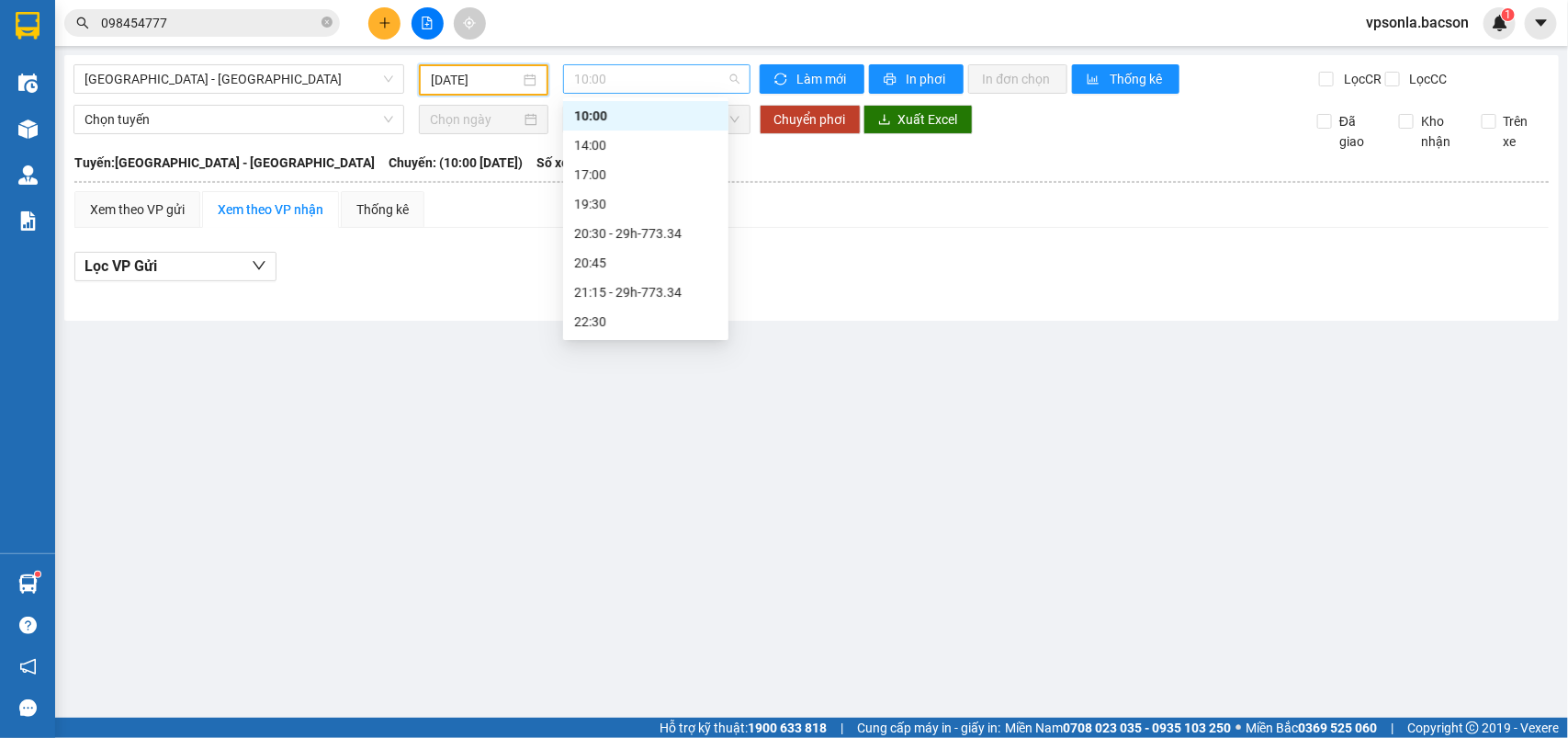
click at [655, 84] on span "10:00" at bounding box center [656, 79] width 165 height 28
click at [672, 325] on div "23:00 - 26B-006.06" at bounding box center [645, 323] width 143 height 20
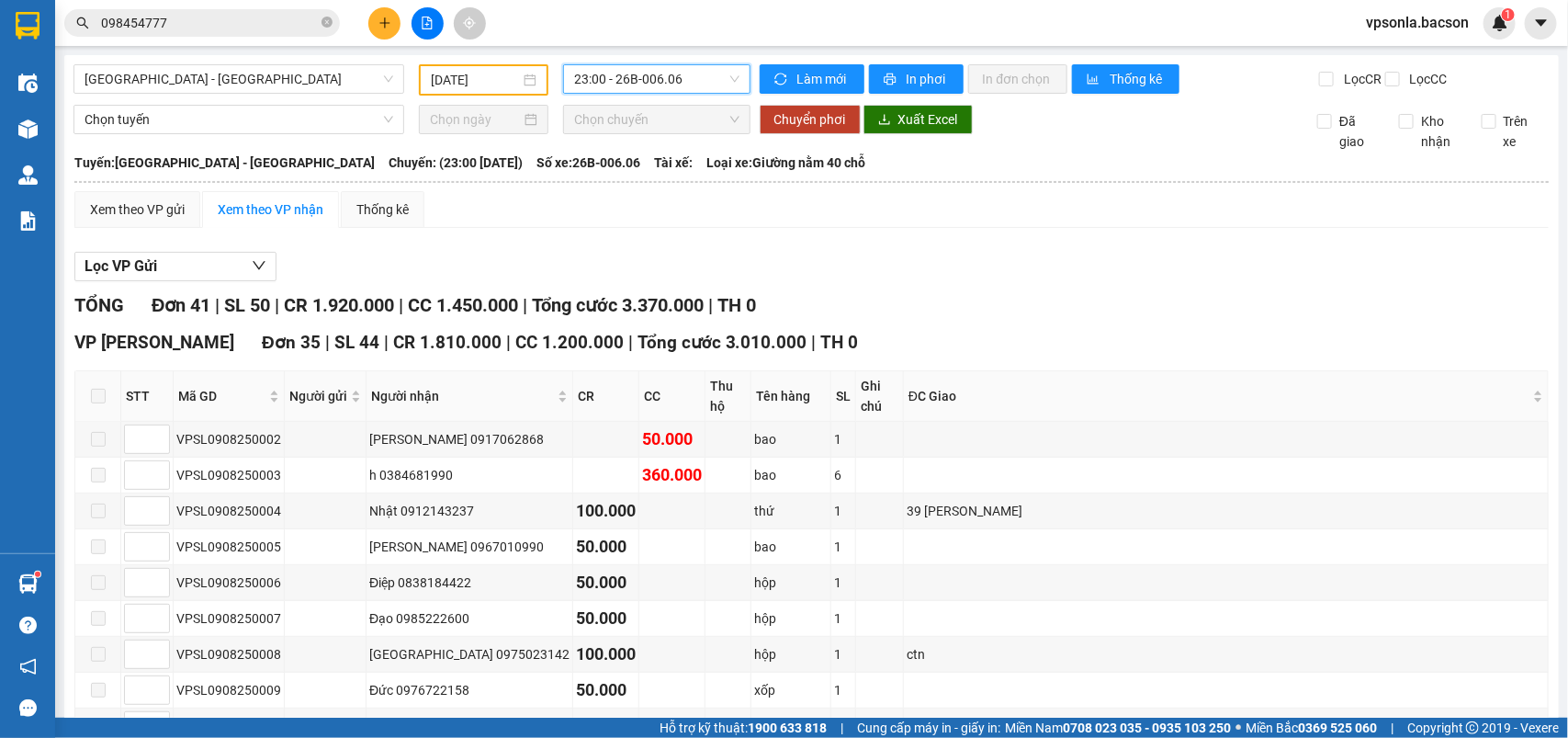
click at [632, 83] on span "23:00 - 26B-006.06" at bounding box center [656, 79] width 165 height 28
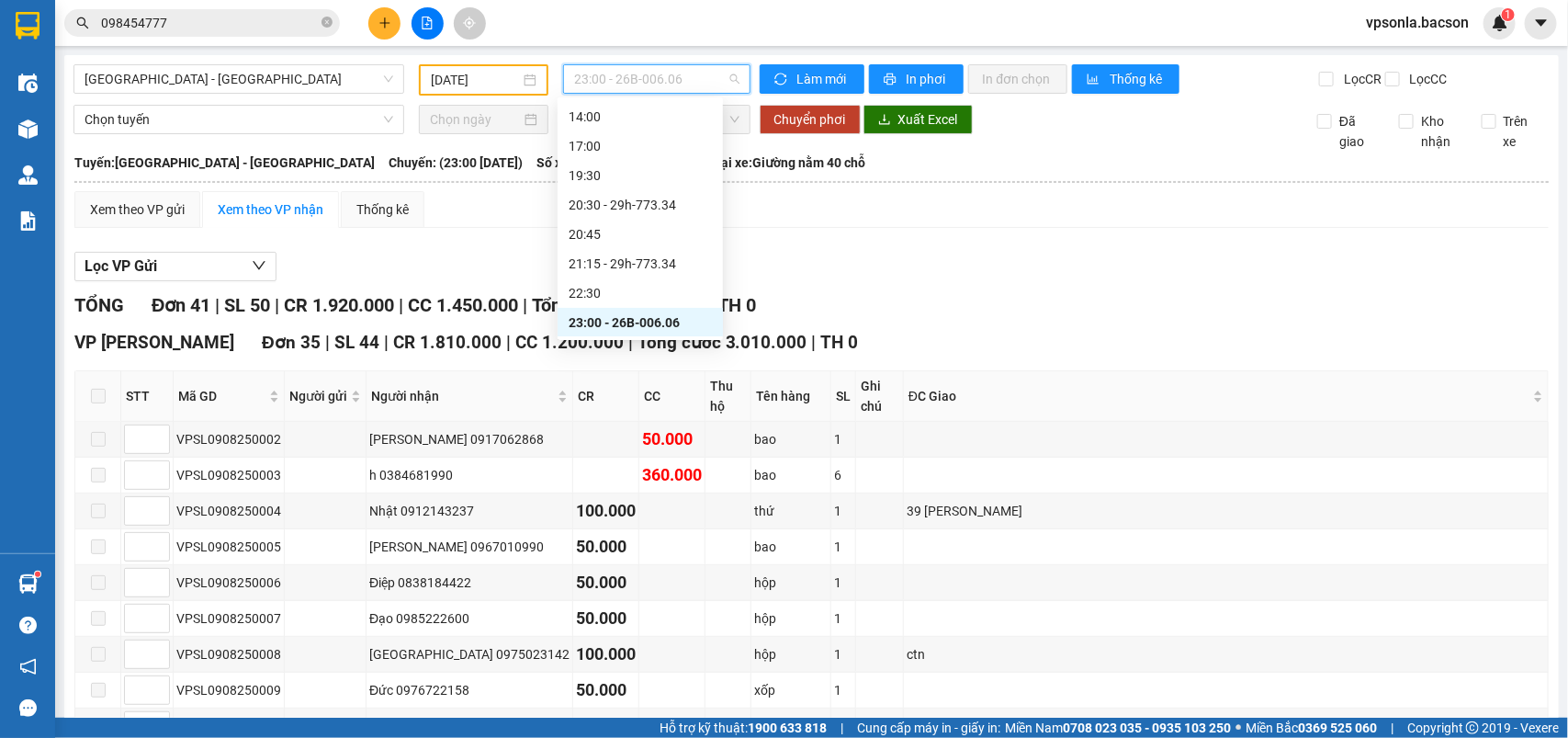
click at [661, 315] on div "23:00 - 26B-006.06" at bounding box center [639, 323] width 143 height 20
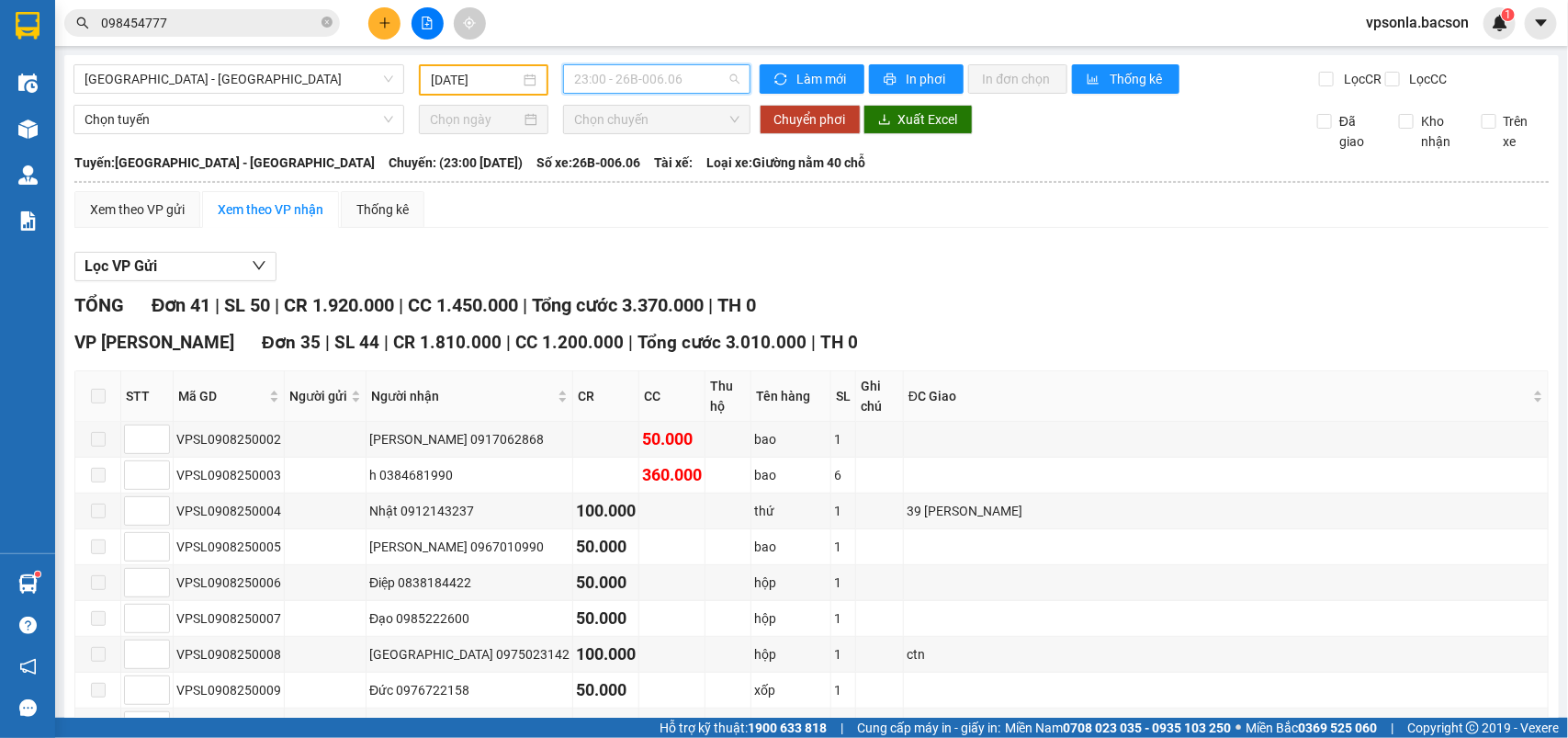
click at [643, 75] on span "23:00 - 26B-006.06" at bounding box center [656, 79] width 165 height 28
click at [496, 65] on div "09/08/2025" at bounding box center [483, 79] width 130 height 31
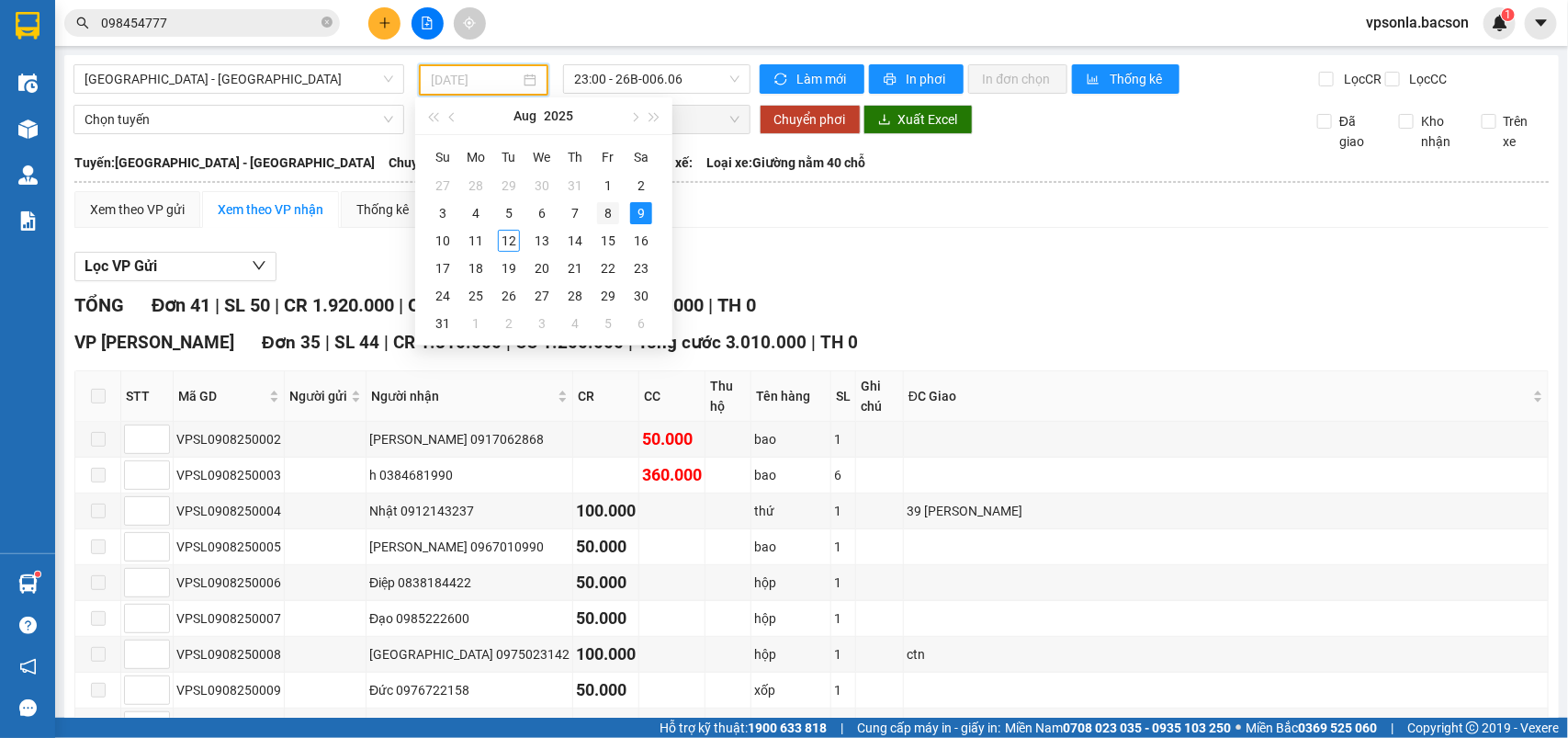
click at [600, 216] on div "8" at bounding box center [608, 213] width 22 height 22
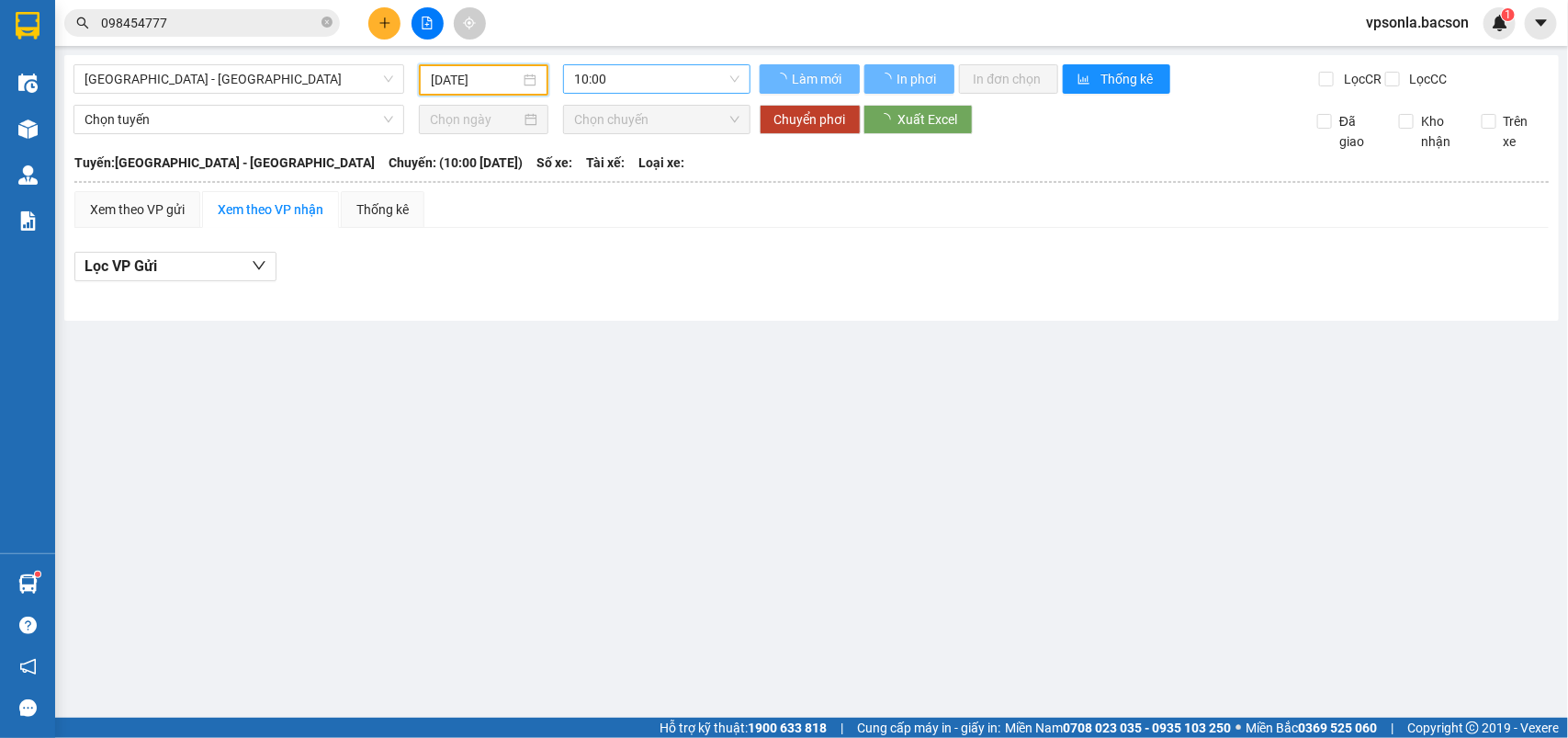
click at [624, 69] on span "10:00" at bounding box center [656, 79] width 165 height 28
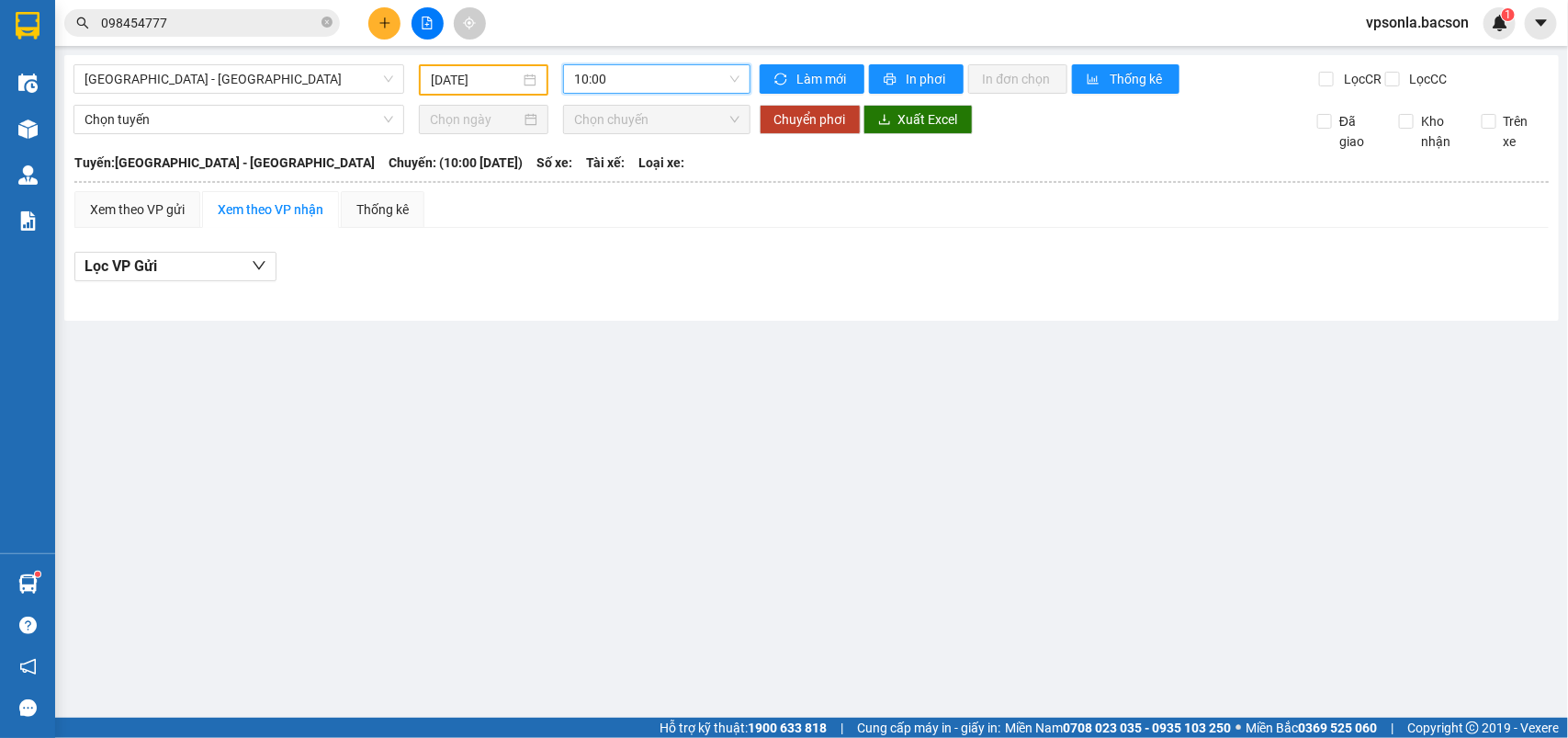
click at [635, 66] on span "10:00" at bounding box center [656, 79] width 165 height 28
click at [595, 78] on span "10:00" at bounding box center [656, 79] width 165 height 28
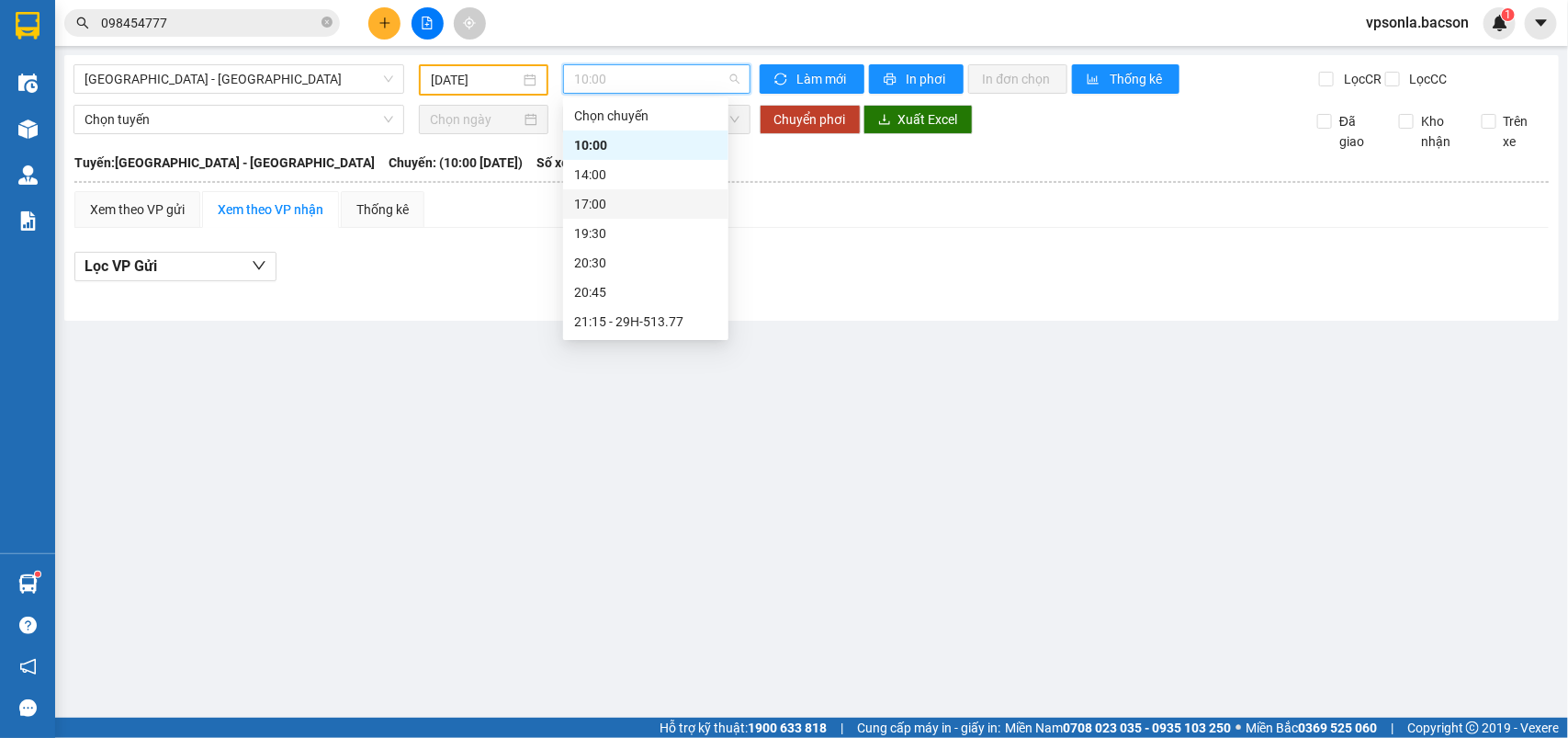
click at [469, 71] on input "08/08/2025" at bounding box center [474, 80] width 89 height 20
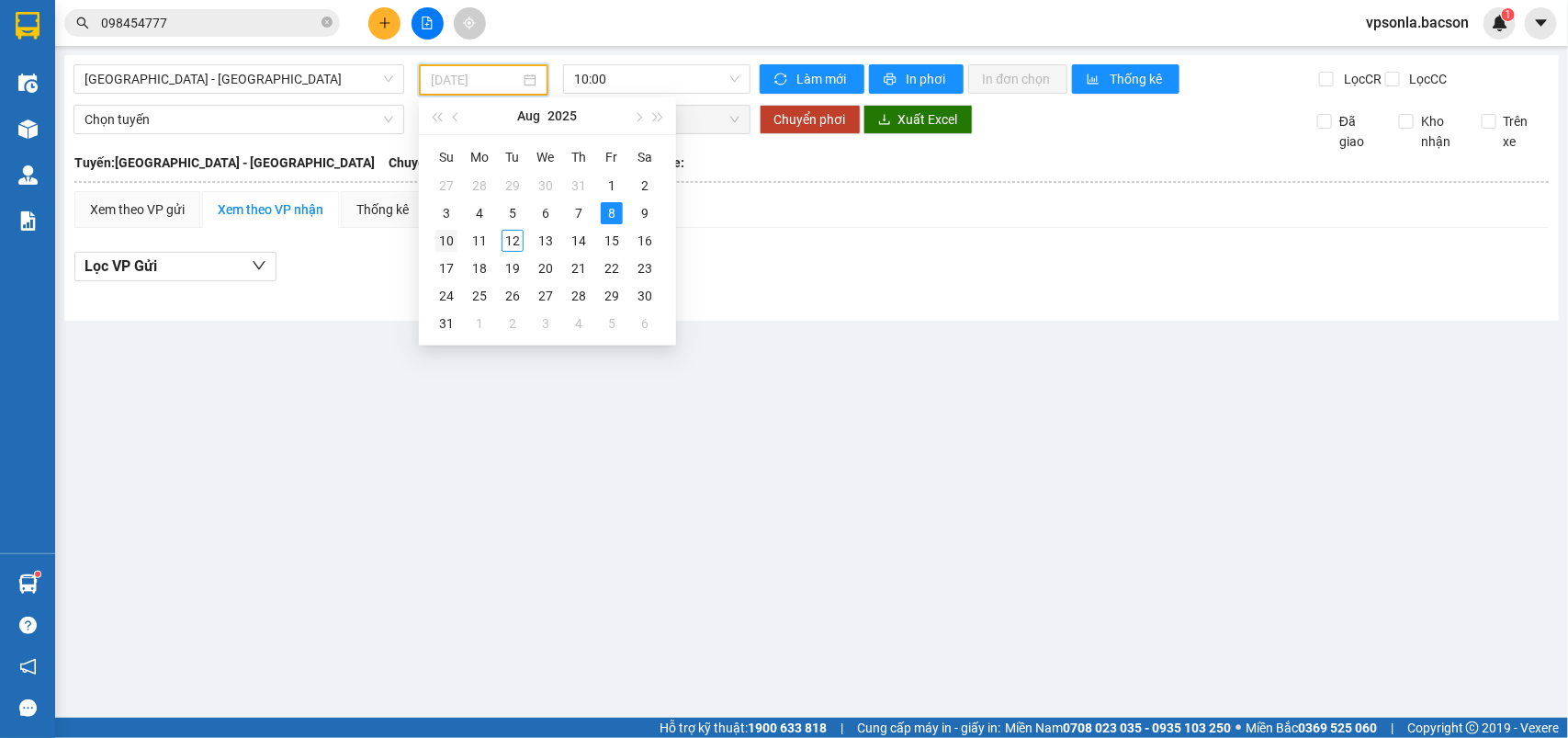
click at [451, 239] on div "10" at bounding box center [446, 241] width 22 height 22
type input "10/08/2025"
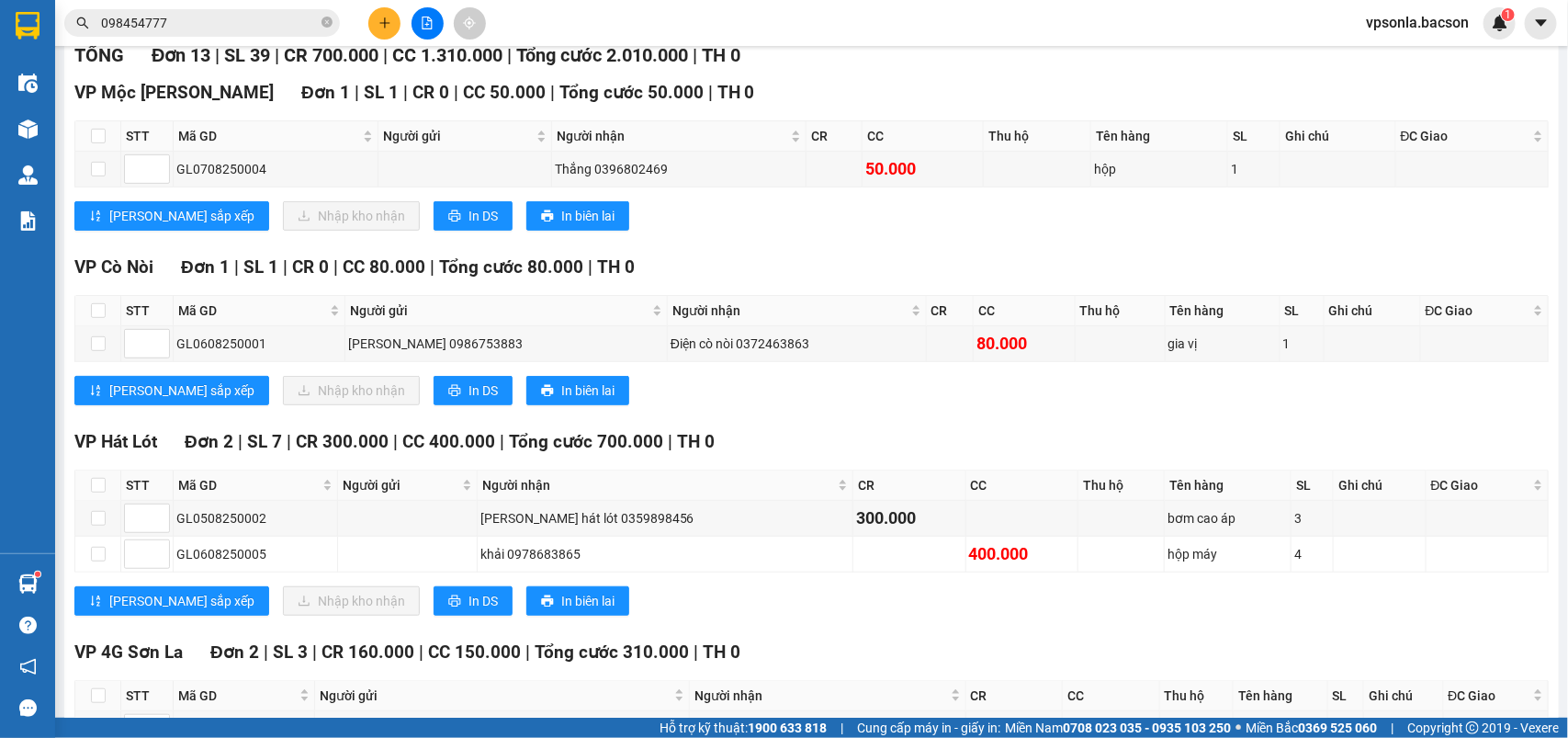
scroll to position [135, 0]
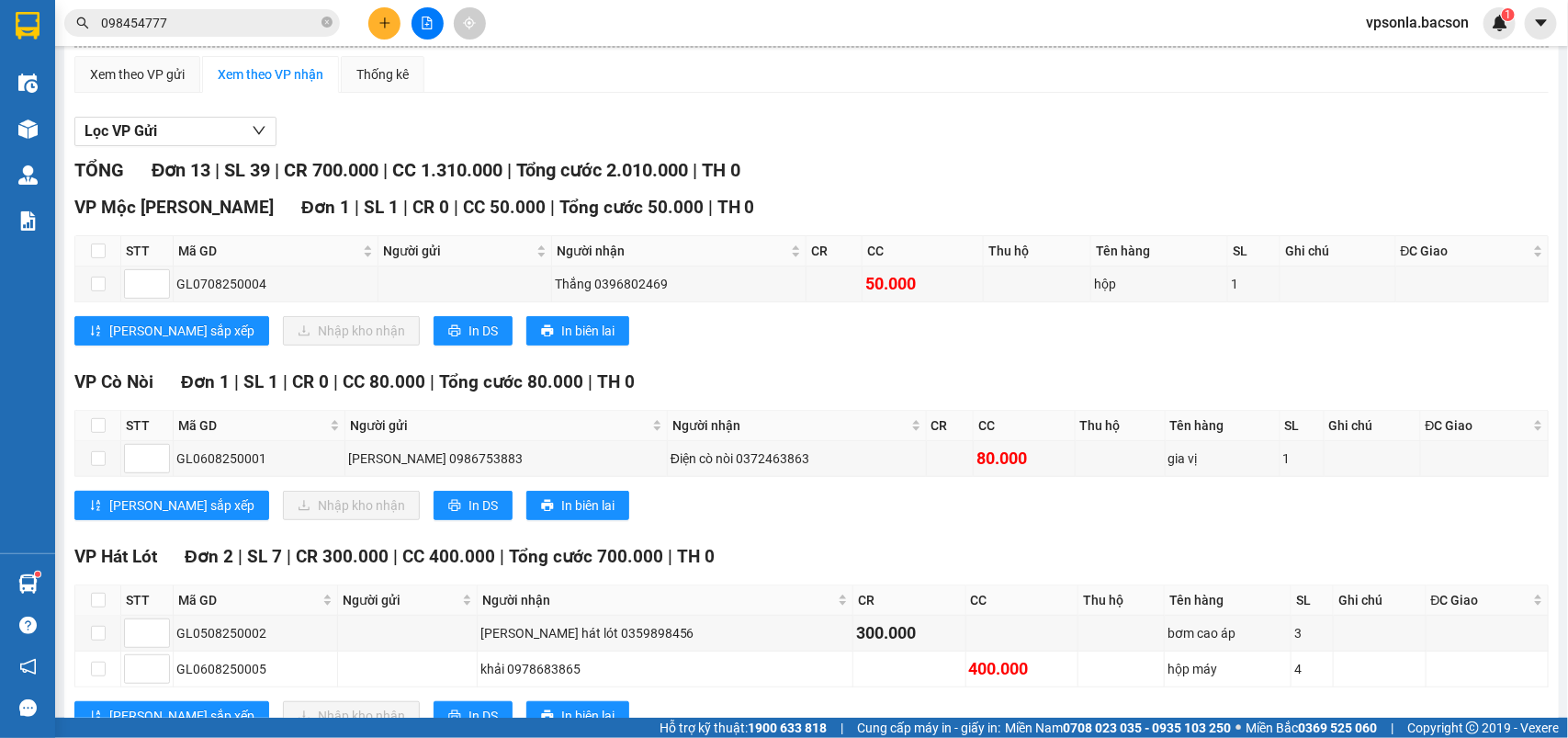
click at [1399, 12] on span "vpsonla.bacson" at bounding box center [1417, 22] width 132 height 23
click at [1385, 48] on span "Đăng xuất" at bounding box center [1426, 57] width 91 height 20
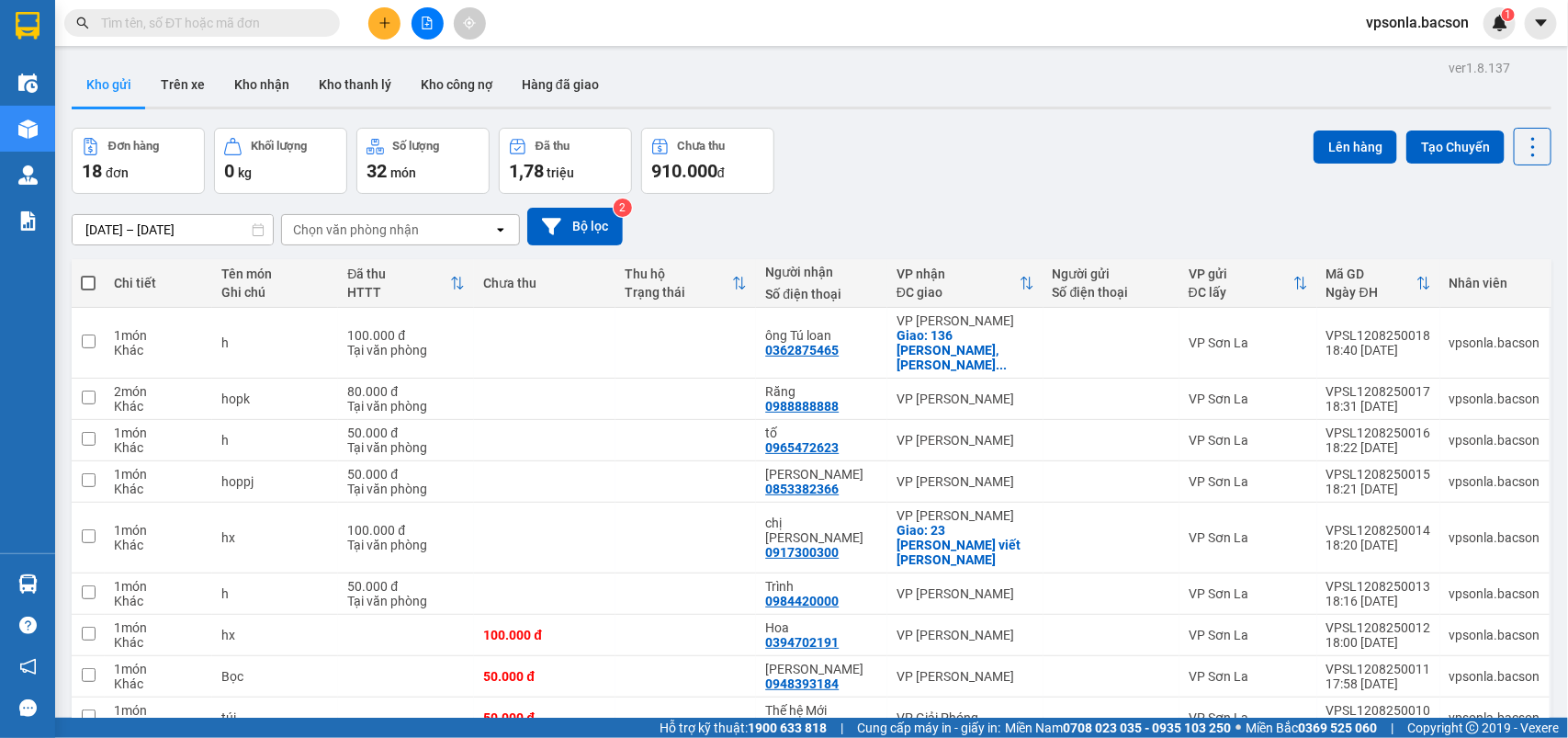
click at [427, 24] on icon "file-add" at bounding box center [427, 23] width 10 height 13
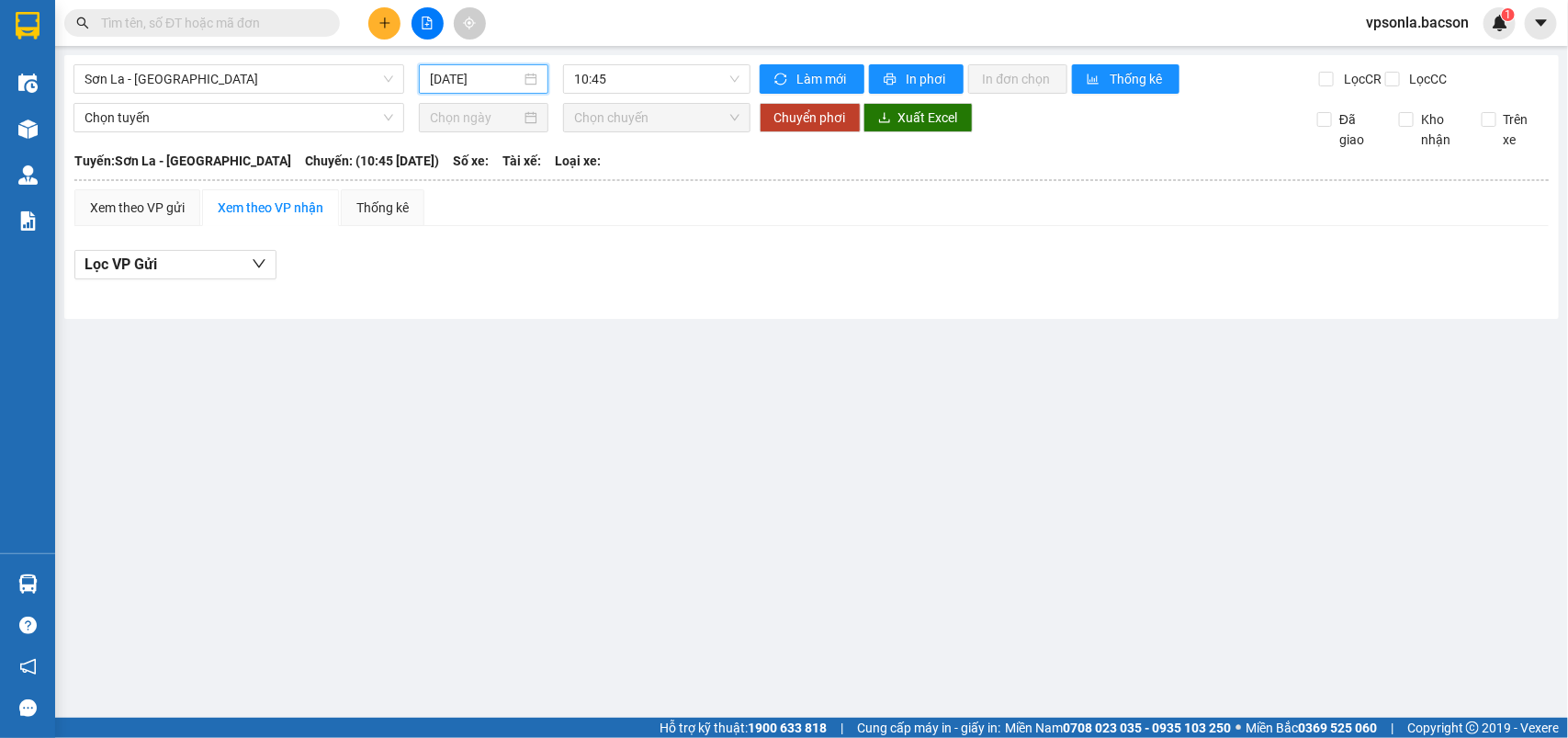
click at [507, 80] on input "12/08/2025" at bounding box center [474, 79] width 91 height 20
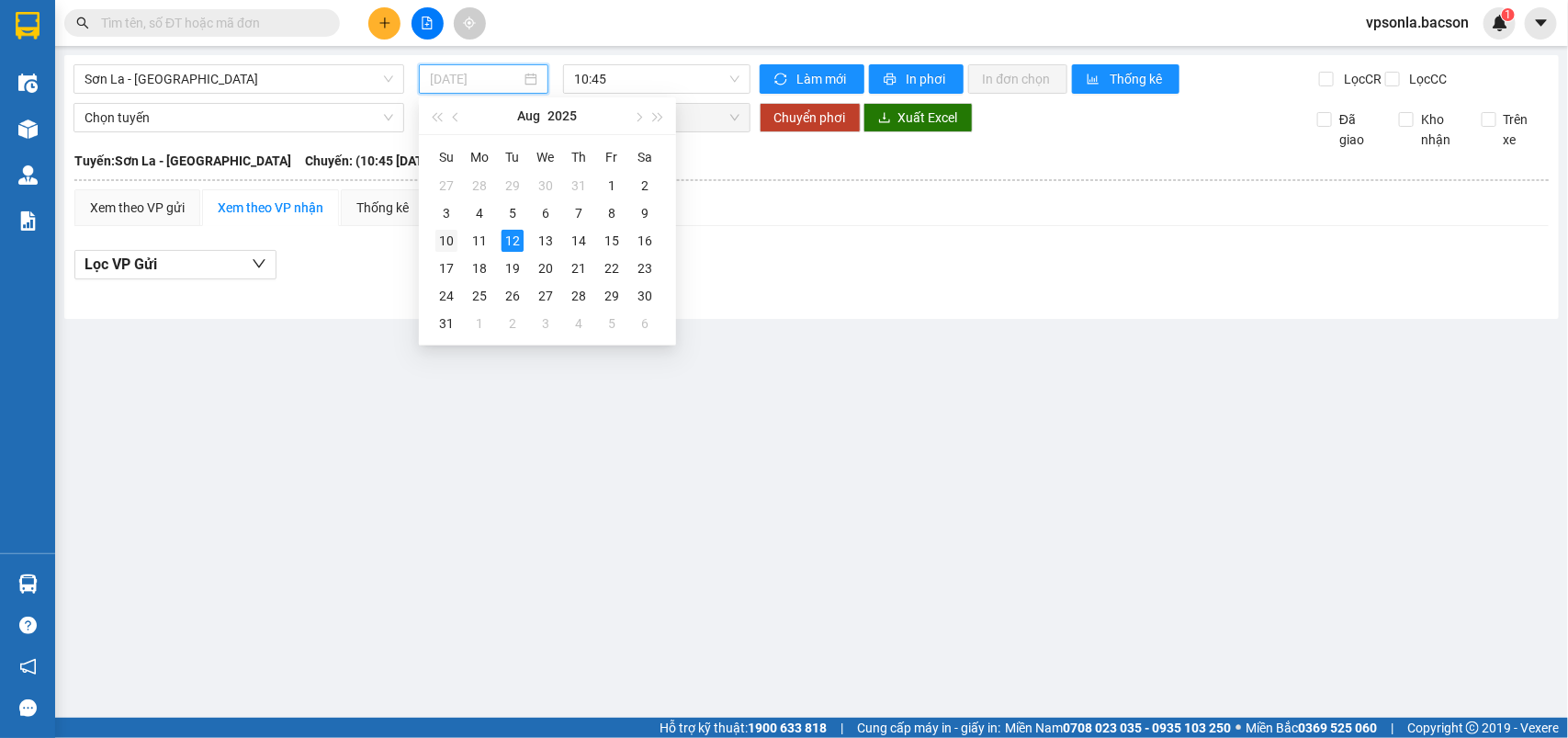
click at [439, 244] on div "10" at bounding box center [446, 241] width 22 height 22
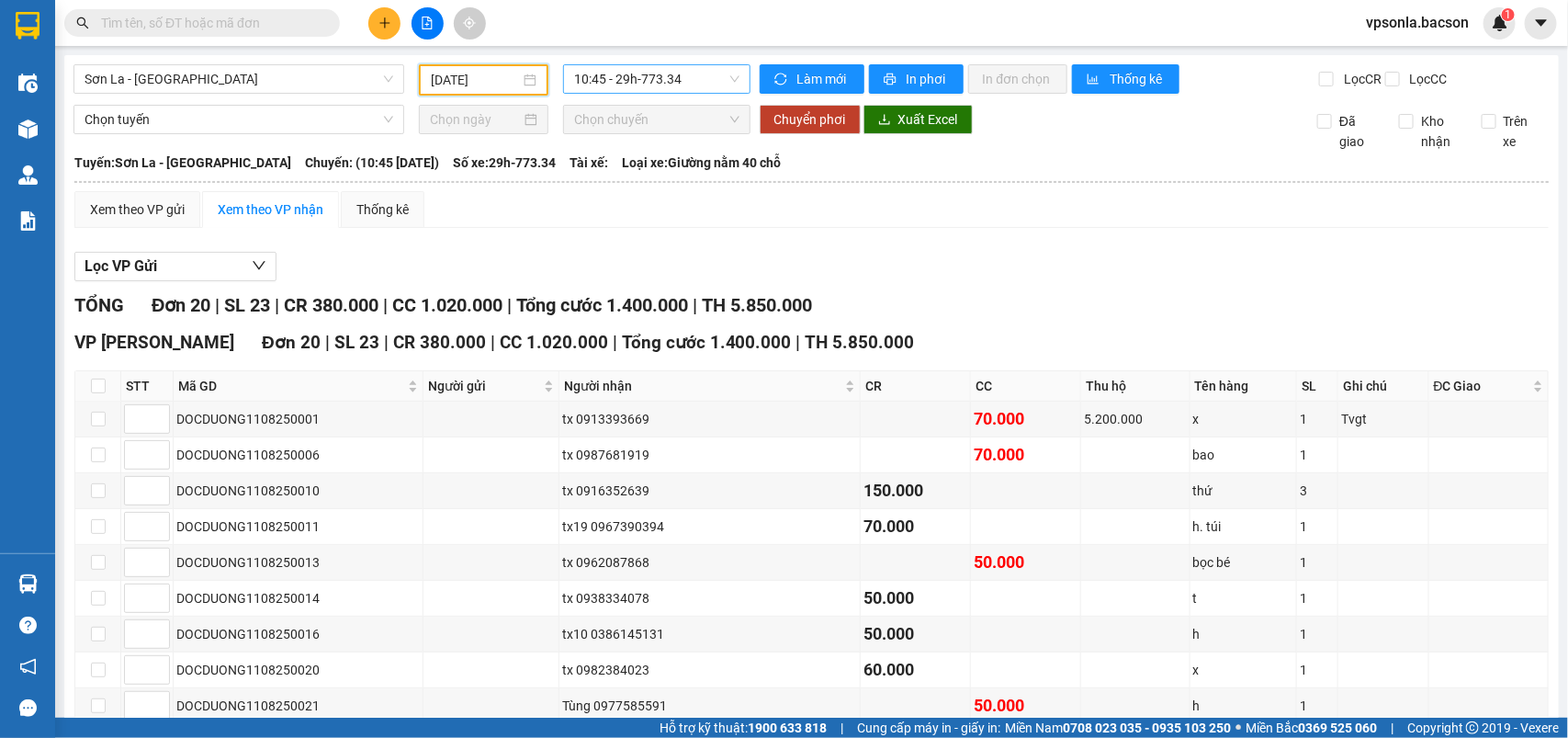
click at [684, 85] on span "10:45 - 29h-773.34" at bounding box center [656, 79] width 165 height 28
click at [681, 78] on span "10:45 - 29h-773.34" at bounding box center [656, 79] width 165 height 28
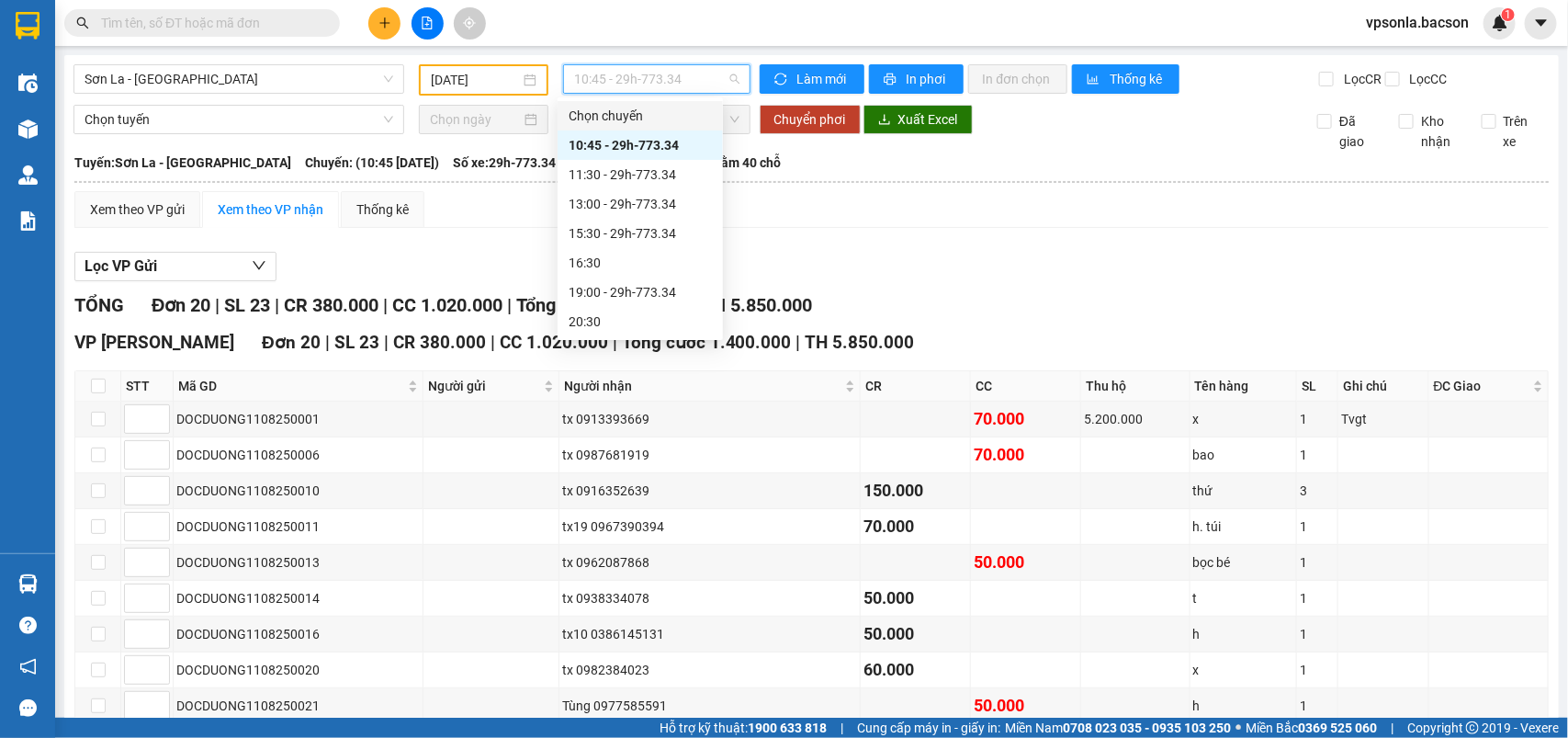
click at [684, 81] on span "10:45 - 29h-773.34" at bounding box center [656, 79] width 165 height 28
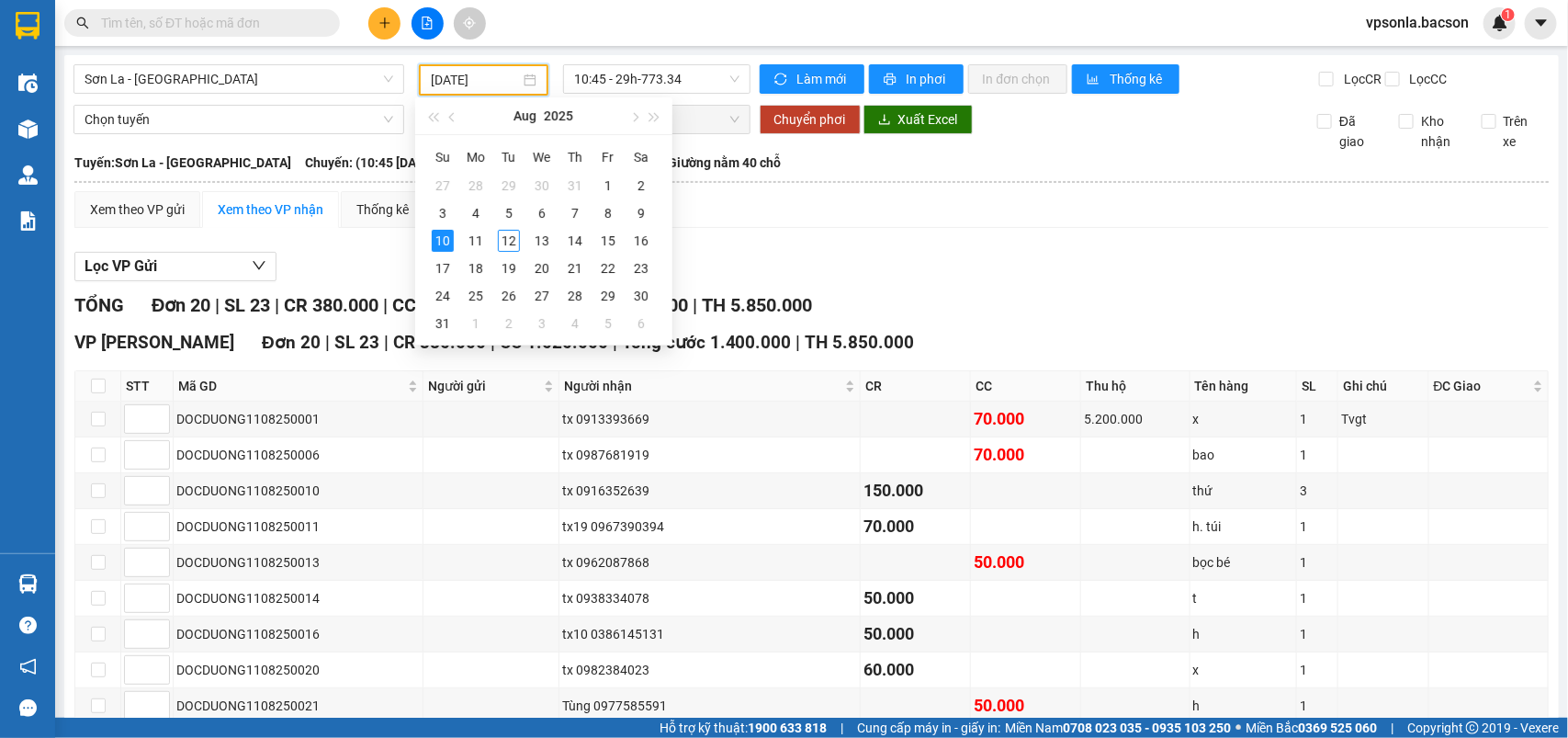
click at [494, 81] on input "10/08/2025" at bounding box center [474, 80] width 89 height 20
click at [474, 239] on div "11" at bounding box center [475, 241] width 22 height 22
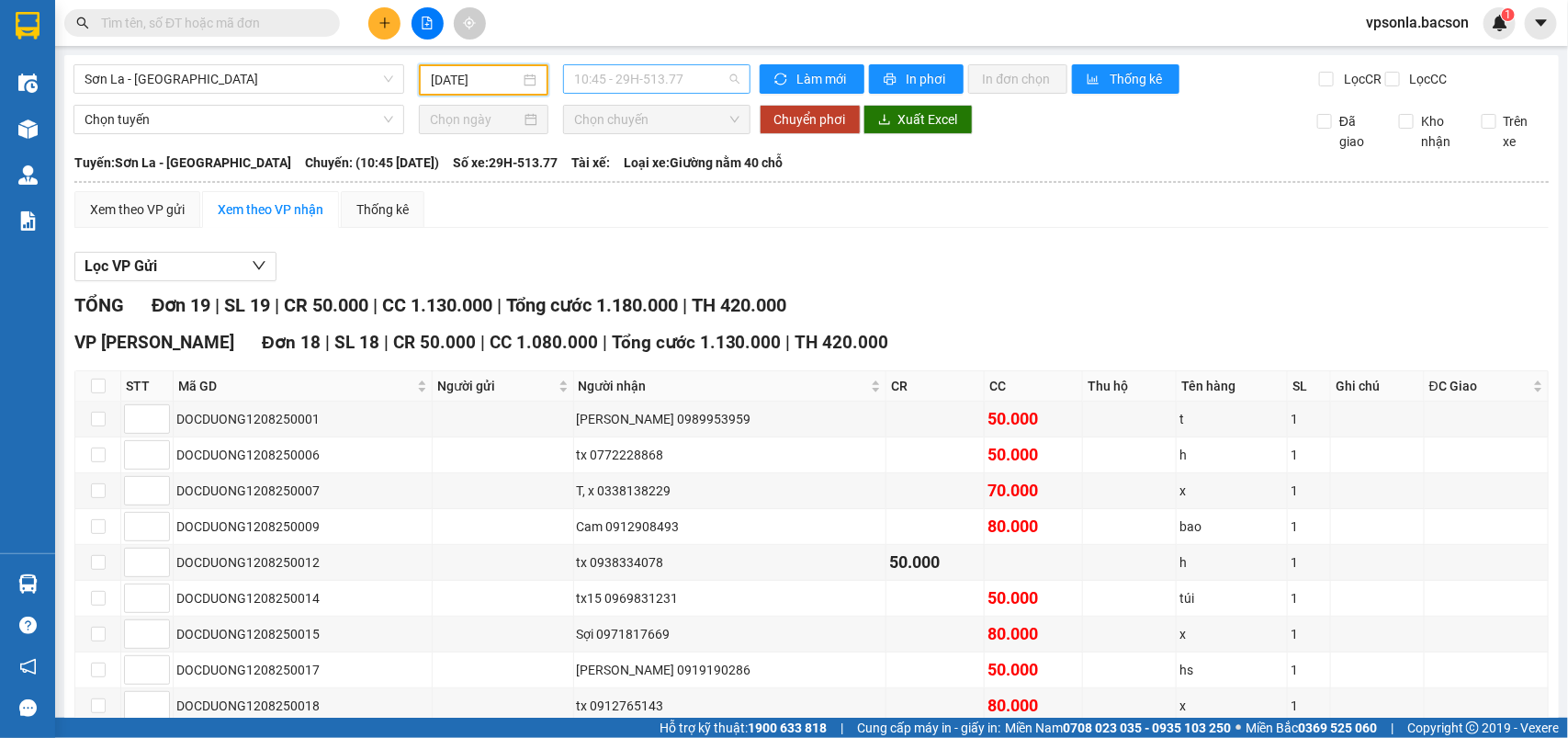
click at [694, 78] on span "10:45 - 29H-513.77" at bounding box center [656, 79] width 165 height 28
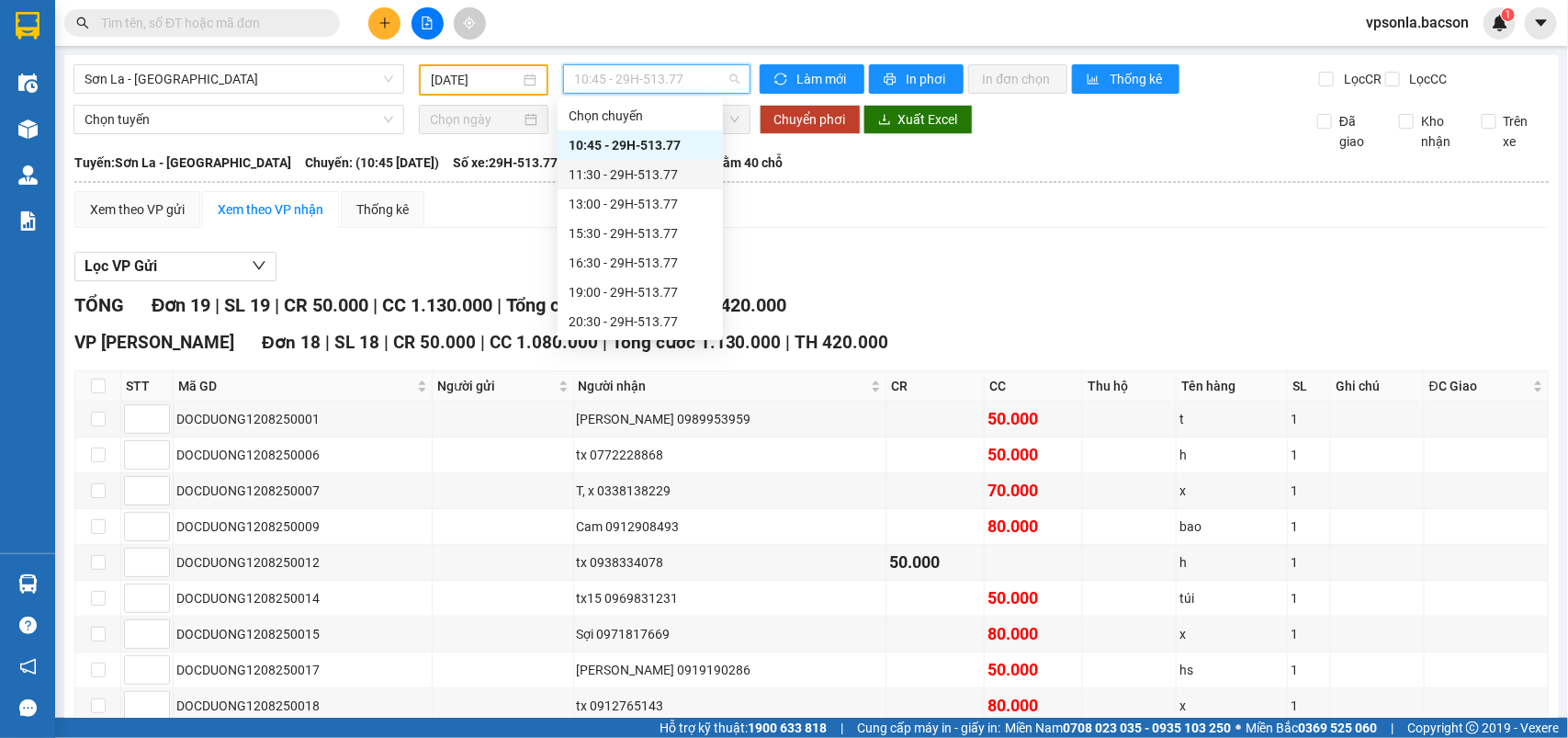
click at [655, 168] on div "11:30 - 29H-513.77" at bounding box center [639, 175] width 143 height 20
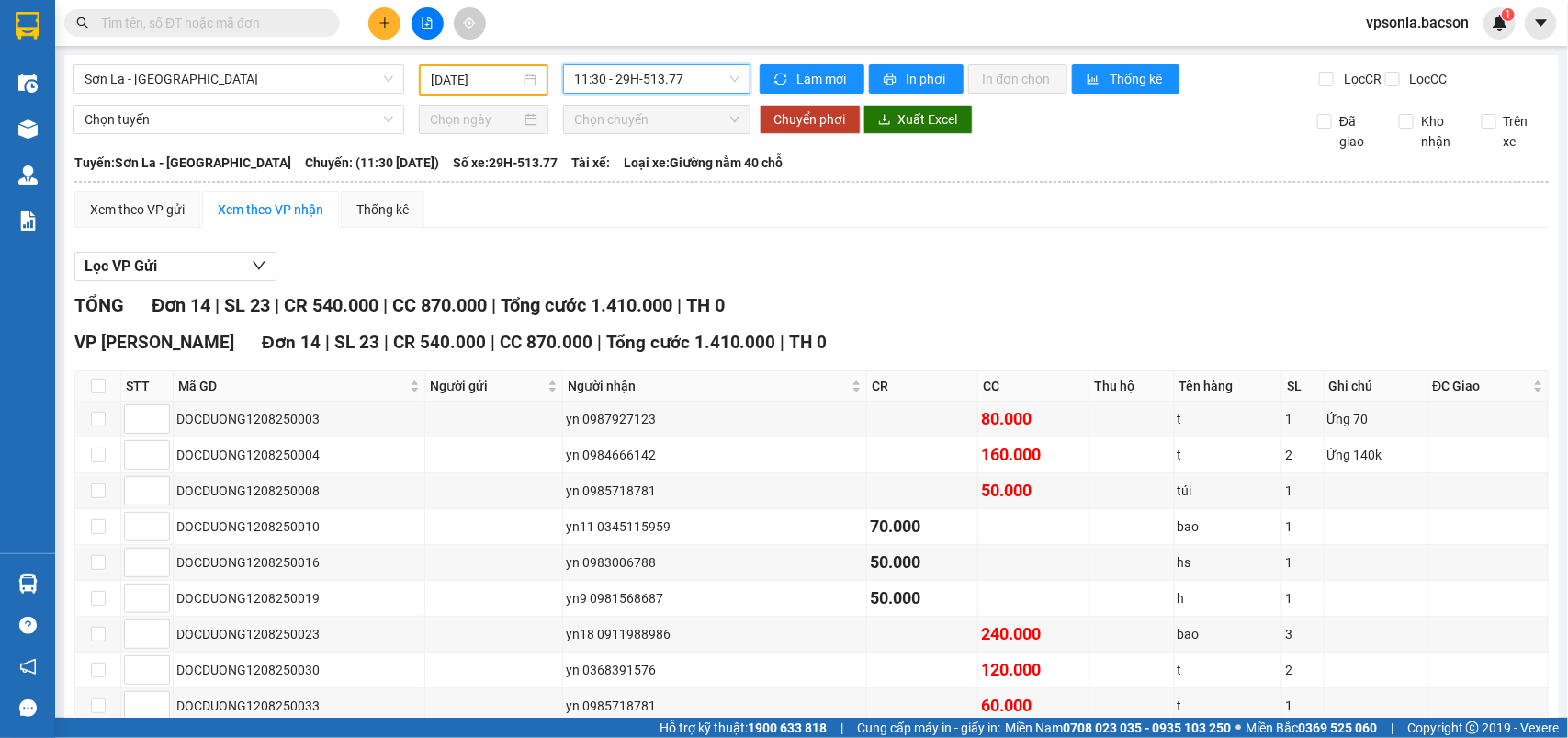
click at [501, 81] on input "11/08/2025" at bounding box center [474, 80] width 89 height 20
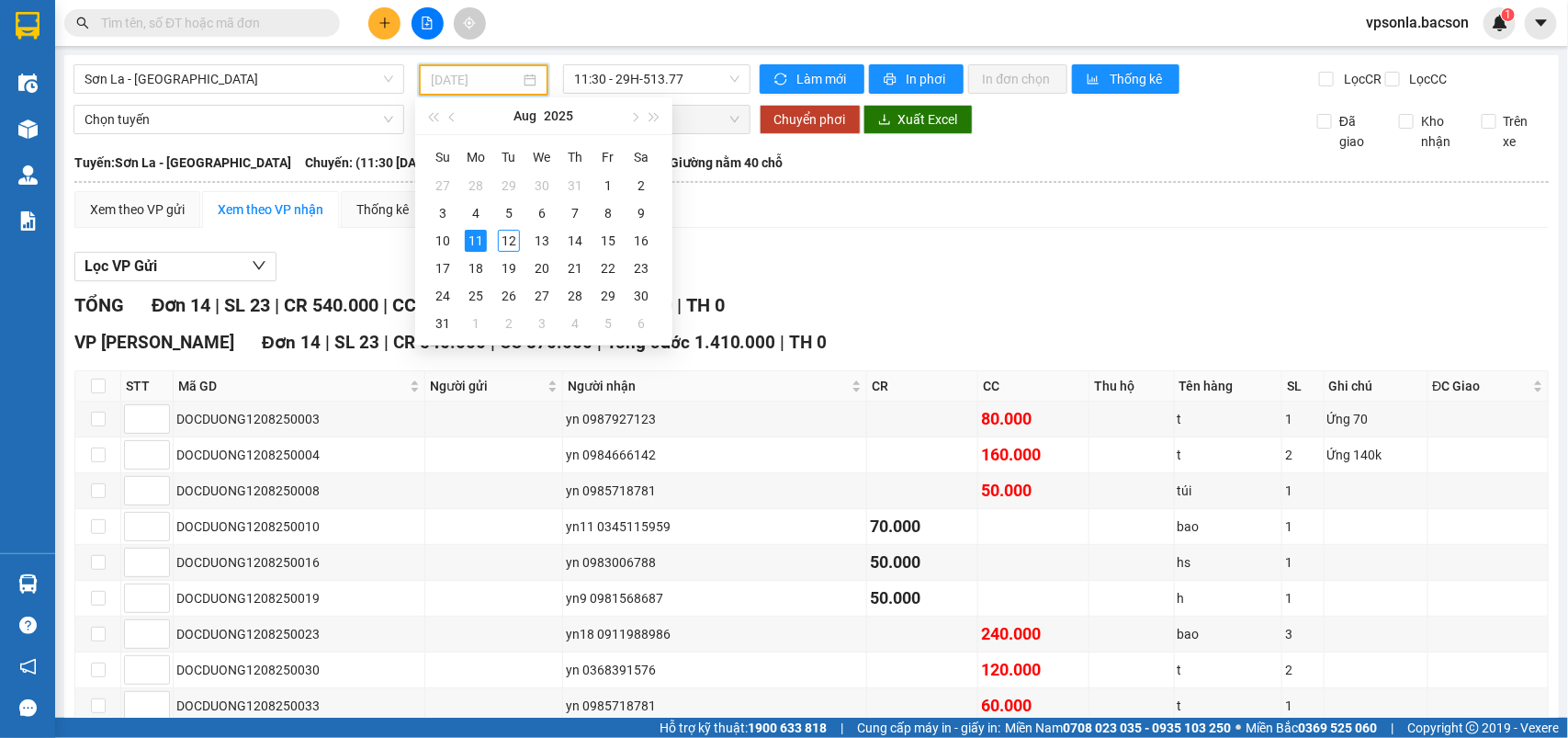
type input "11/08/2025"
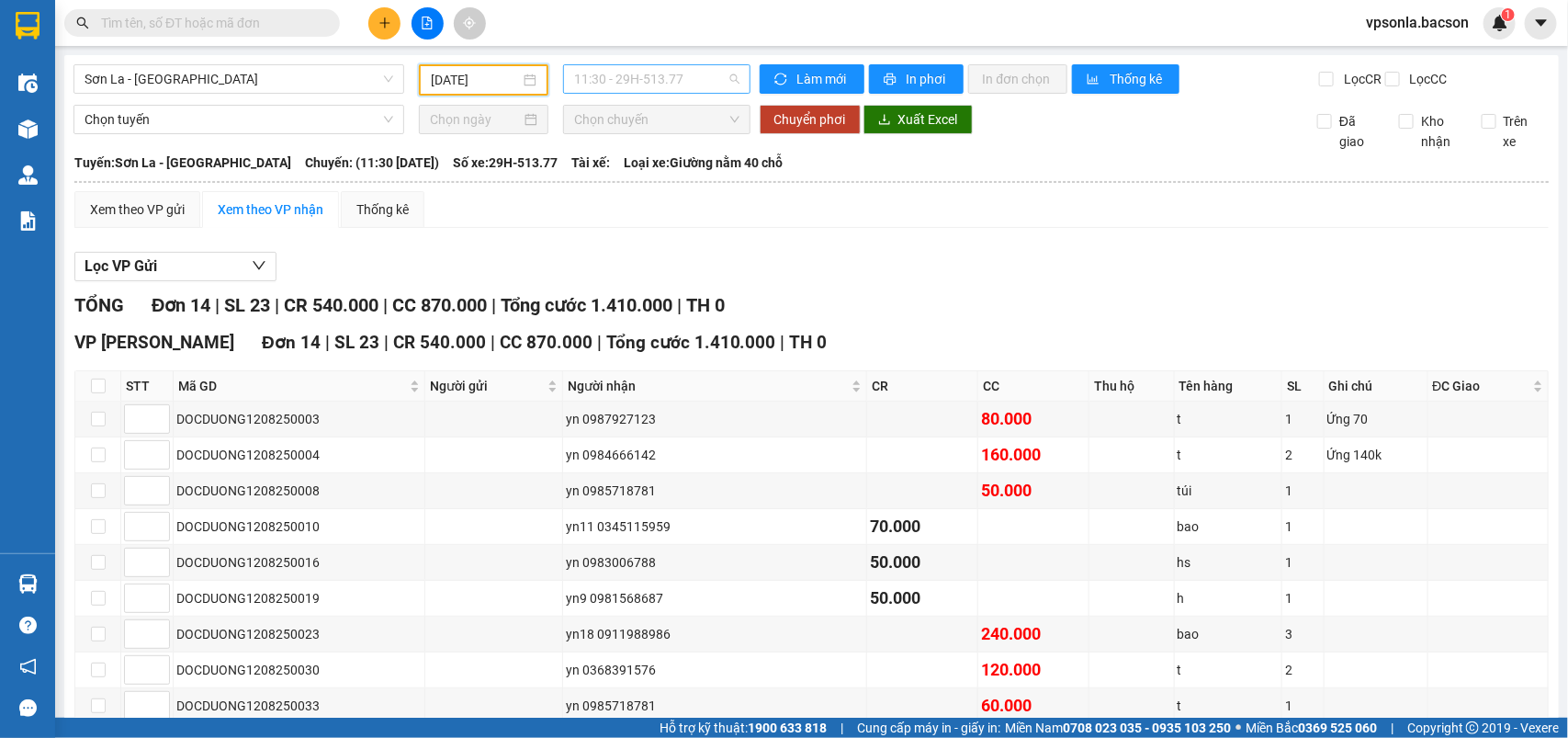
click at [663, 74] on span "11:30 - 29H-513.77" at bounding box center [656, 79] width 165 height 28
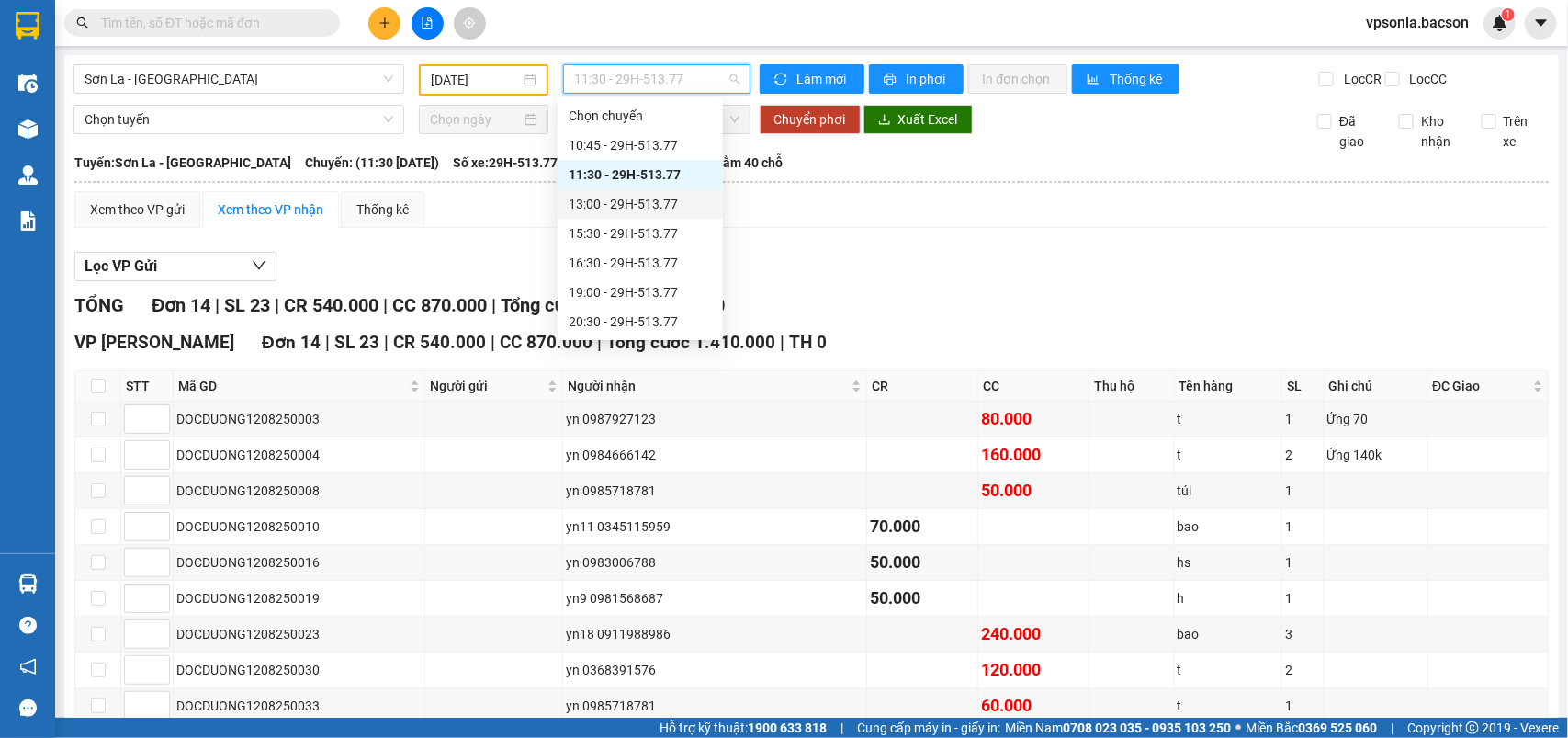
click at [653, 201] on div "13:00 - 29H-513.77" at bounding box center [639, 204] width 143 height 20
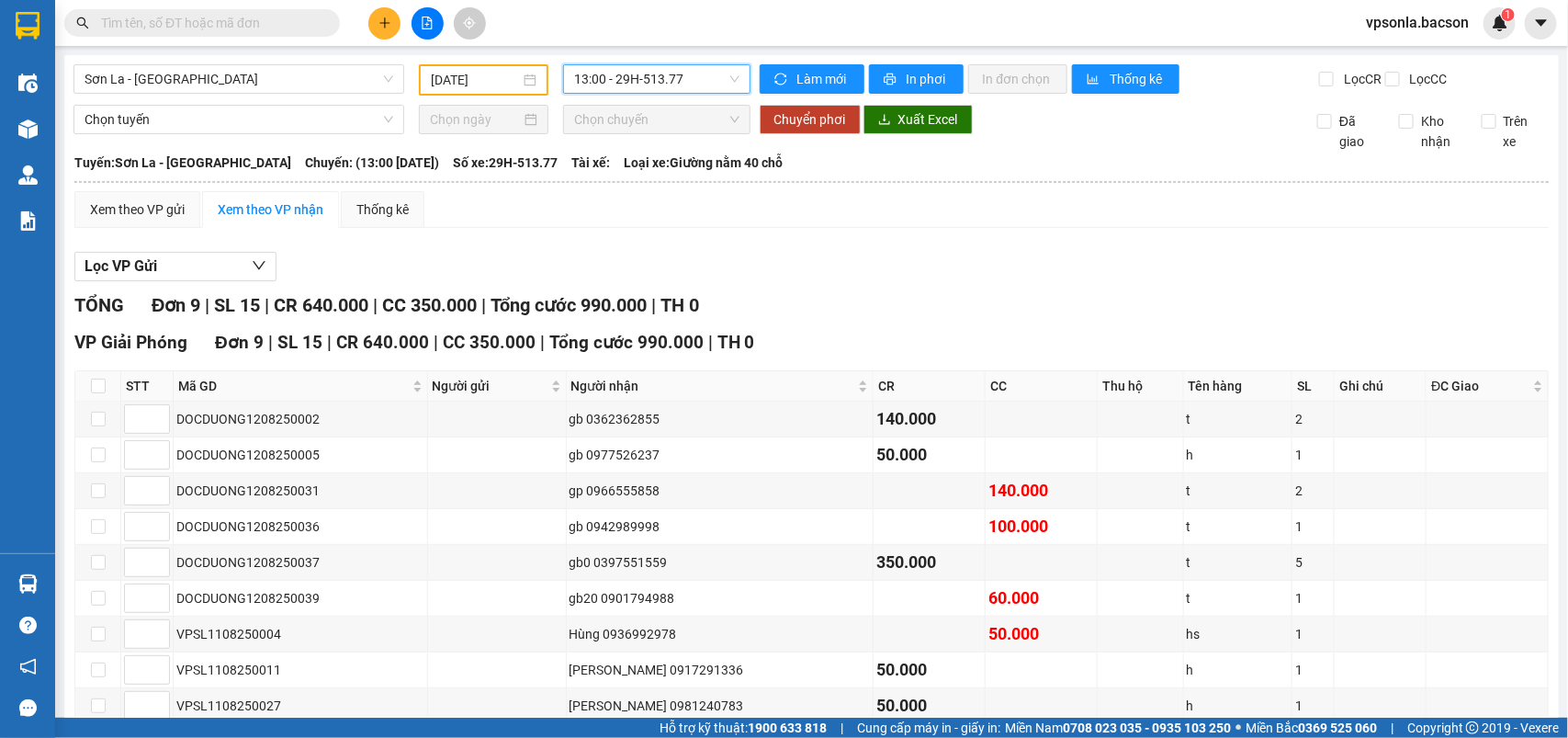
click at [703, 75] on span "13:00 - 29H-513.77" at bounding box center [656, 79] width 165 height 28
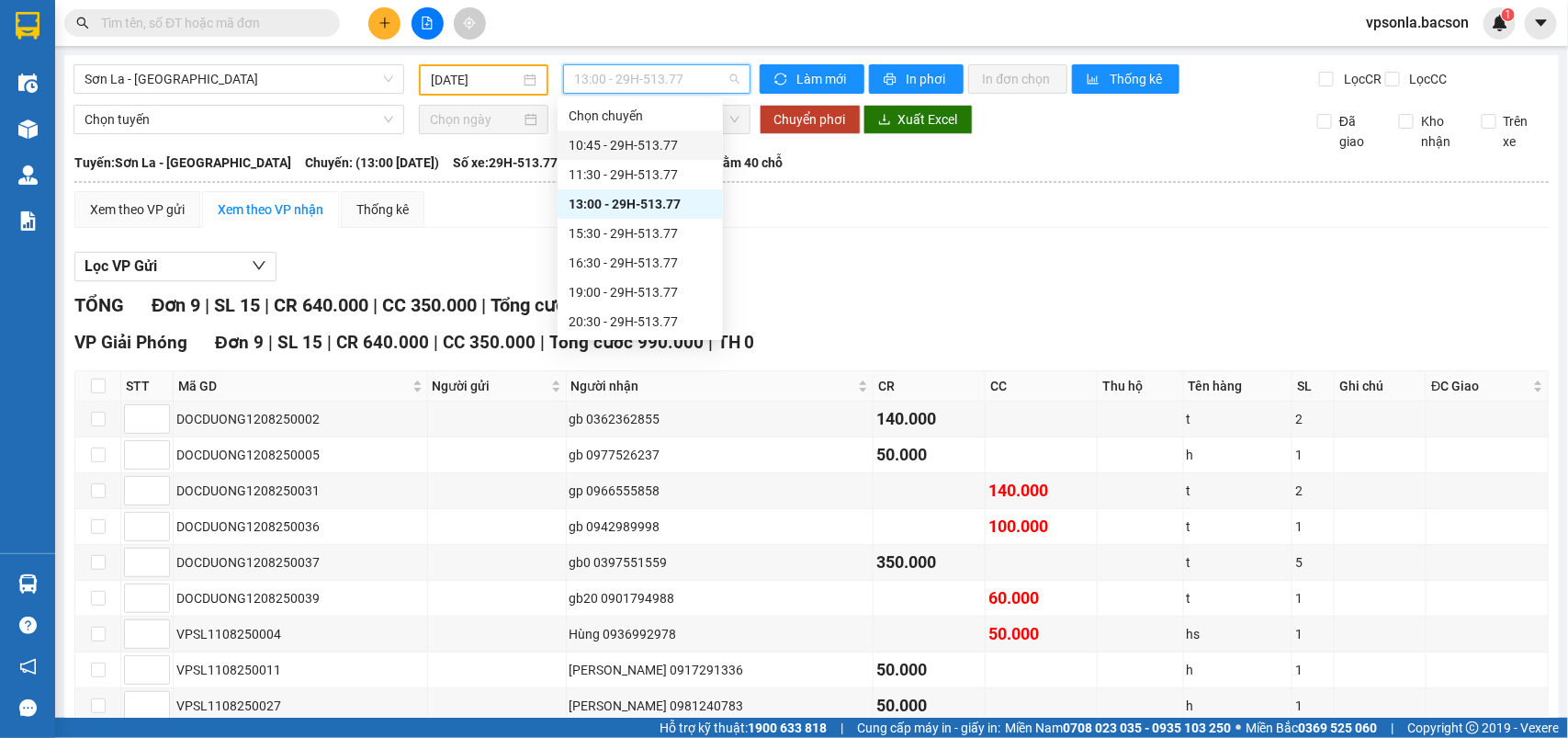
click at [670, 143] on div "10:45 - 29H-513.77" at bounding box center [639, 145] width 143 height 20
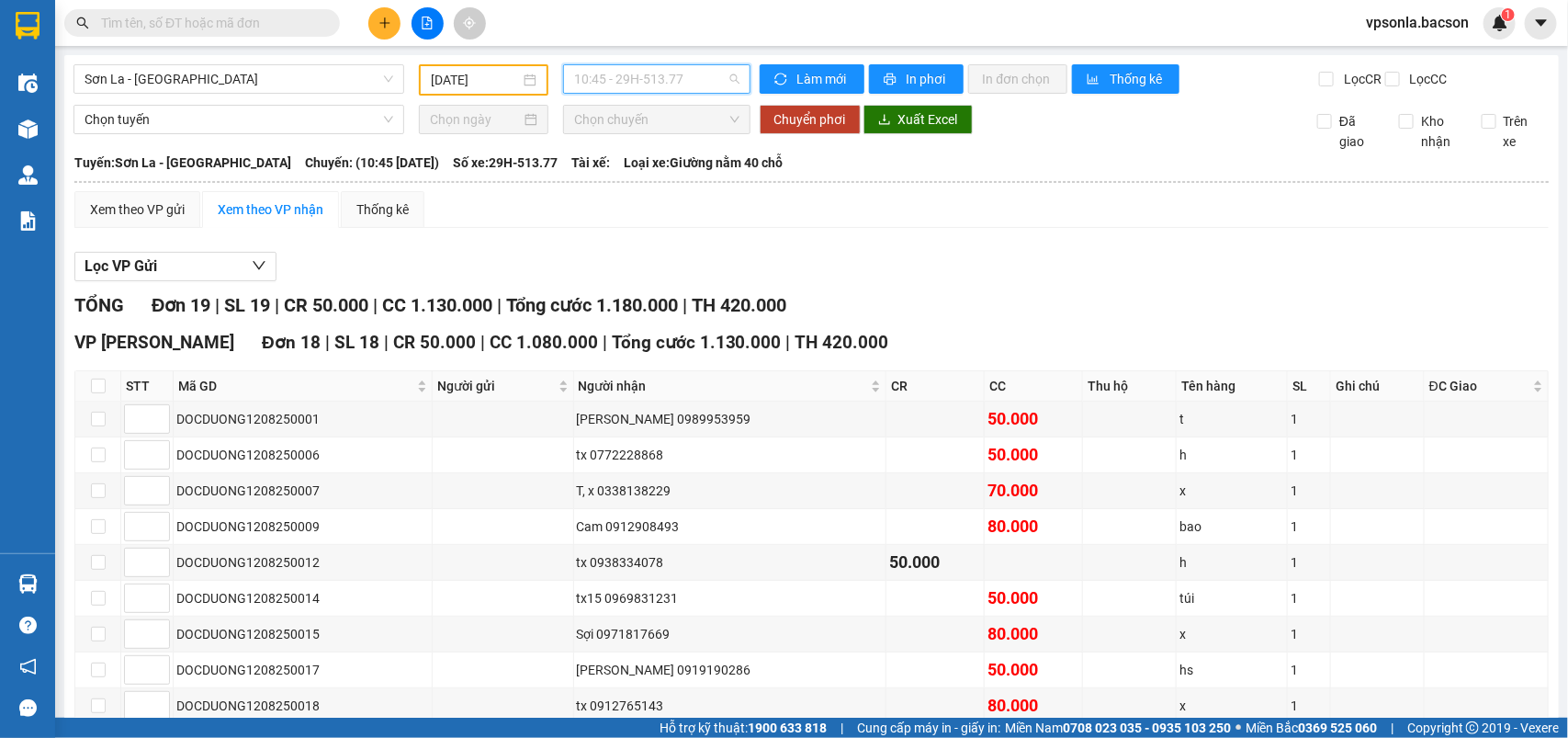
click at [712, 84] on span "10:45 - 29H-513.77" at bounding box center [656, 79] width 165 height 28
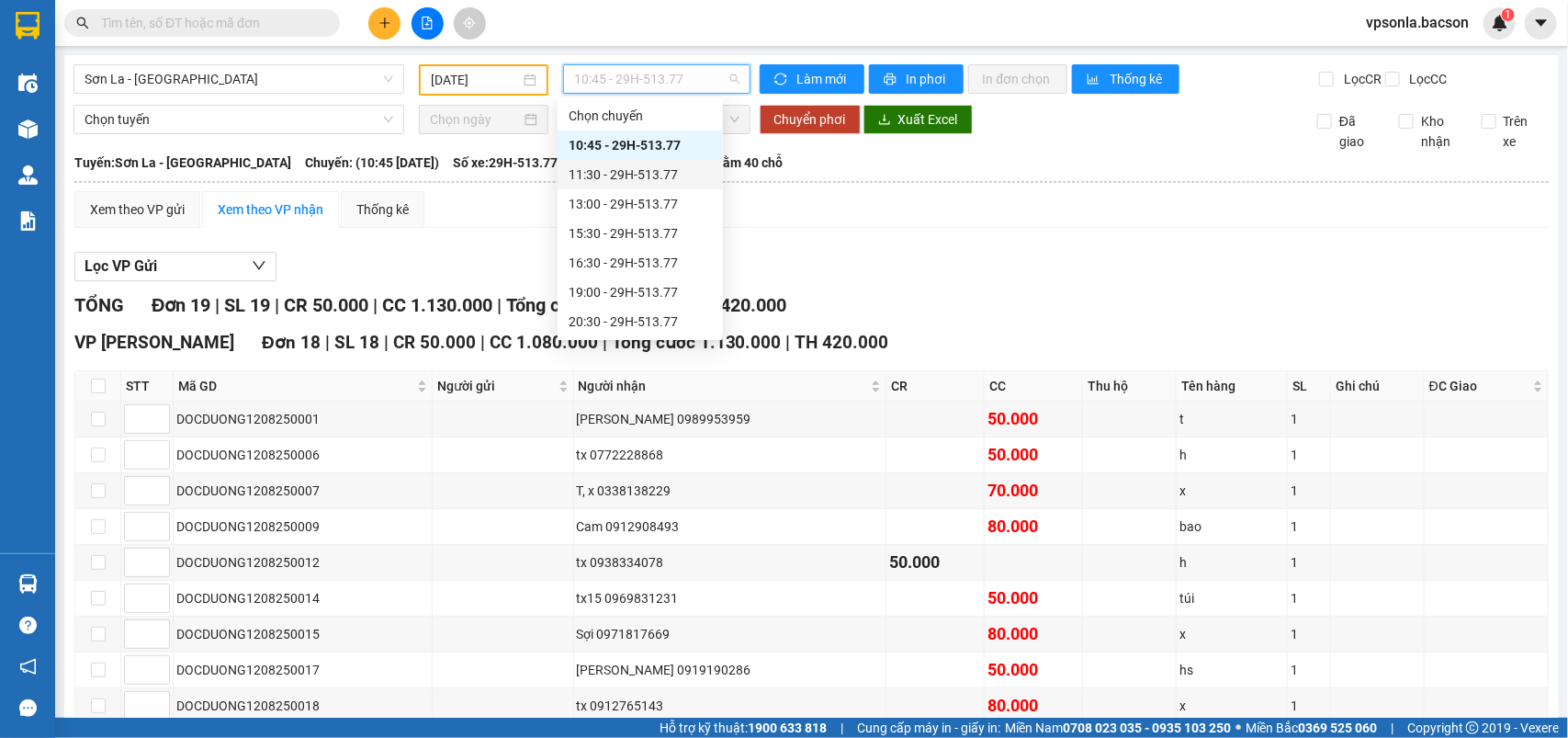
click at [666, 176] on div "11:30 - 29H-513.77" at bounding box center [639, 175] width 143 height 20
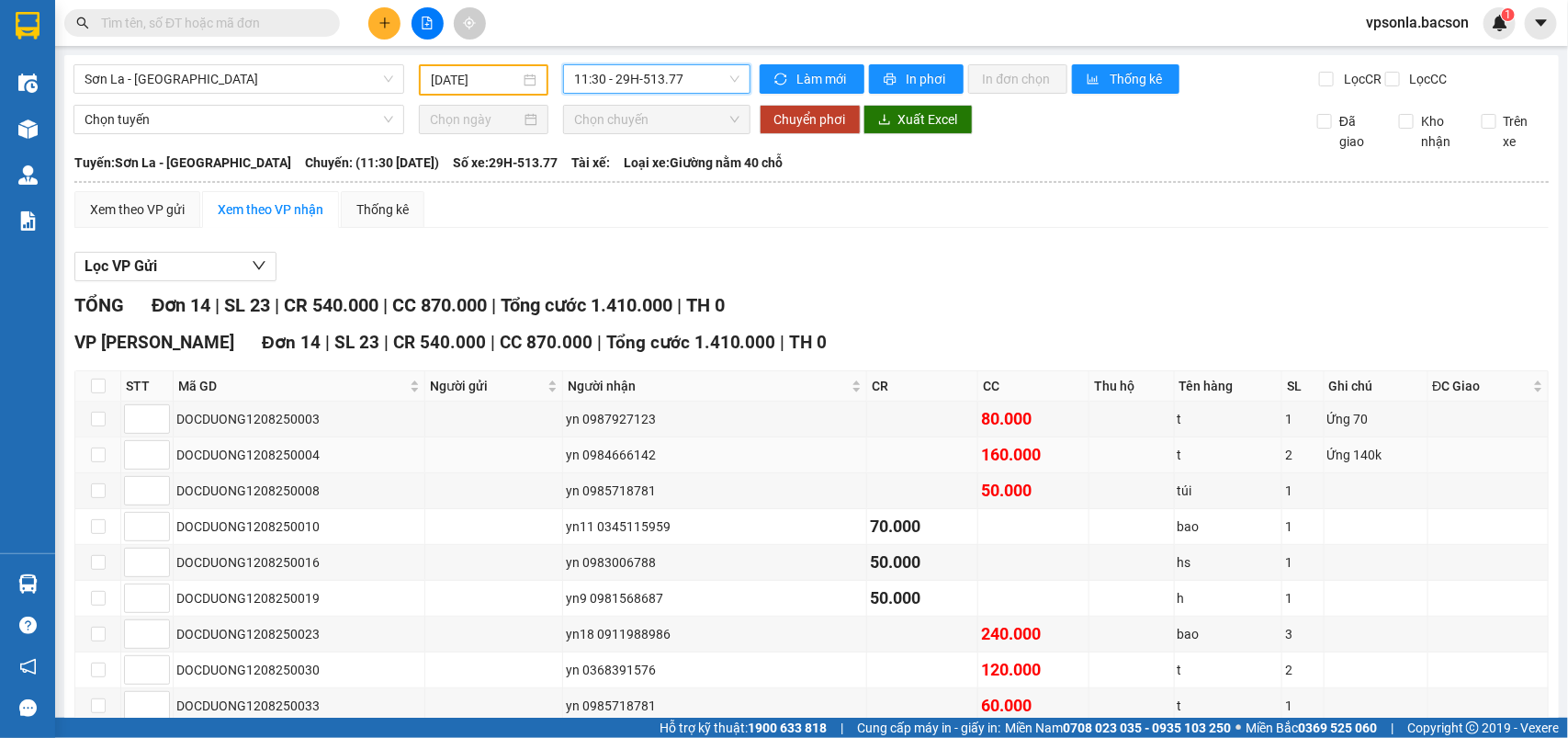
scroll to position [115, 0]
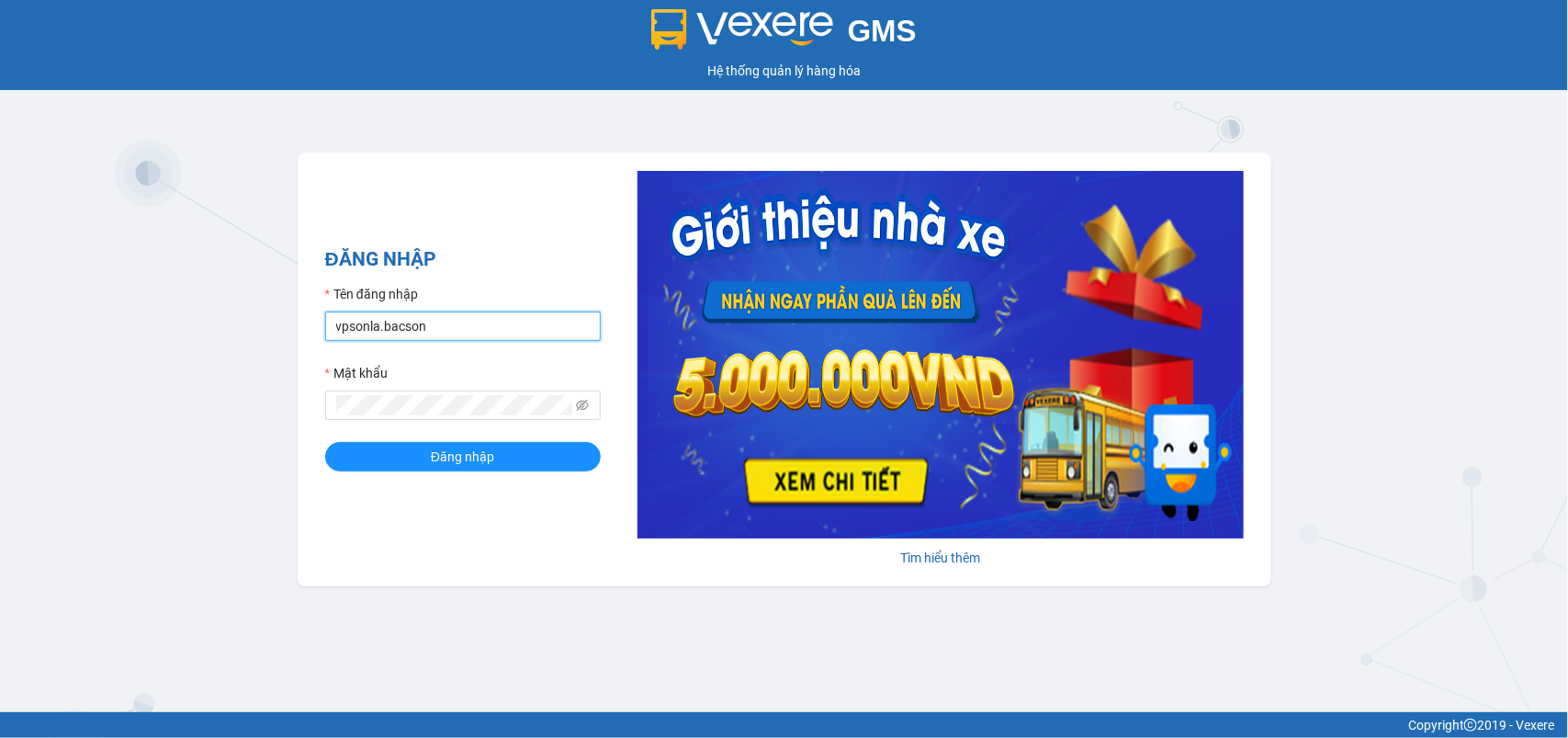
drag, startPoint x: 374, startPoint y: 327, endPoint x: 416, endPoint y: 361, distance: 54.0
click at [374, 327] on input "vpsonla.bacson" at bounding box center [463, 326] width 276 height 29
type input "vpgialam.bacson"
click at [409, 450] on button "Đăng nhập" at bounding box center [463, 455] width 276 height 29
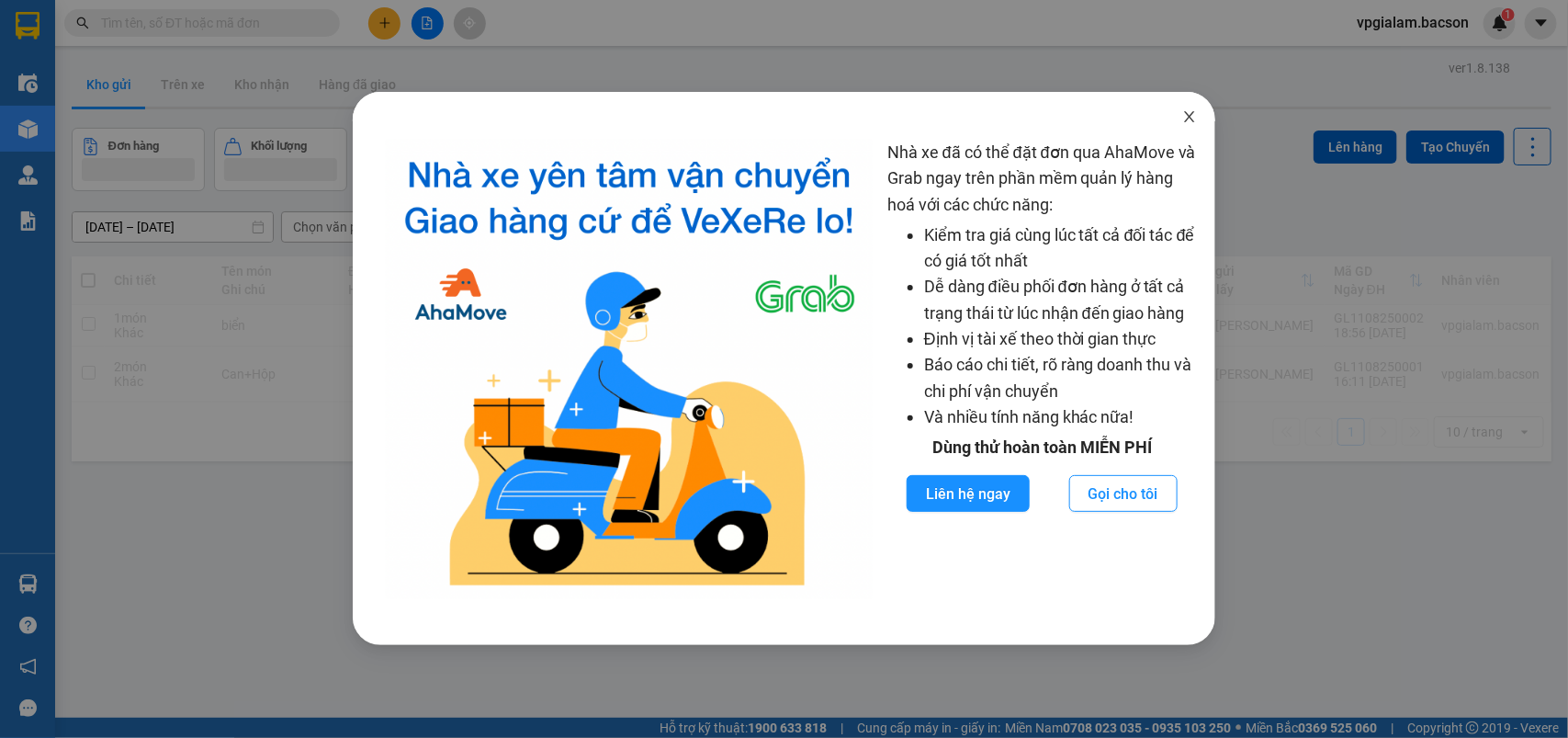
click at [1196, 117] on icon "close" at bounding box center [1189, 116] width 15 height 15
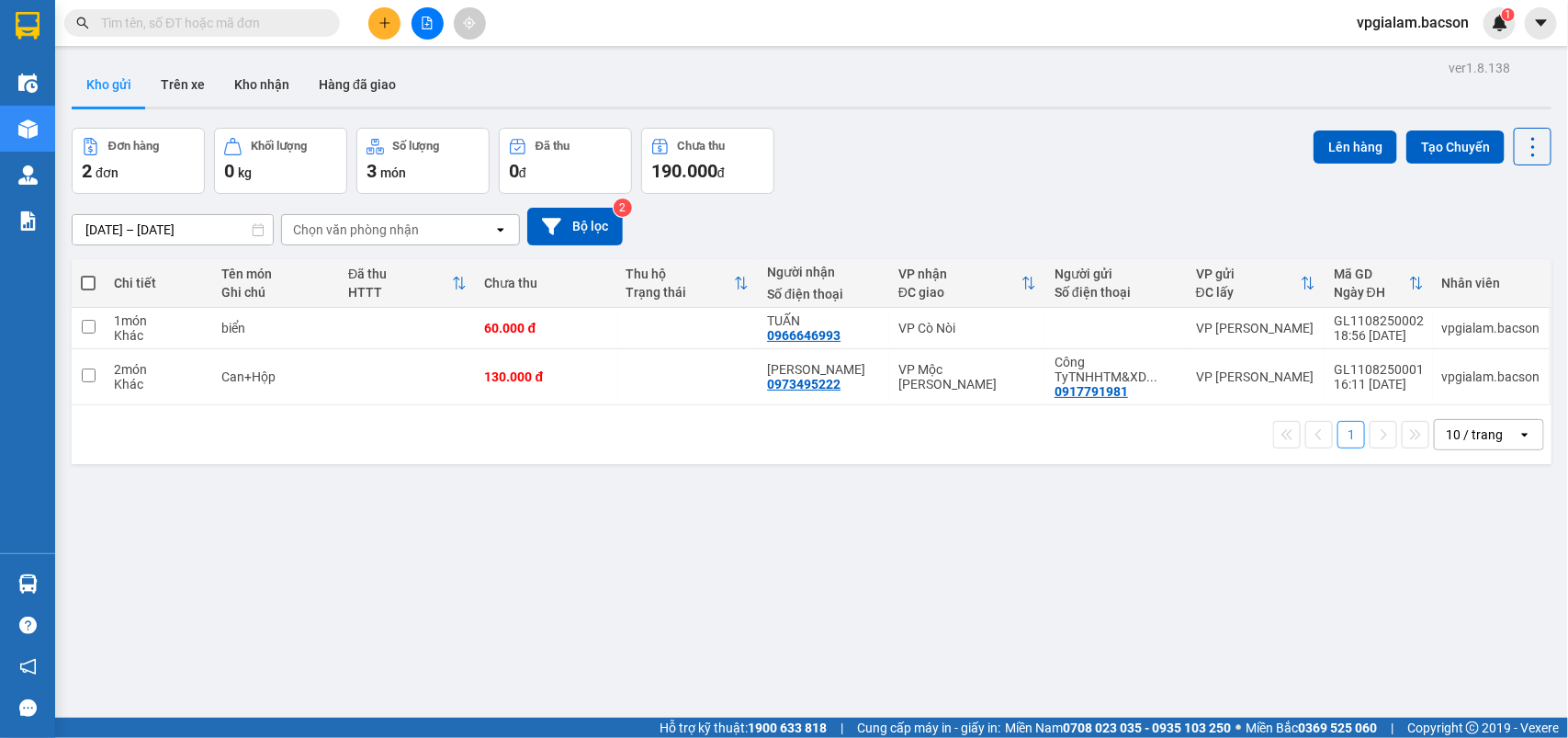
click at [84, 279] on span at bounding box center [88, 283] width 15 height 15
click at [88, 274] on input "checkbox" at bounding box center [88, 274] width 0 height 0
checkbox input "true"
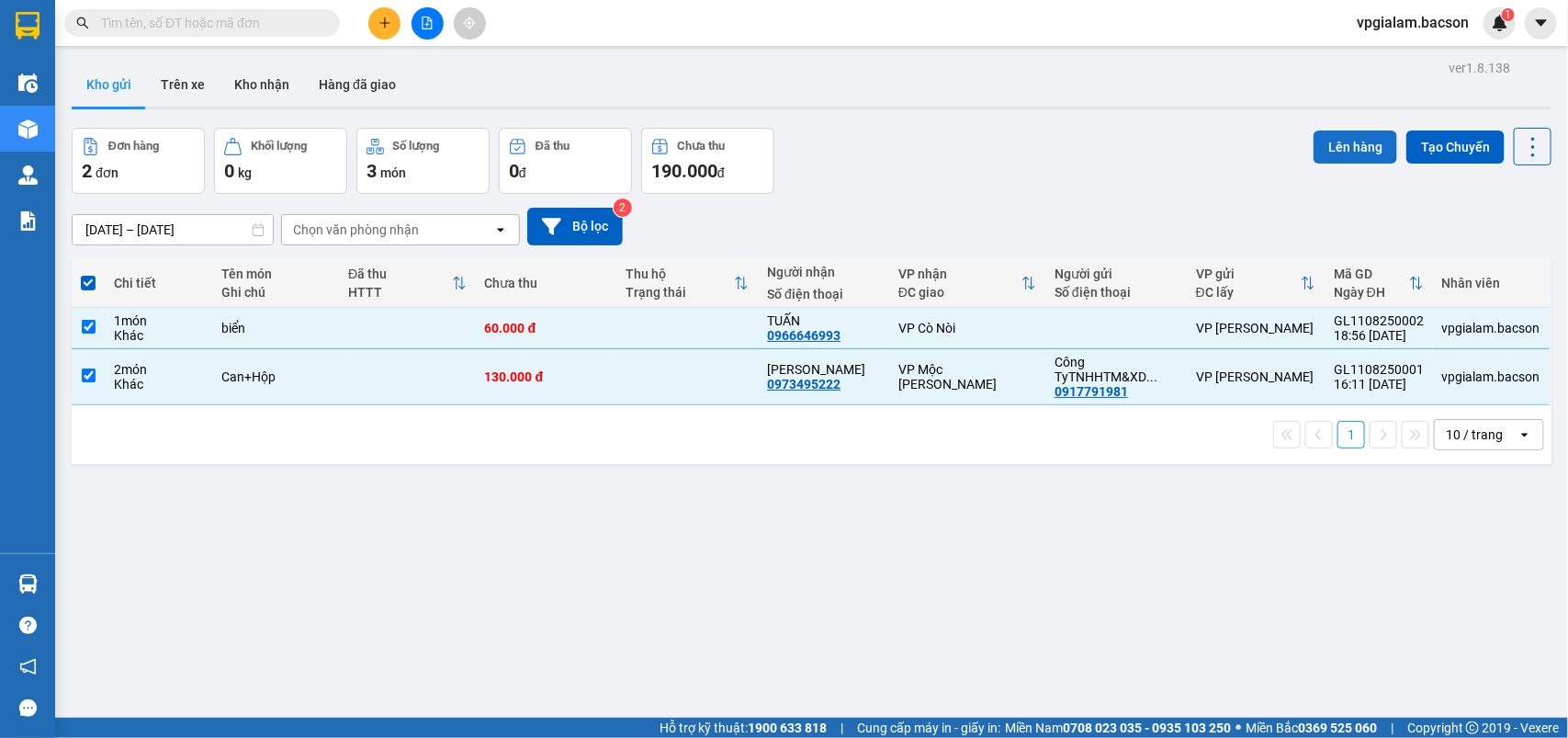
click at [1351, 131] on button "Lên hàng" at bounding box center [1355, 147] width 84 height 33
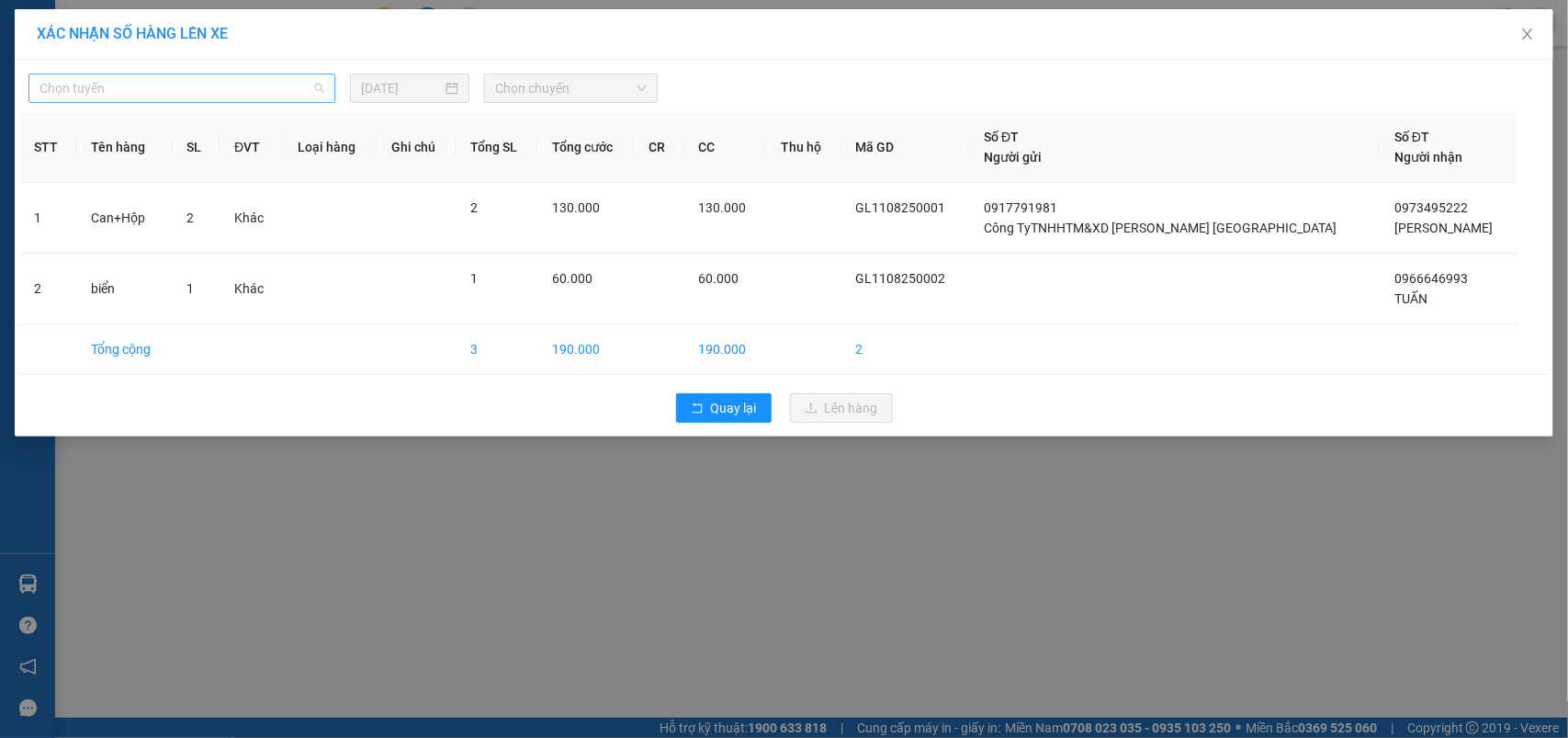
click at [104, 99] on span "Chọn tuyến" at bounding box center [182, 89] width 285 height 28
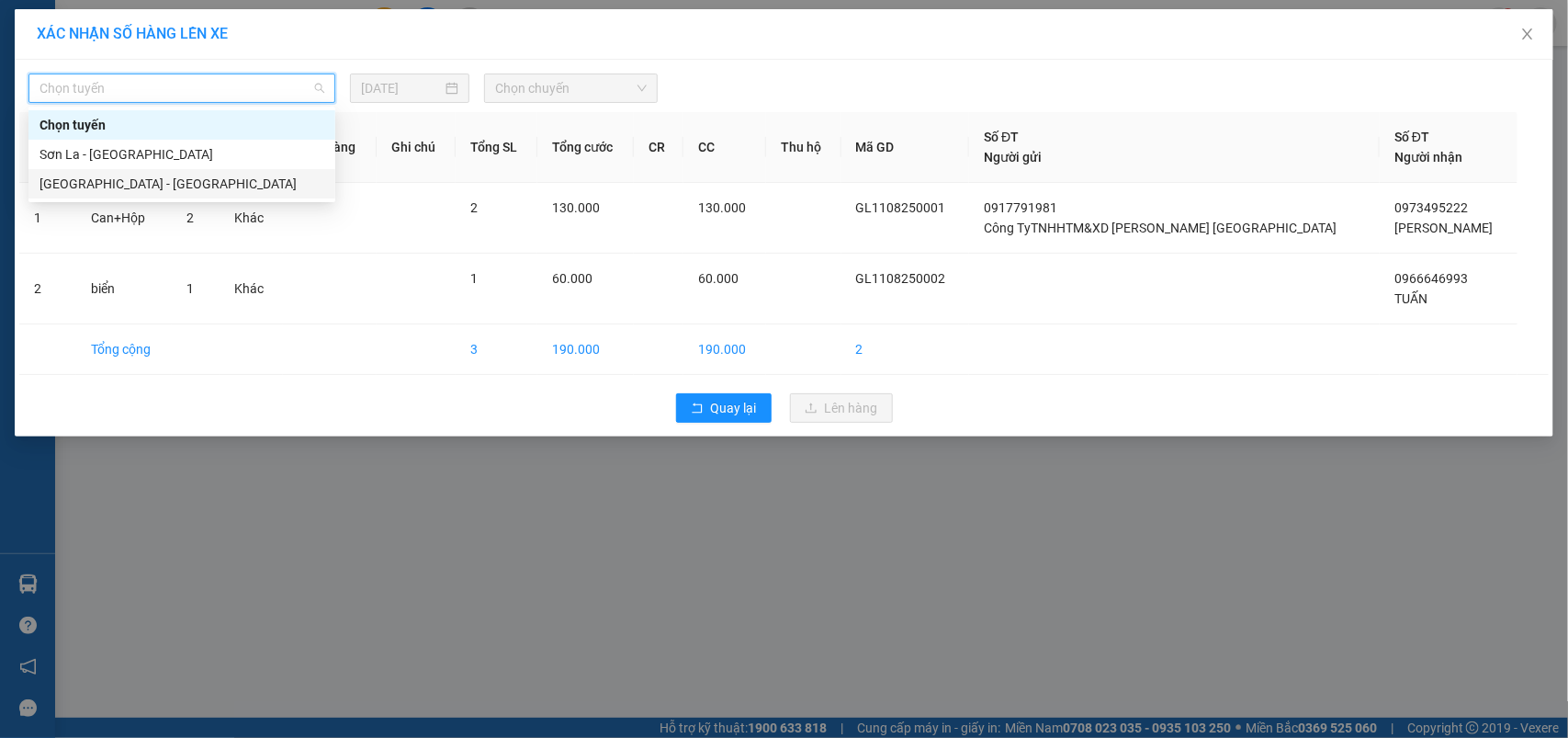
click at [92, 185] on div "Hà Nội - Sơn La" at bounding box center [182, 184] width 285 height 20
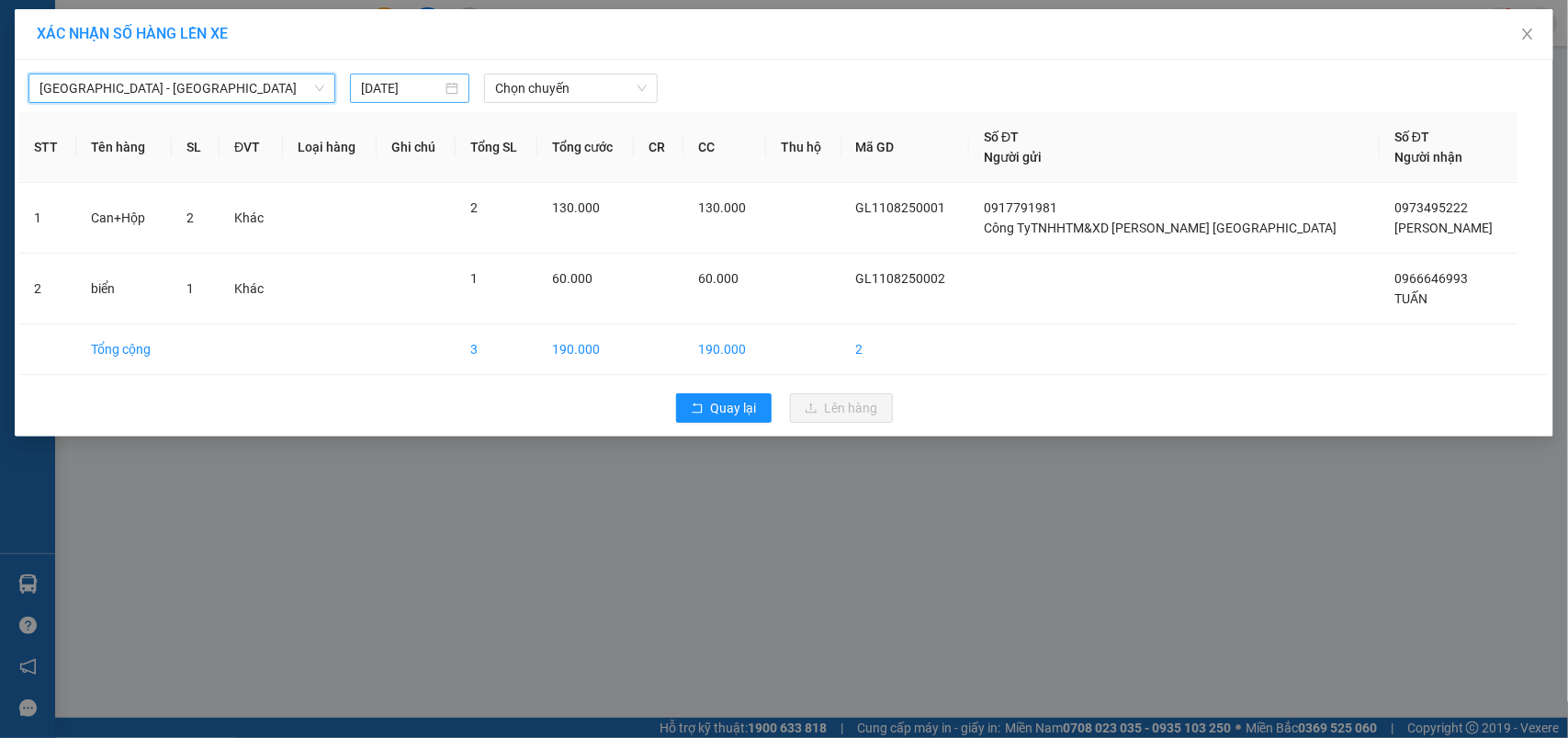
drag, startPoint x: 394, startPoint y: 88, endPoint x: 408, endPoint y: 88, distance: 14.0
click at [395, 88] on input "12/08/2025" at bounding box center [400, 88] width 81 height 20
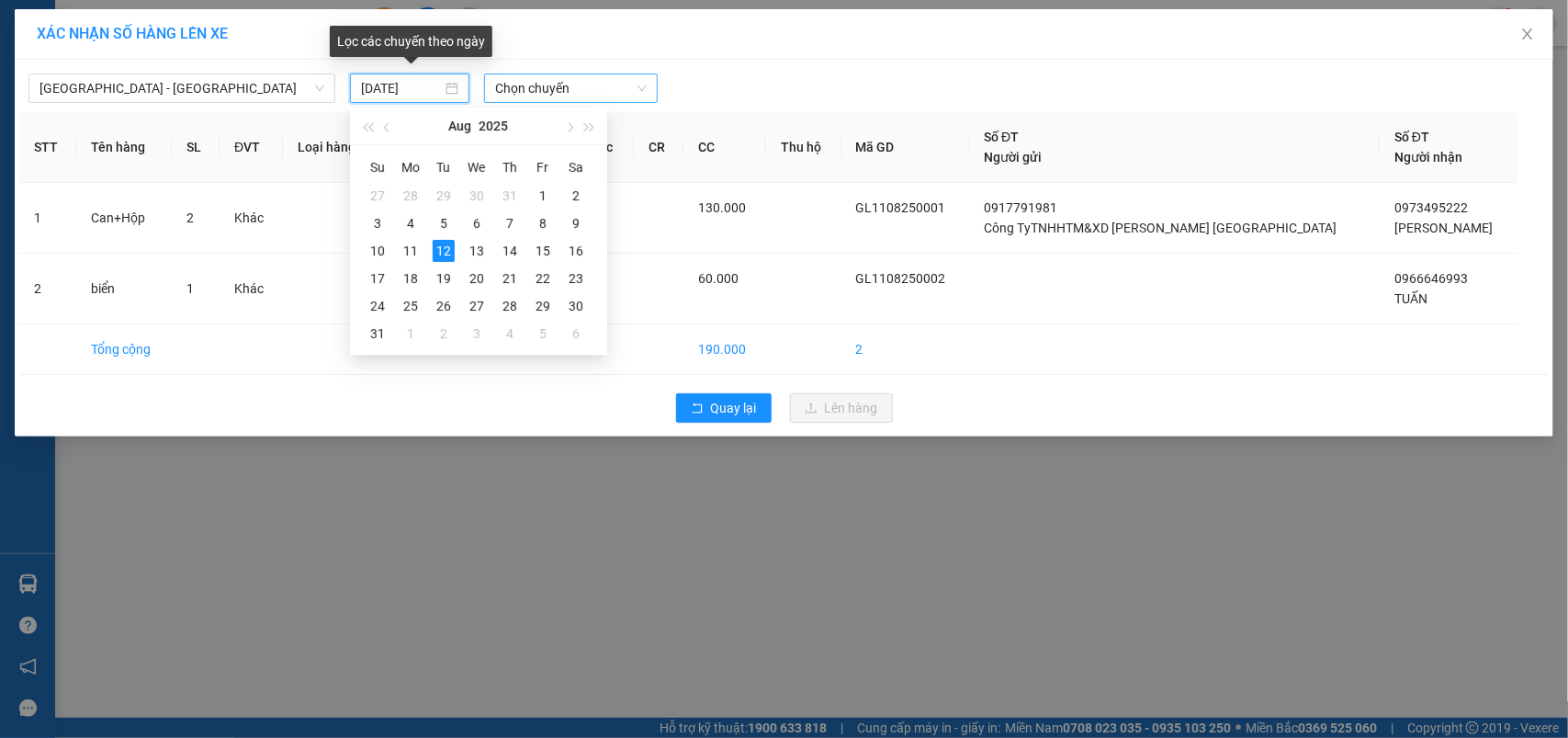
click at [584, 88] on span "Chọn chuyến" at bounding box center [570, 89] width 151 height 28
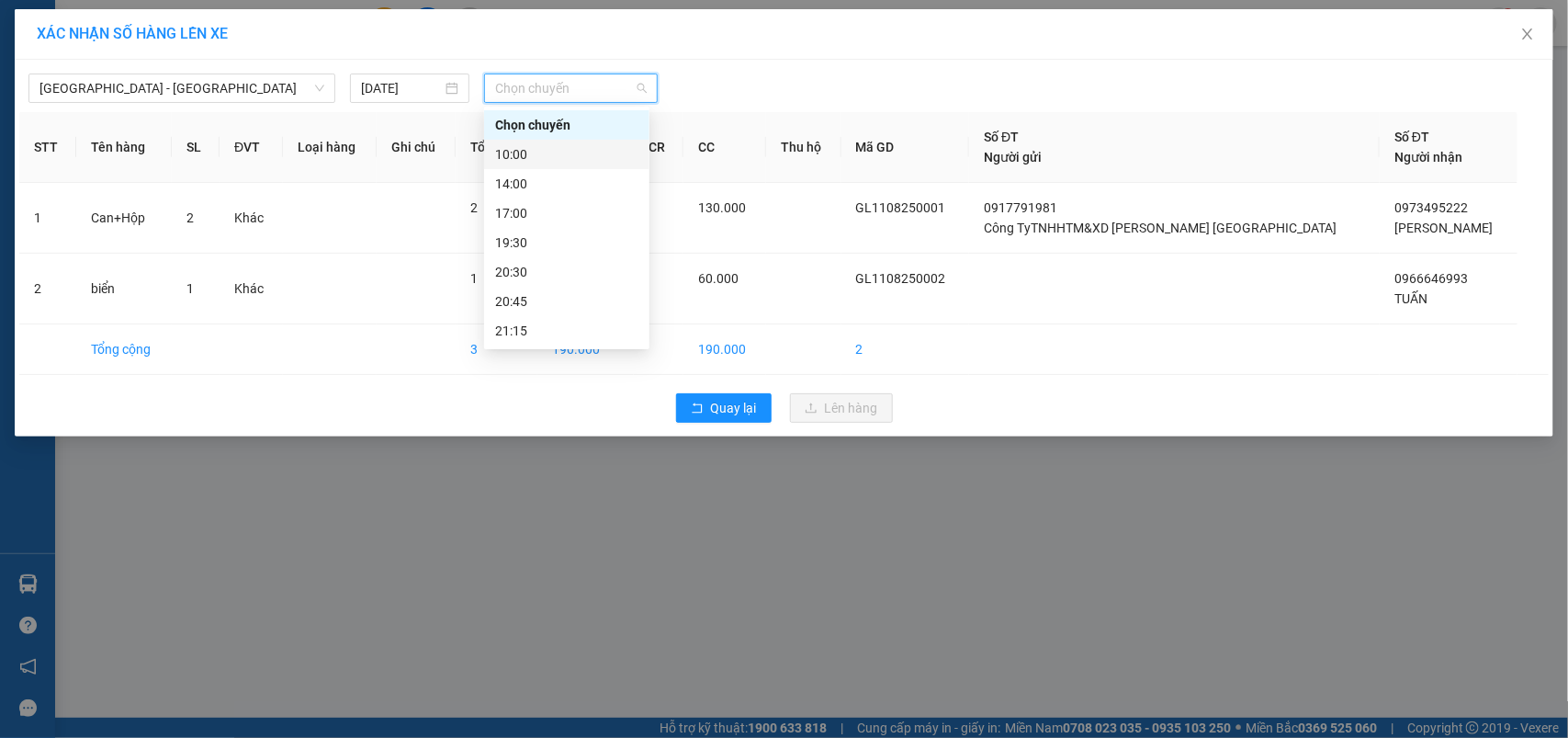
click at [526, 153] on div "10:00" at bounding box center [566, 154] width 143 height 20
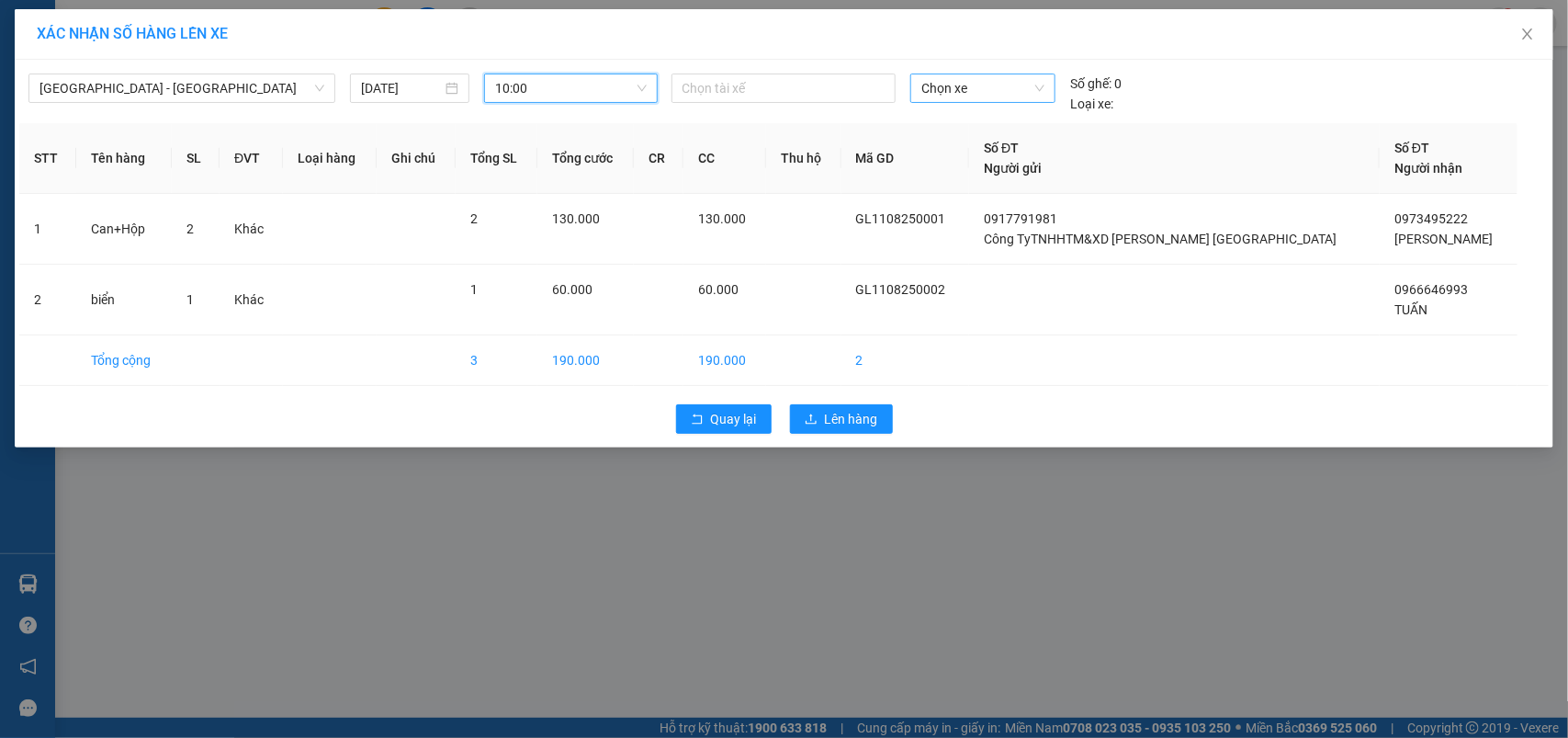
click at [946, 86] on span "Chọn xe" at bounding box center [983, 89] width 123 height 28
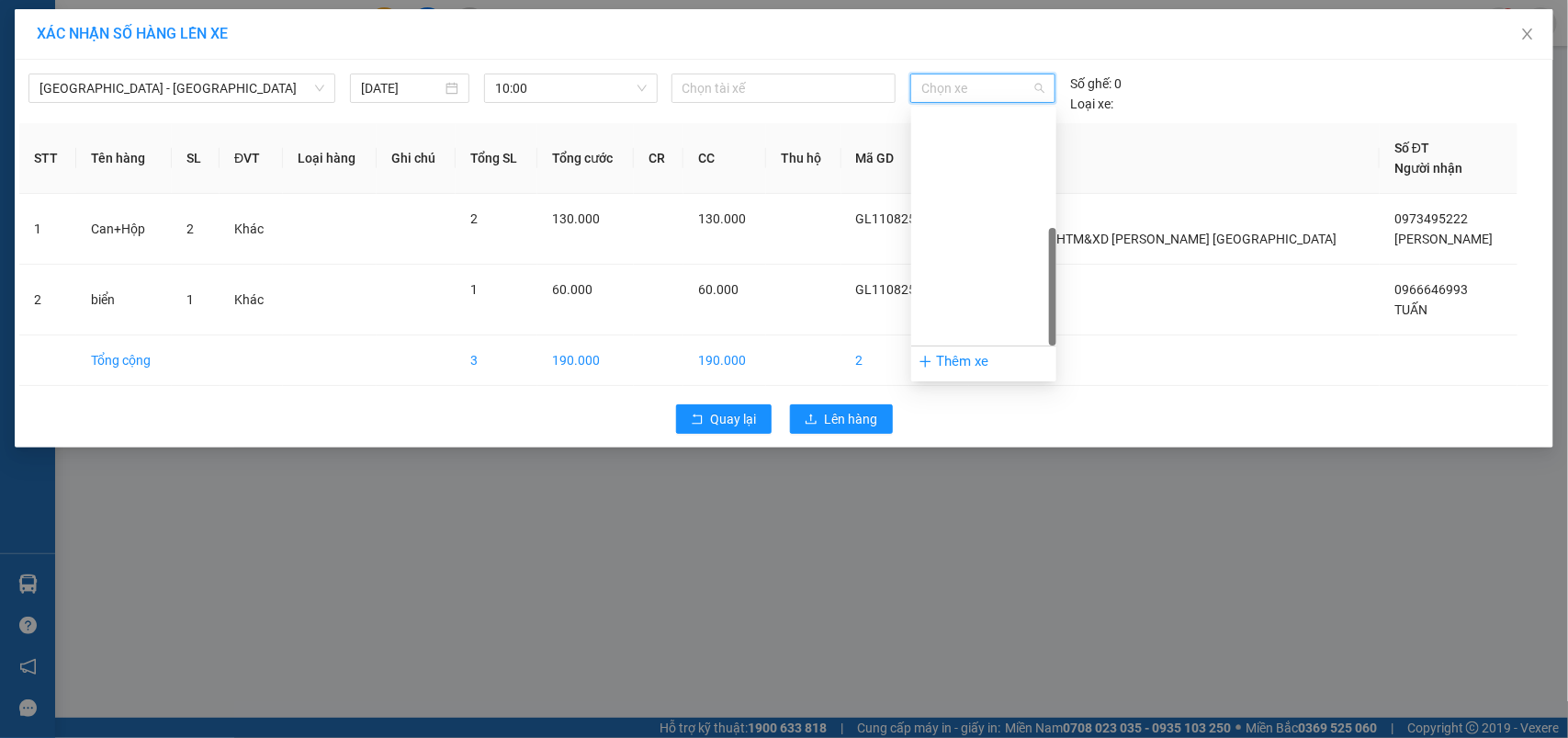
scroll to position [264, 0]
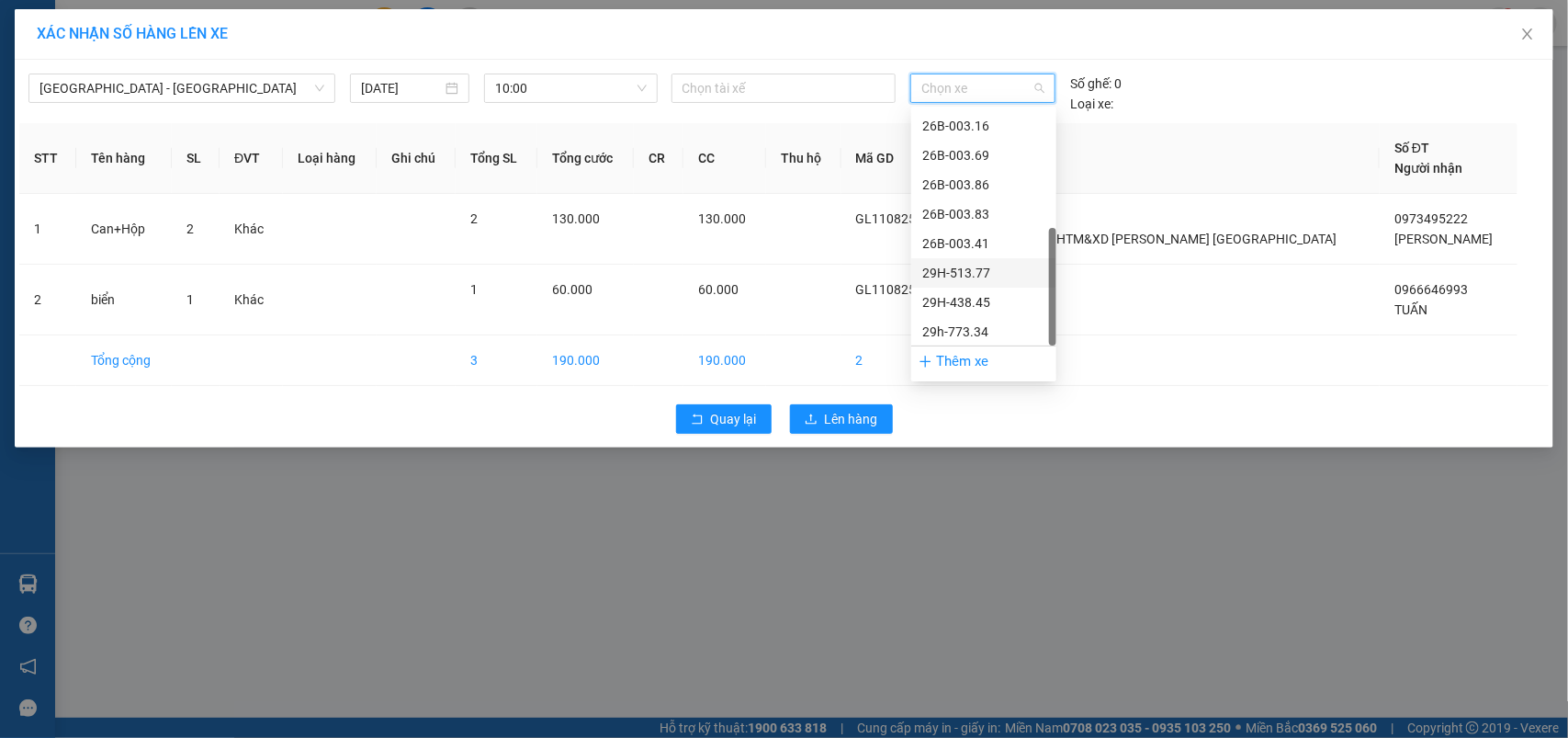
click at [968, 273] on div "29H-513.77" at bounding box center [983, 273] width 123 height 20
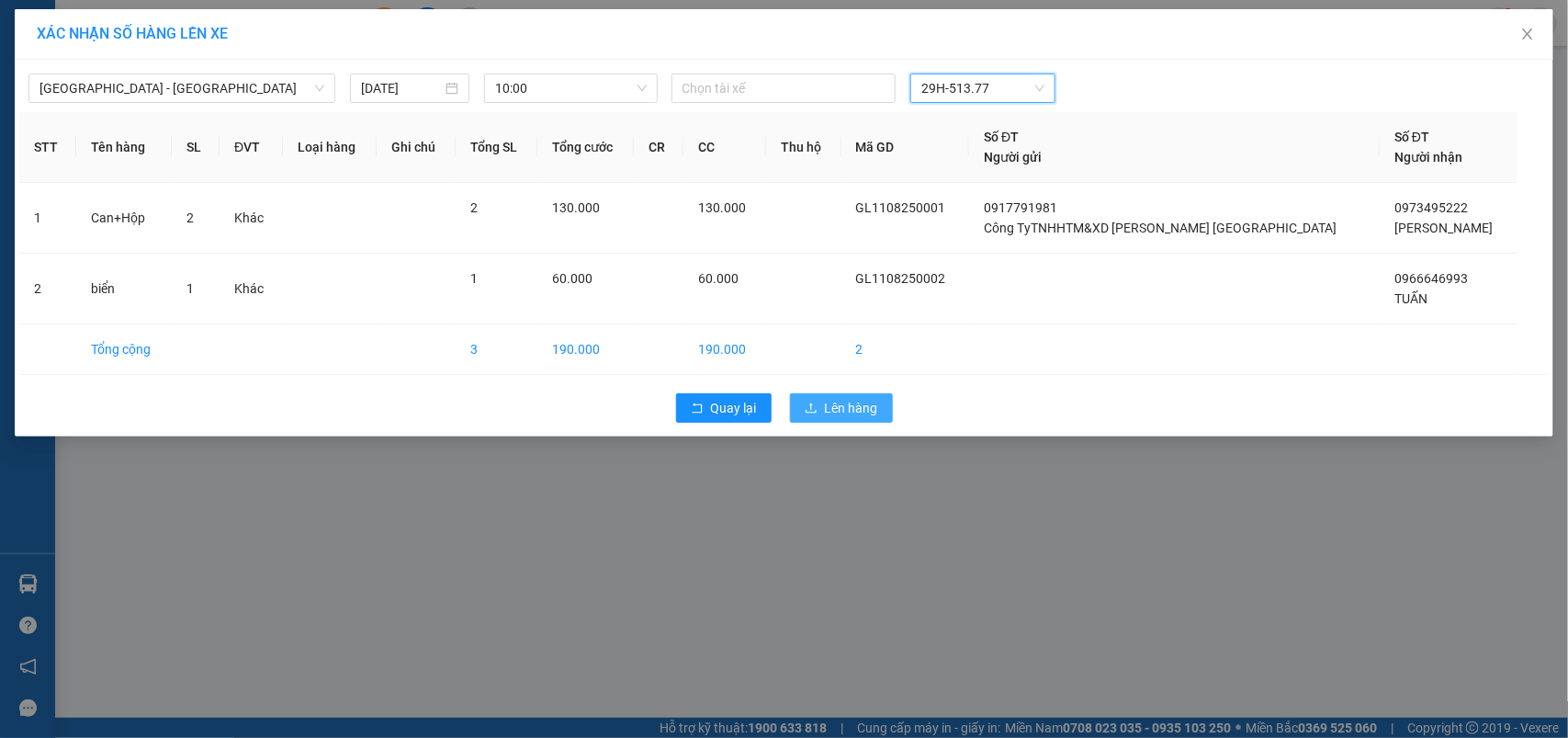
click at [848, 406] on span "Lên hàng" at bounding box center [851, 407] width 53 height 20
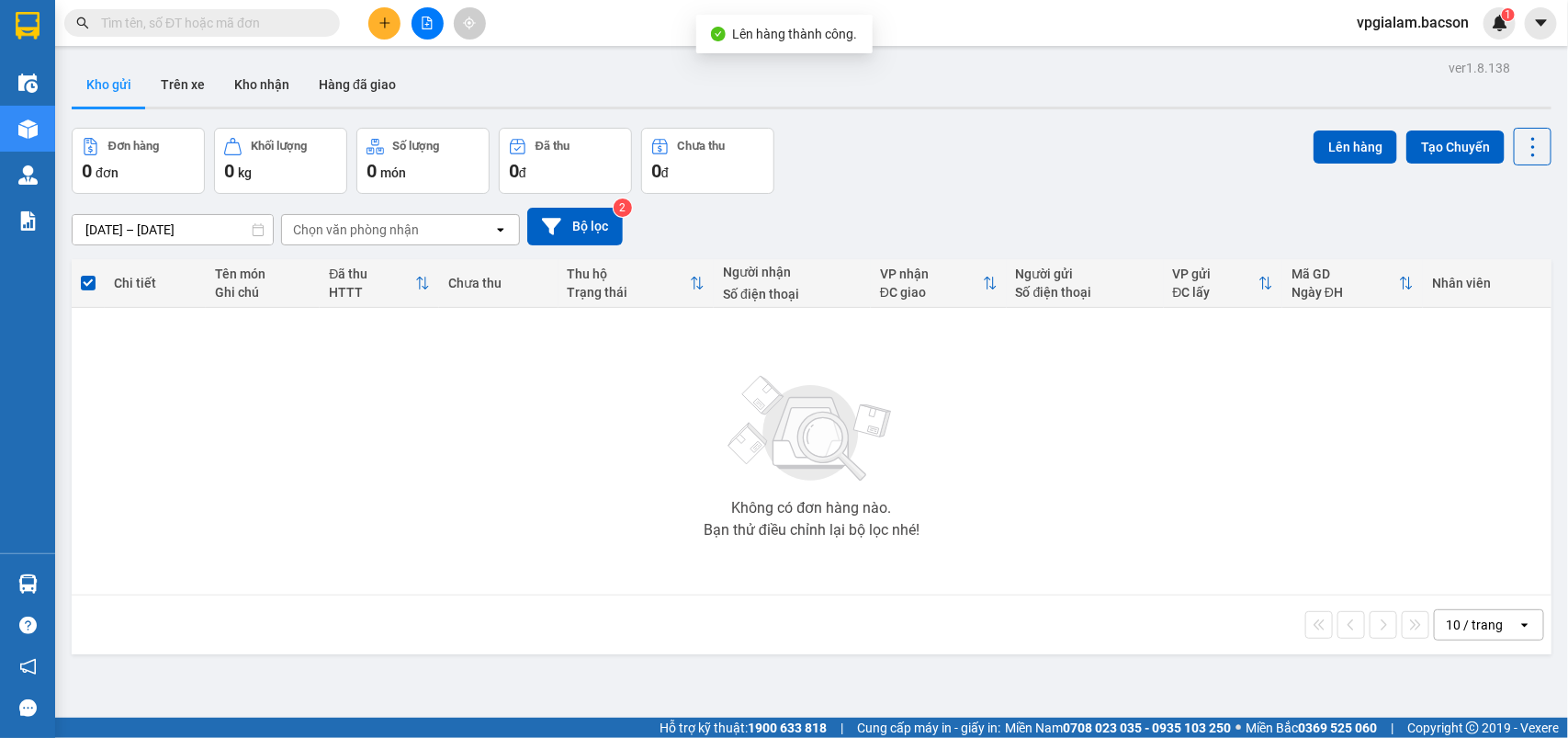
click at [1431, 11] on span "vpgialam.bacson" at bounding box center [1413, 22] width 142 height 23
click at [1399, 62] on span "Đăng xuất" at bounding box center [1422, 57] width 101 height 20
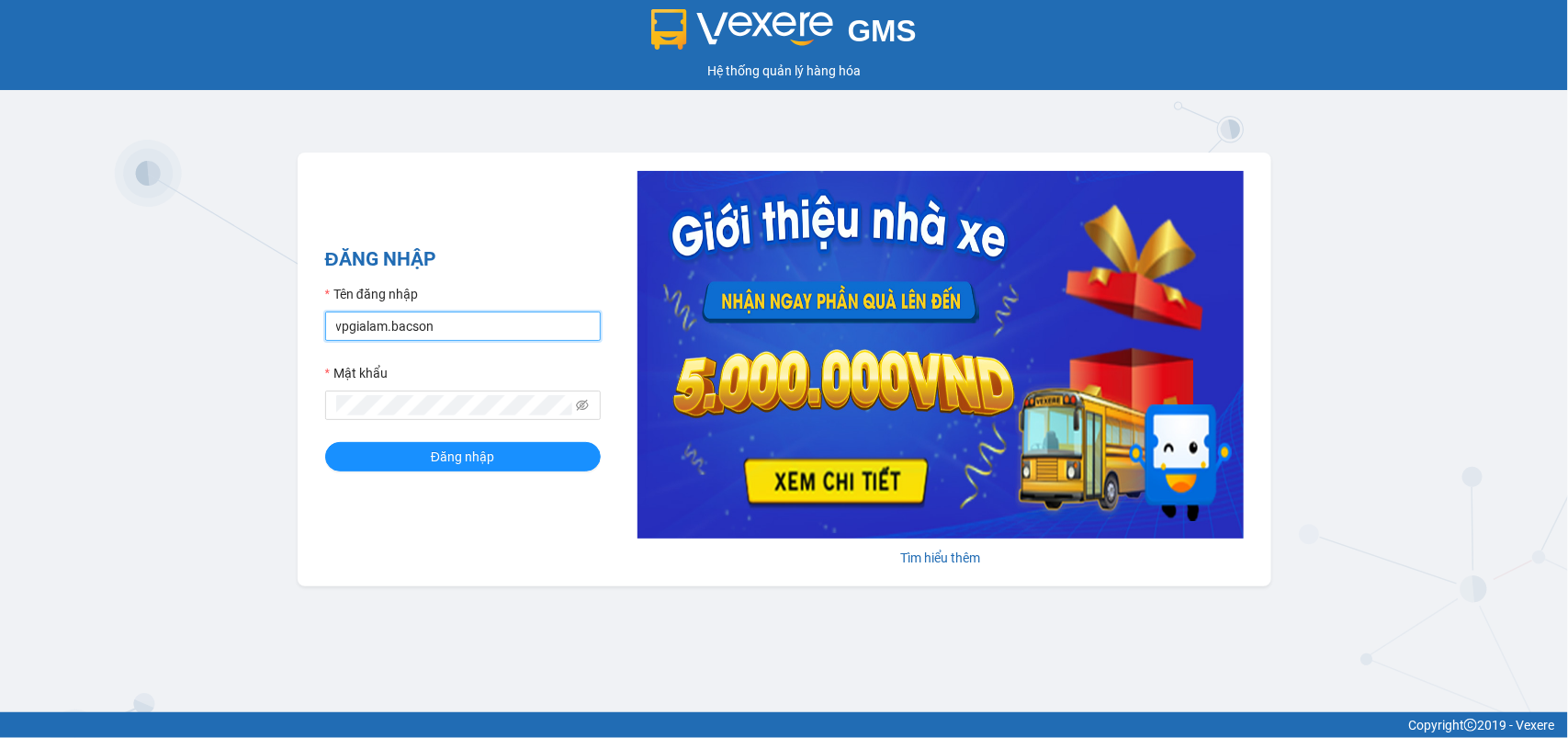
click at [442, 319] on input "vpgialam.bacson" at bounding box center [463, 326] width 276 height 29
type input "vpsonla.bacson"
click at [438, 452] on span "Đăng nhập" at bounding box center [461, 456] width 63 height 20
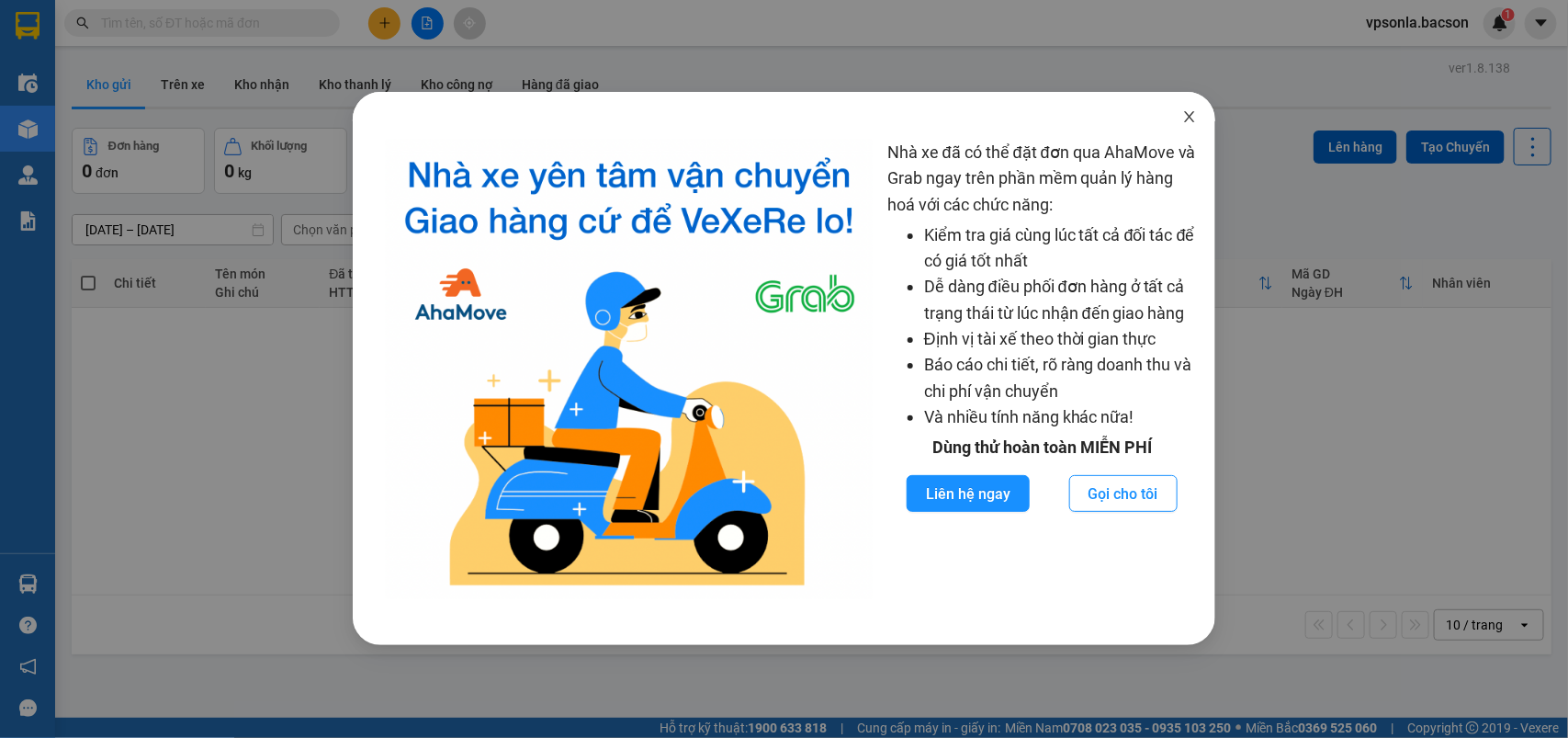
click at [1190, 117] on icon "close" at bounding box center [1189, 116] width 10 height 11
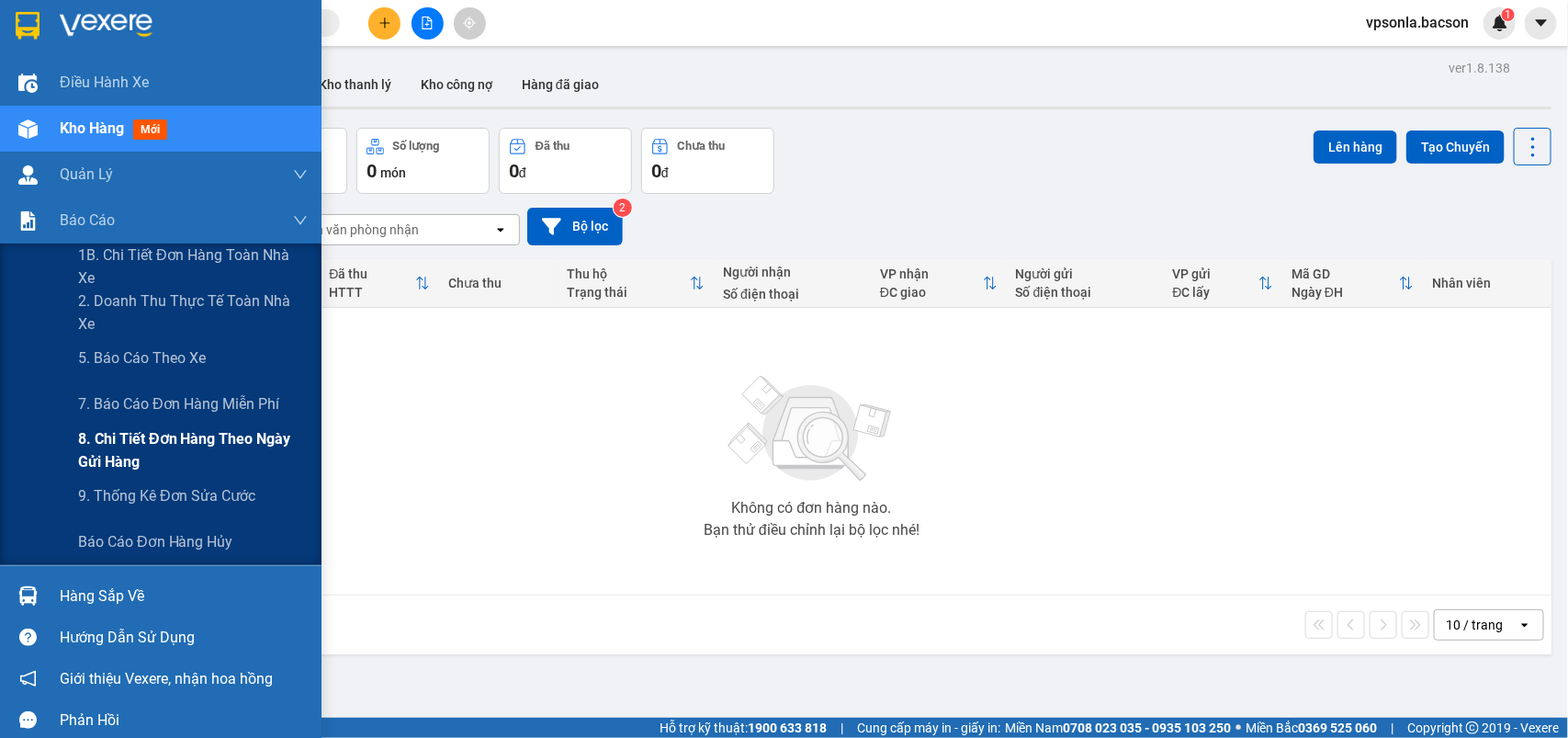
click at [133, 436] on span "8. Chi tiết đơn hàng theo ngày gửi hàng" at bounding box center [193, 450] width 230 height 46
click at [148, 446] on span "8. Chi tiết đơn hàng theo ngày gửi hàng" at bounding box center [193, 450] width 230 height 46
